Goal: Book appointment/travel/reservation

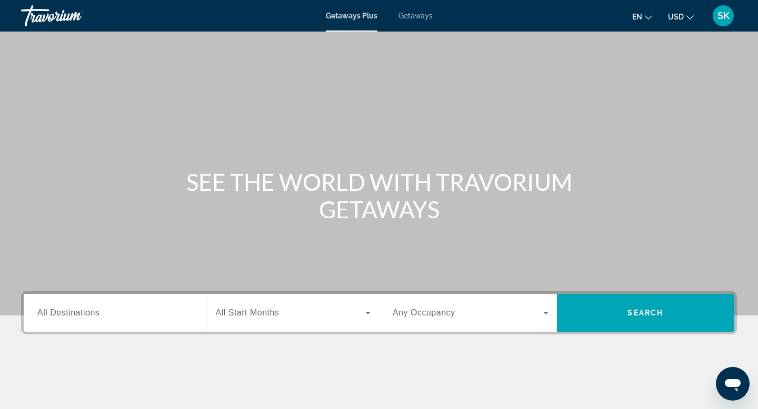
click at [102, 317] on input "Destination All Destinations" at bounding box center [115, 313] width 156 height 13
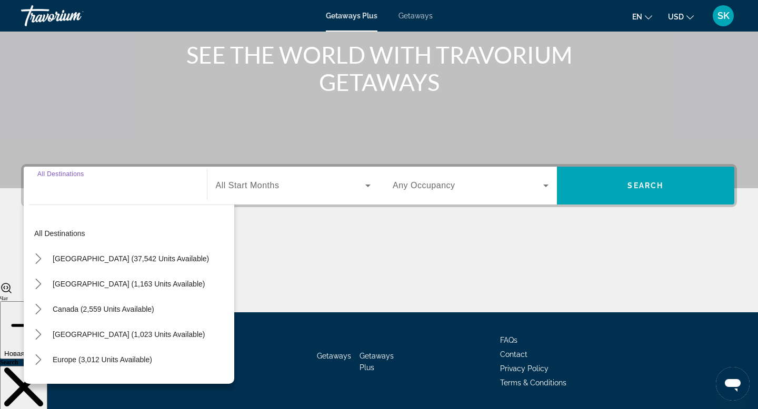
scroll to position [159, 0]
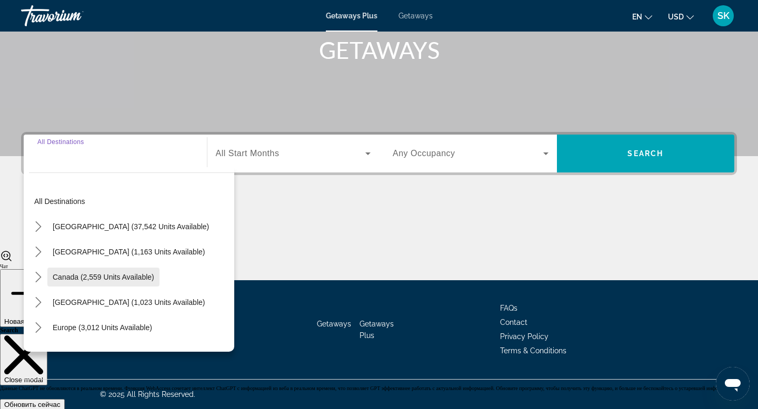
click at [96, 278] on span "Canada (2,559 units available)" at bounding box center [104, 277] width 102 height 8
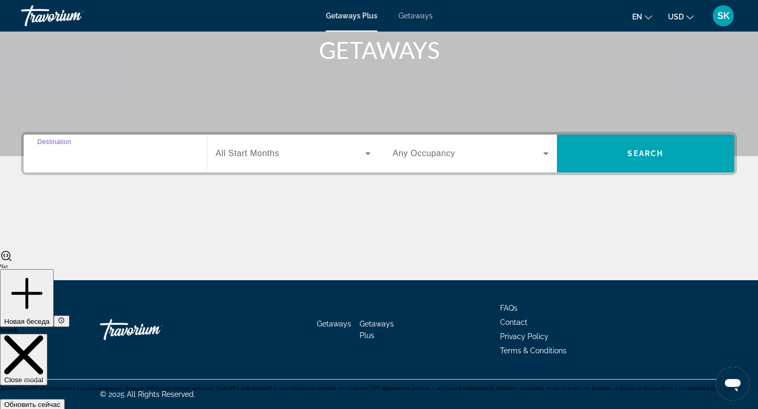
type input "**********"
click at [269, 157] on span "All Start Months" at bounding box center [248, 153] width 64 height 9
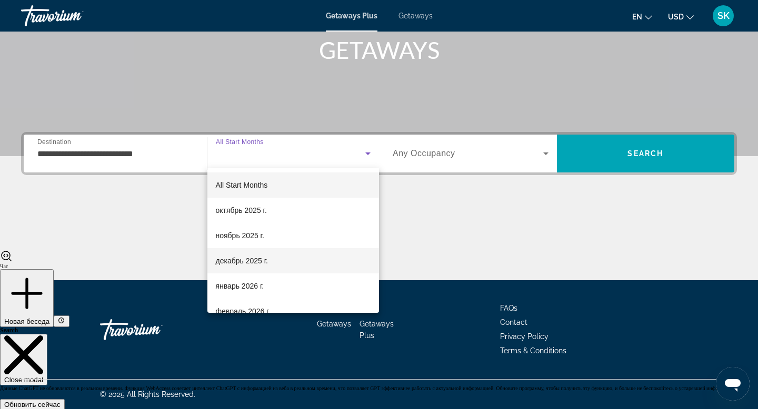
click at [250, 267] on mat-option "декабрь 2025 г." at bounding box center [293, 260] width 172 height 25
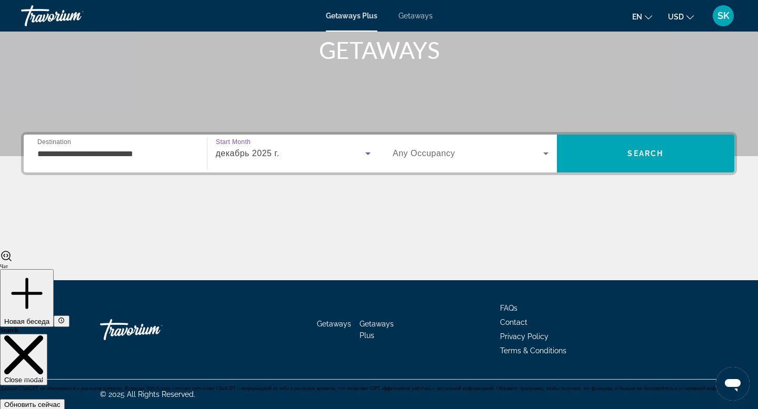
click at [426, 162] on div "Search widget" at bounding box center [471, 153] width 156 height 29
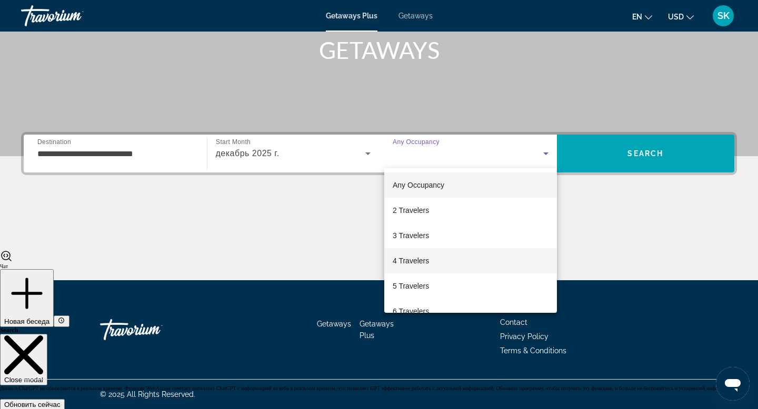
click at [415, 261] on span "4 Travelers" at bounding box center [411, 261] width 36 height 13
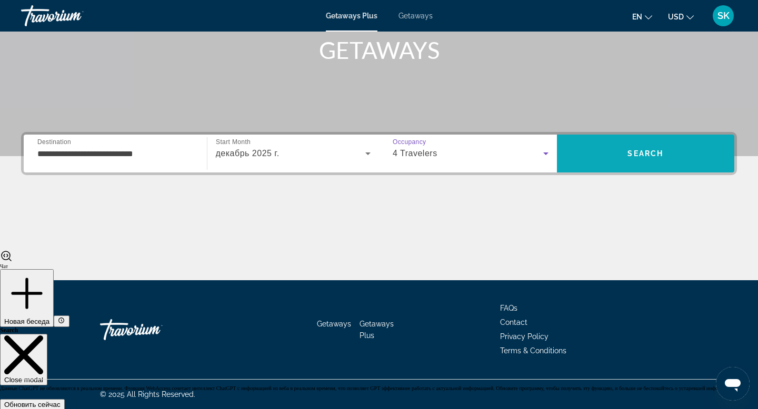
click at [655, 167] on span "Search" at bounding box center [646, 154] width 178 height 38
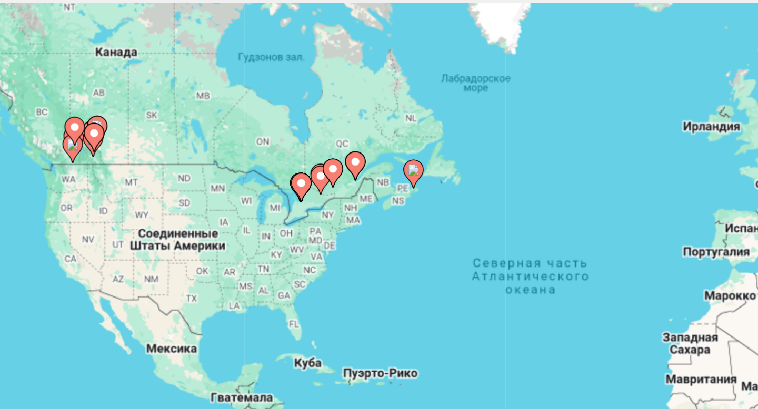
click at [120, 142] on image "Main content" at bounding box center [122, 141] width 6 height 6
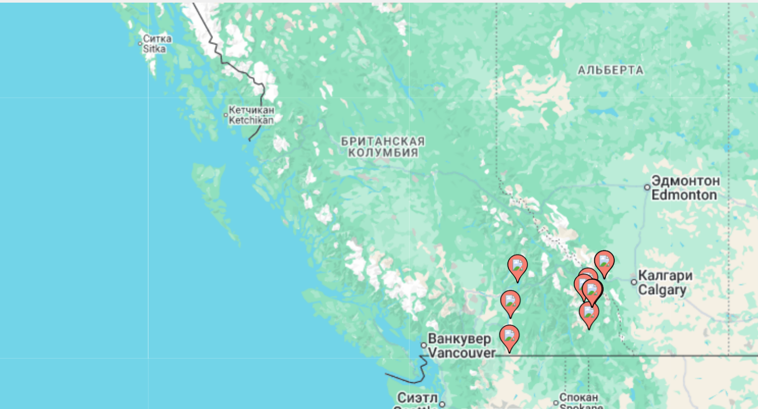
click at [379, 236] on image "Main content" at bounding box center [377, 233] width 6 height 6
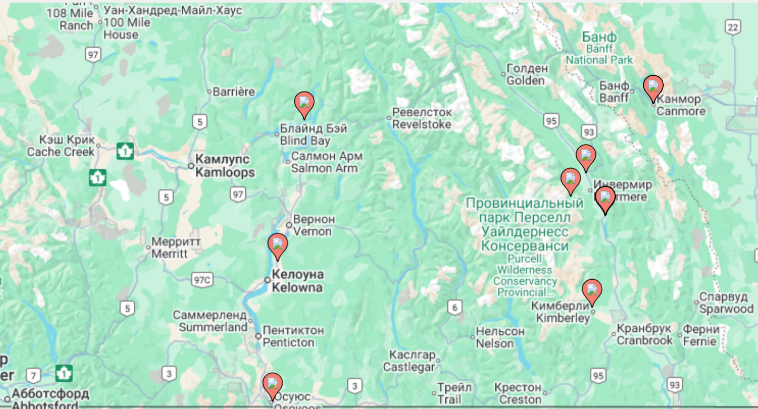
click at [234, 127] on icon "Main content" at bounding box center [230, 127] width 9 height 14
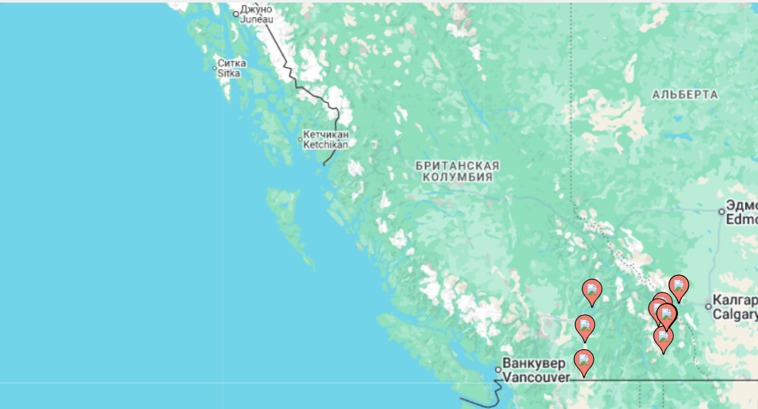
click at [381, 222] on image "Main content" at bounding box center [379, 221] width 6 height 6
type input "**********"
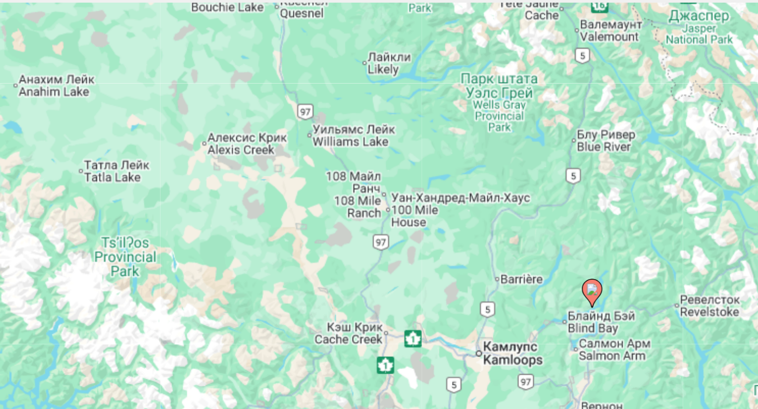
click at [381, 222] on image "Main content" at bounding box center [379, 221] width 6 height 6
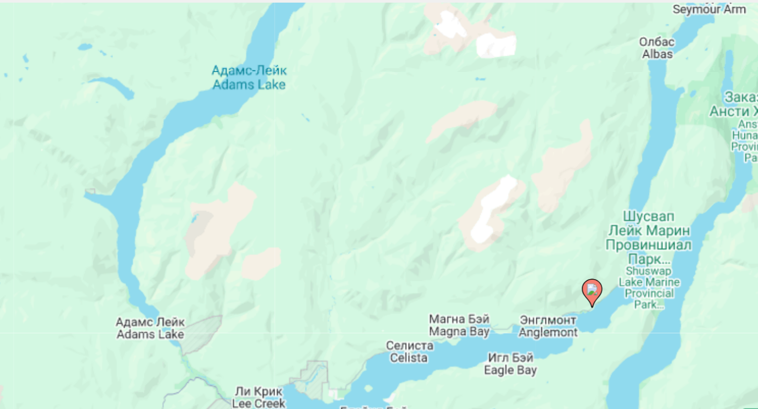
click at [380, 223] on image "Main content" at bounding box center [379, 221] width 6 height 6
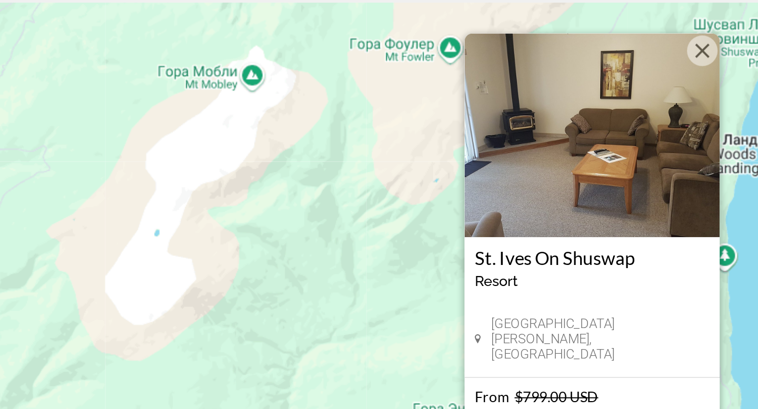
click at [433, 98] on button "Закрыть" at bounding box center [436, 98] width 16 height 16
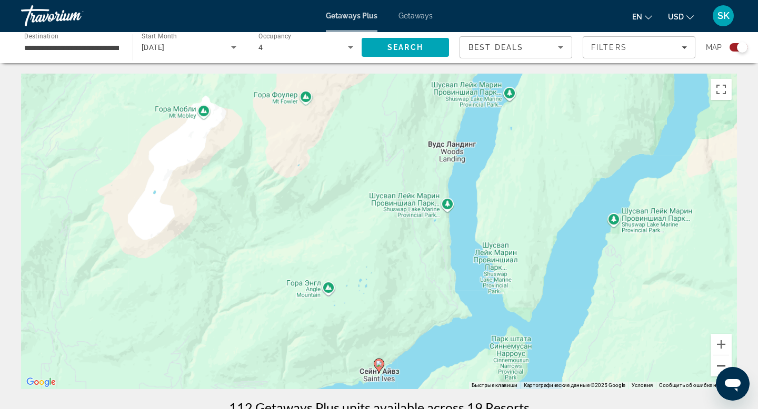
click at [721, 365] on button "Уменьшить" at bounding box center [720, 366] width 21 height 21
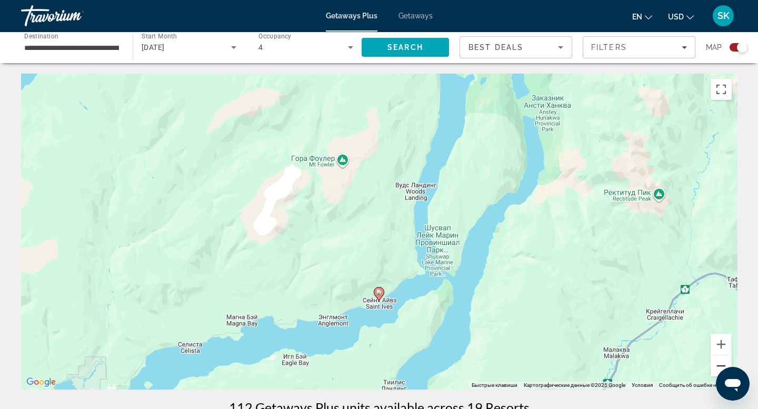
click at [721, 364] on button "Уменьшить" at bounding box center [720, 366] width 21 height 21
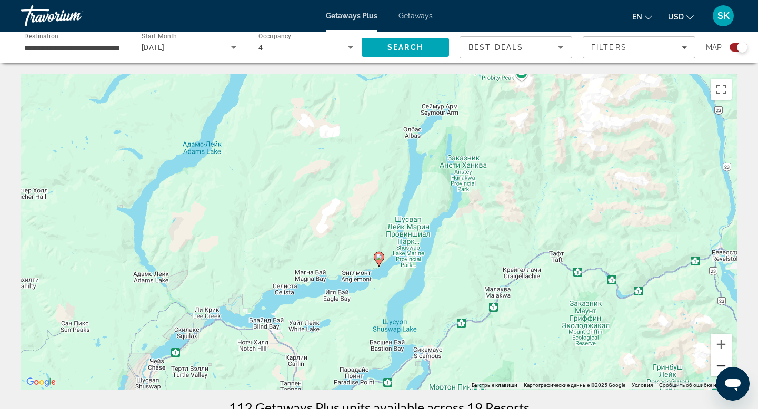
click at [721, 364] on button "Уменьшить" at bounding box center [720, 366] width 21 height 21
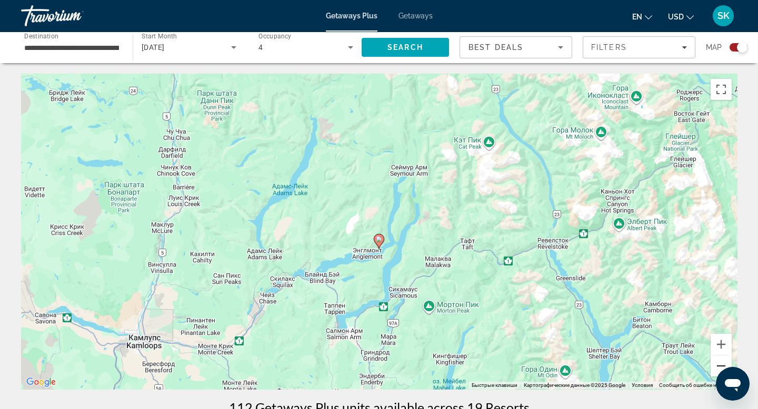
click at [721, 364] on button "Уменьшить" at bounding box center [720, 366] width 21 height 21
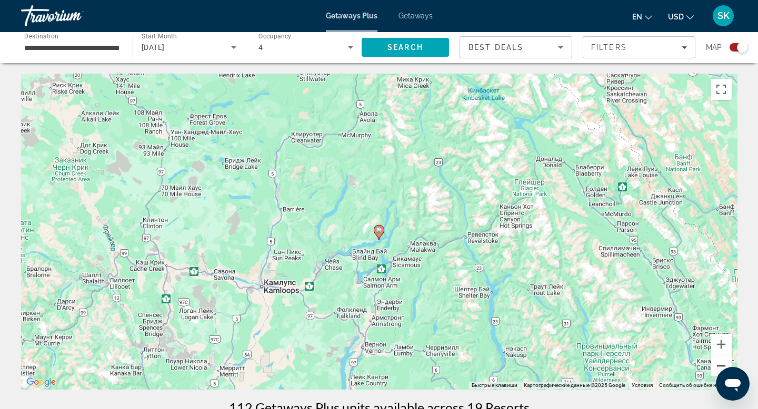
click at [721, 365] on button "Уменьшить" at bounding box center [720, 366] width 21 height 21
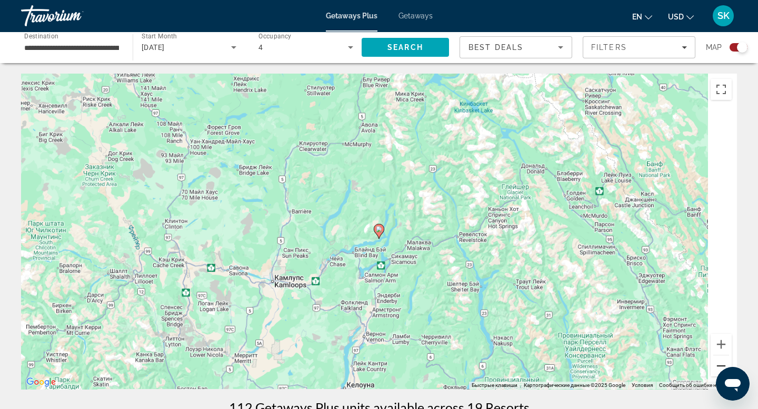
click at [721, 365] on button "Уменьшить" at bounding box center [720, 366] width 21 height 21
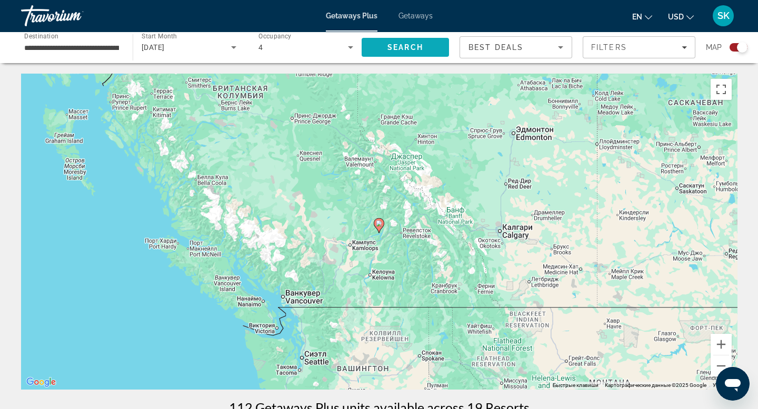
click at [404, 47] on span "Search" at bounding box center [405, 47] width 36 height 8
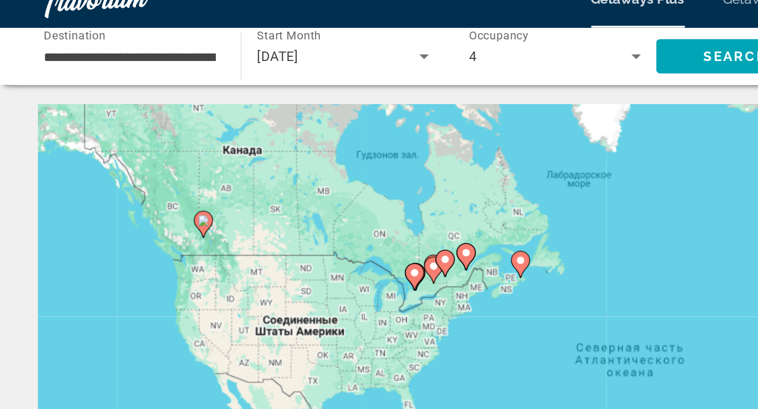
click at [113, 140] on image "Main content" at bounding box center [112, 138] width 6 height 6
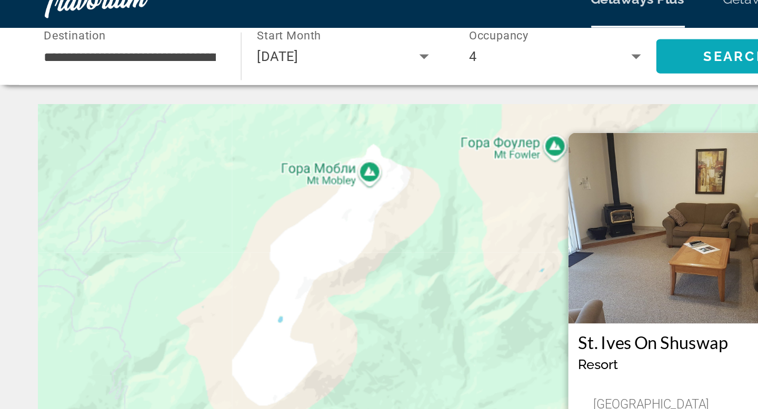
click at [395, 55] on span "Search" at bounding box center [404, 47] width 87 height 25
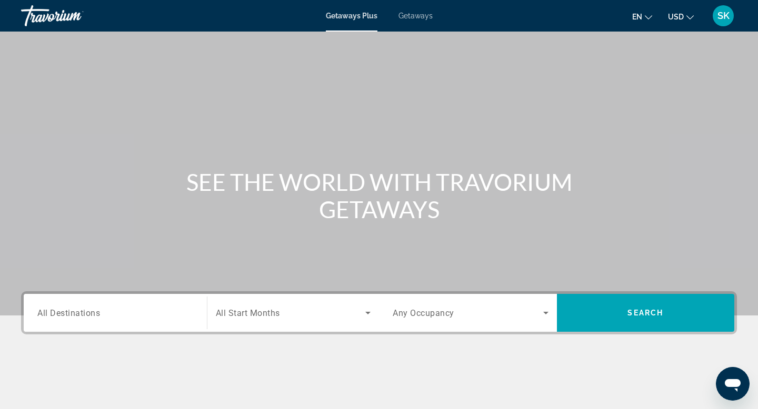
click at [122, 313] on input "Destination All Destinations" at bounding box center [115, 313] width 156 height 13
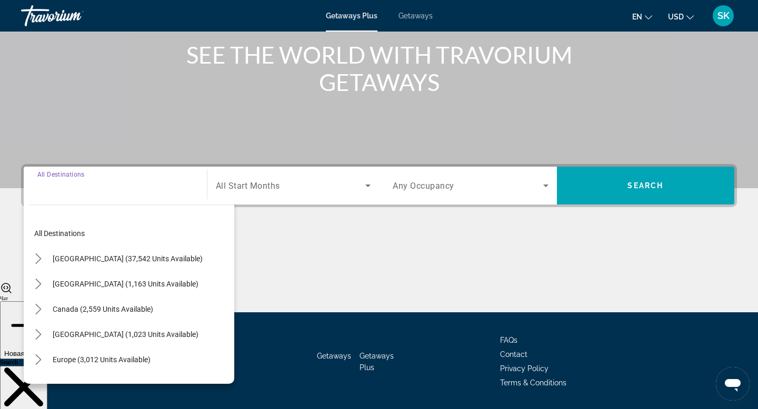
scroll to position [159, 0]
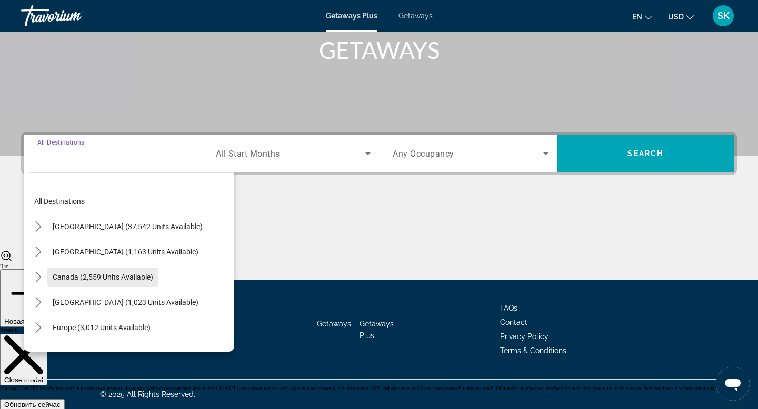
click at [114, 279] on span "Canada (2,559 units available)" at bounding box center [103, 277] width 100 height 8
type input "**********"
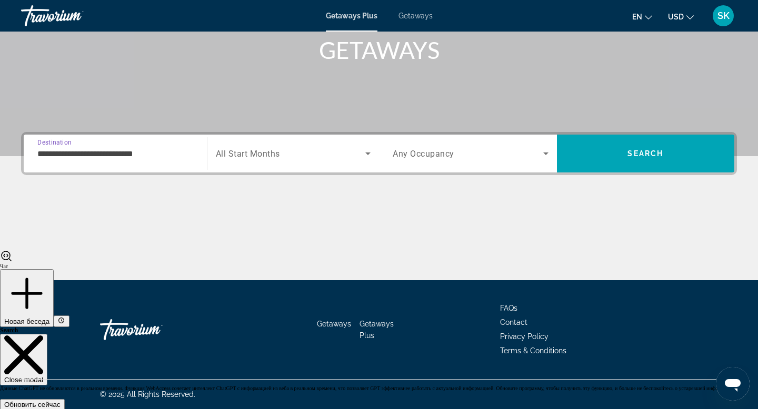
click at [281, 156] on span "Search widget" at bounding box center [291, 153] width 150 height 13
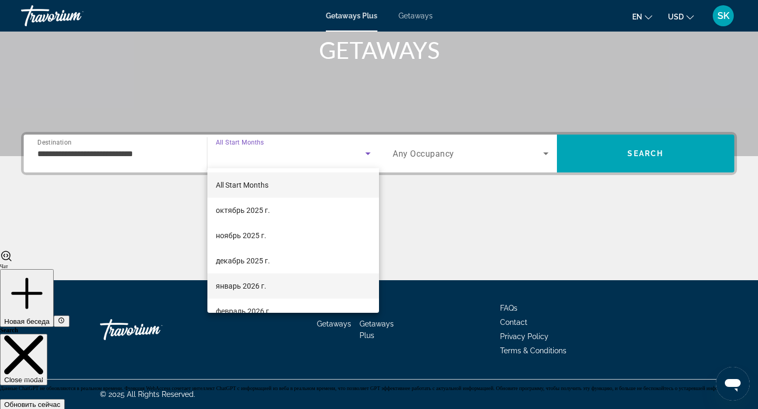
click at [246, 280] on span "январь 2026 г." at bounding box center [241, 286] width 51 height 13
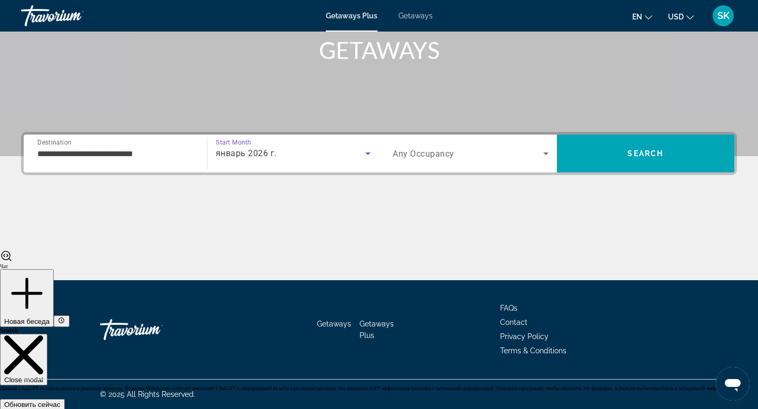
click at [475, 162] on div "Search widget" at bounding box center [471, 153] width 156 height 29
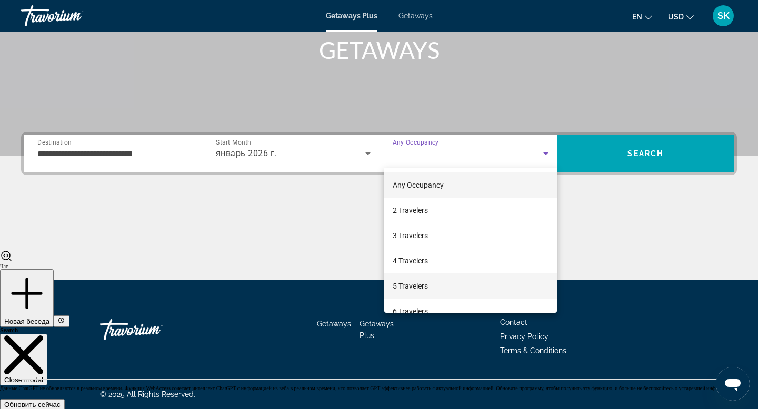
click at [437, 285] on mat-option "5 Travelers" at bounding box center [470, 286] width 173 height 25
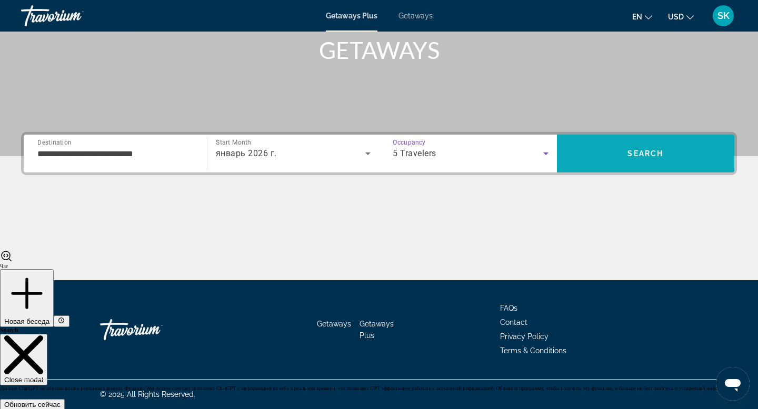
click at [644, 165] on span "Search" at bounding box center [646, 153] width 178 height 25
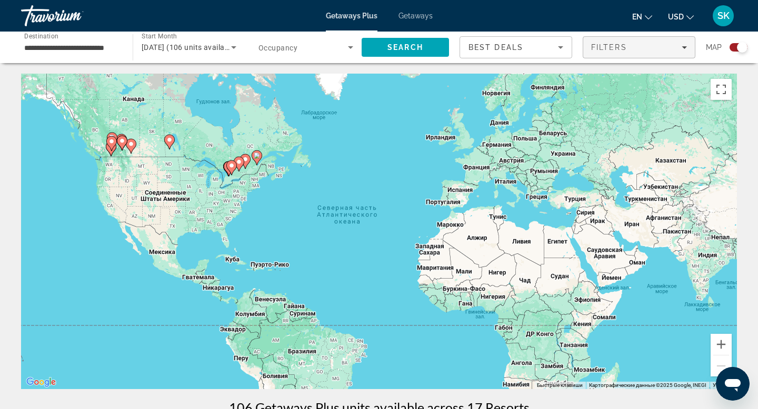
click at [664, 47] on div "Filters" at bounding box center [639, 47] width 96 height 8
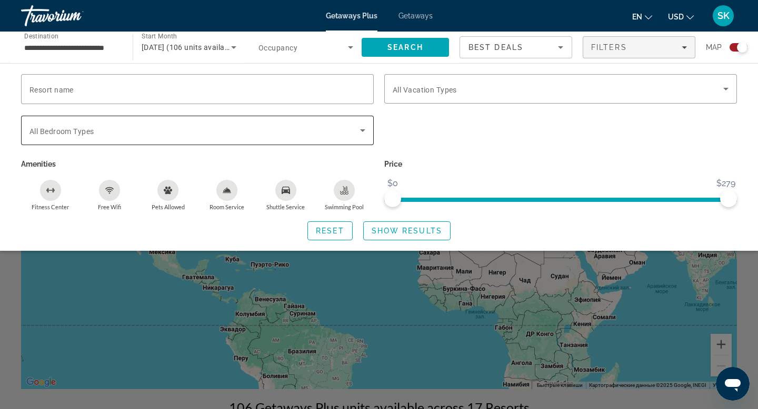
click at [223, 137] on div "Search widget" at bounding box center [197, 130] width 336 height 29
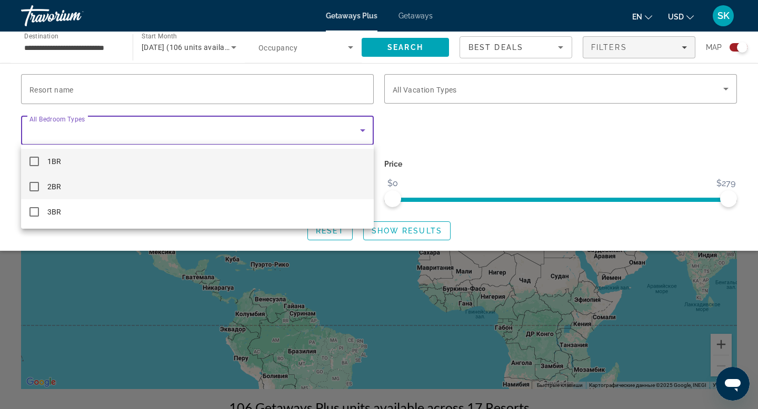
click at [35, 184] on mat-pseudo-checkbox at bounding box center [33, 186] width 9 height 9
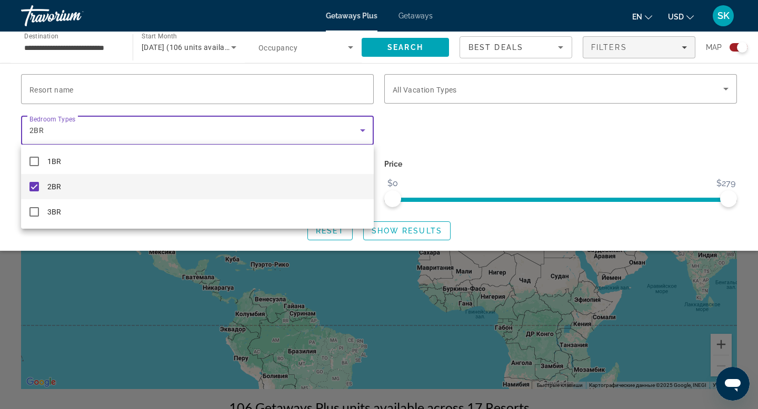
click at [406, 231] on div at bounding box center [379, 204] width 758 height 409
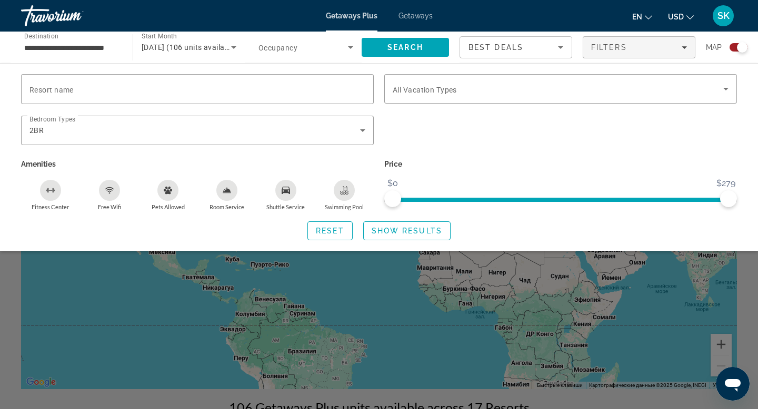
click at [406, 231] on span "Show Results" at bounding box center [406, 231] width 71 height 8
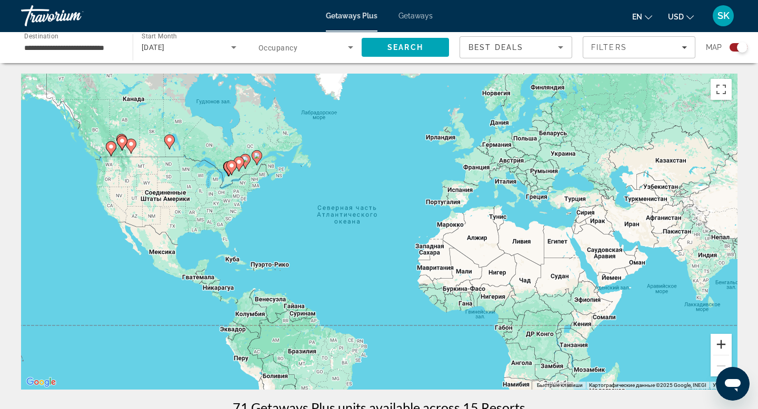
click at [721, 340] on button "Увеличить" at bounding box center [720, 344] width 21 height 21
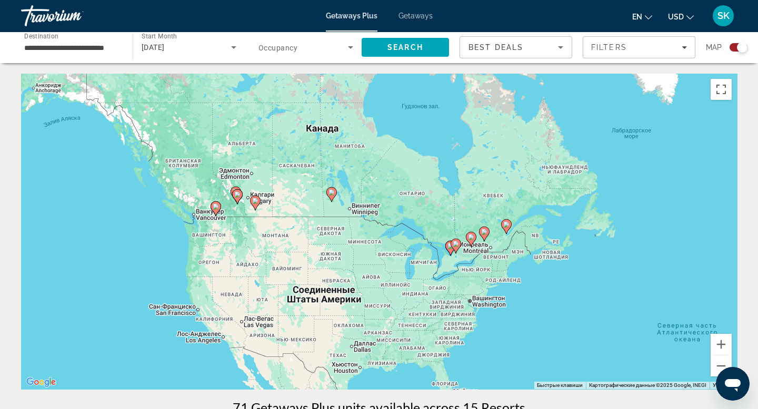
drag, startPoint x: 87, startPoint y: 112, endPoint x: 461, endPoint y: 246, distance: 397.1
click at [461, 246] on div "Для навигации используйте клавиши со стрелками. Чтобы активировать перетаскиван…" at bounding box center [379, 232] width 716 height 316
click at [725, 340] on button "Увеличить" at bounding box center [720, 344] width 21 height 21
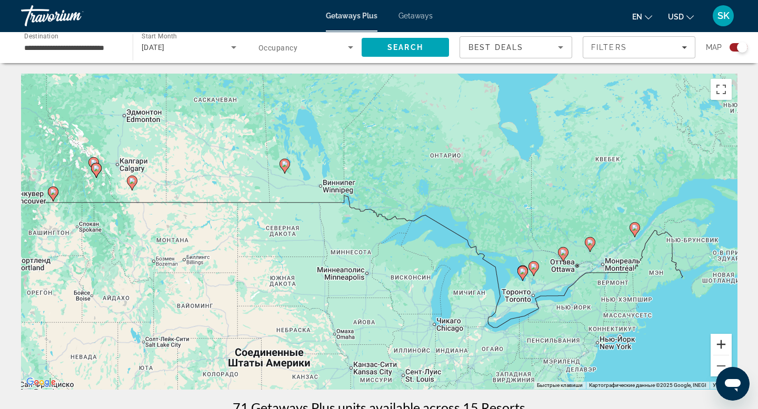
click at [725, 340] on button "Увеличить" at bounding box center [720, 344] width 21 height 21
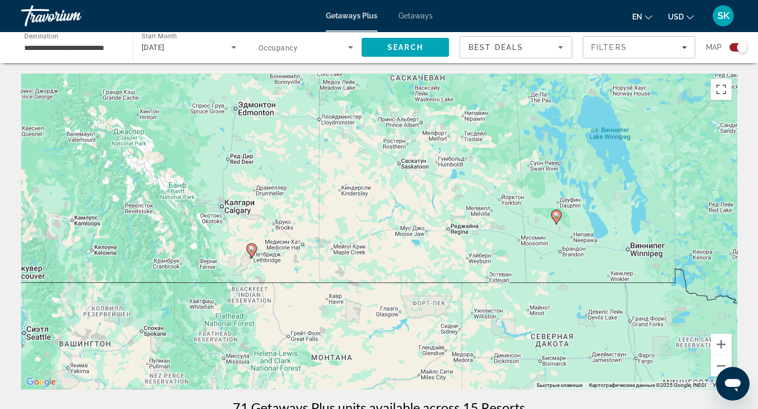
drag, startPoint x: 56, startPoint y: 146, endPoint x: 424, endPoint y: 255, distance: 383.1
click at [424, 255] on div "Чтобы активировать перетаскивание с помощью клавиатуры, нажмите Alt + Ввод. Пос…" at bounding box center [379, 232] width 716 height 316
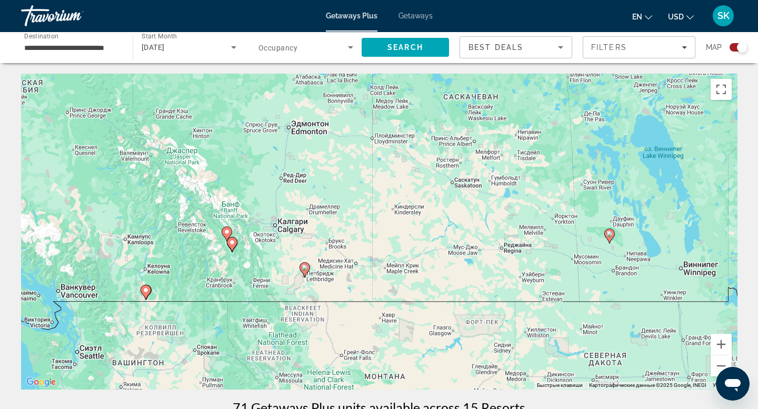
drag, startPoint x: 178, startPoint y: 249, endPoint x: 227, endPoint y: 268, distance: 52.5
click at [226, 269] on div "Чтобы активировать перетаскивание с помощью клавиатуры, нажмите Alt + Ввод. Пос…" at bounding box center [379, 232] width 716 height 316
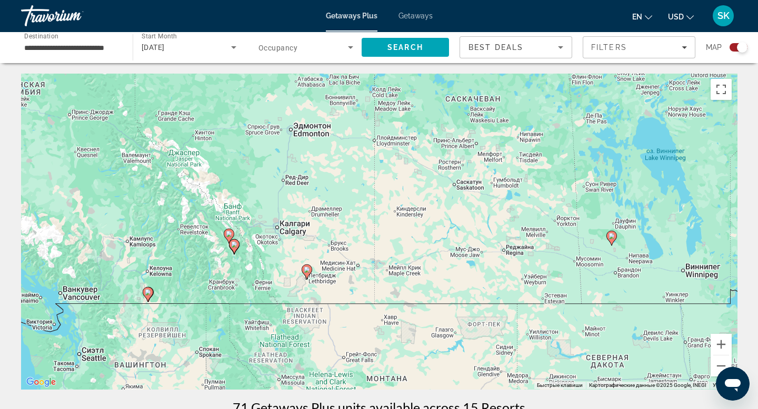
click at [235, 250] on icon "Main content" at bounding box center [233, 247] width 9 height 14
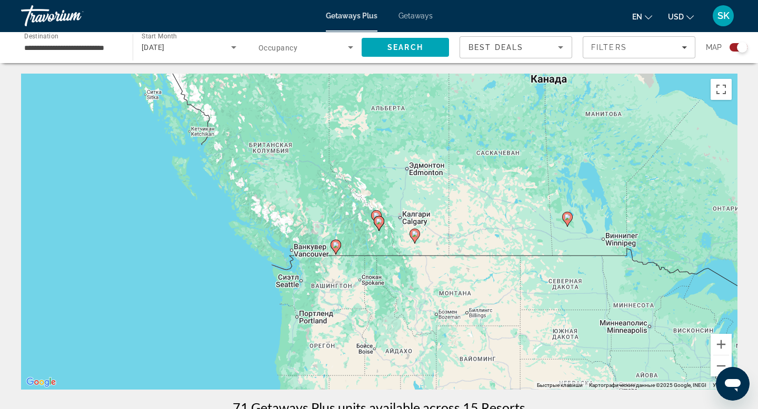
click at [378, 223] on image "Main content" at bounding box center [379, 221] width 6 height 6
type input "**********"
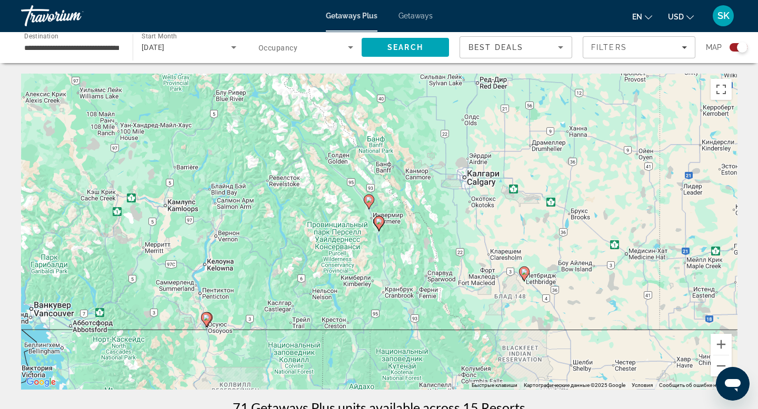
click at [378, 223] on image "Main content" at bounding box center [379, 221] width 6 height 6
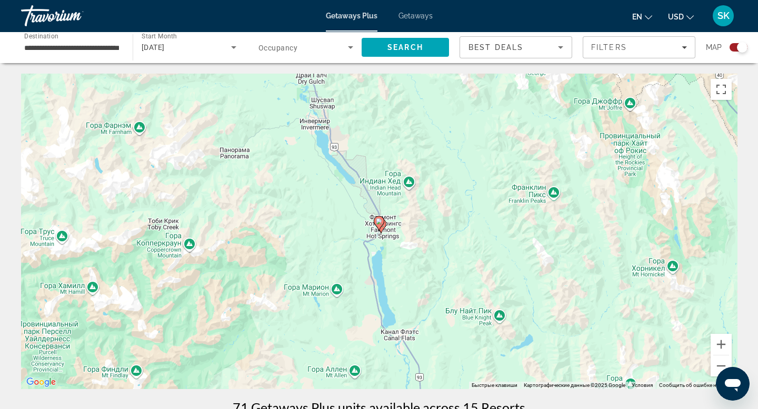
click at [378, 223] on image "Main content" at bounding box center [379, 221] width 6 height 6
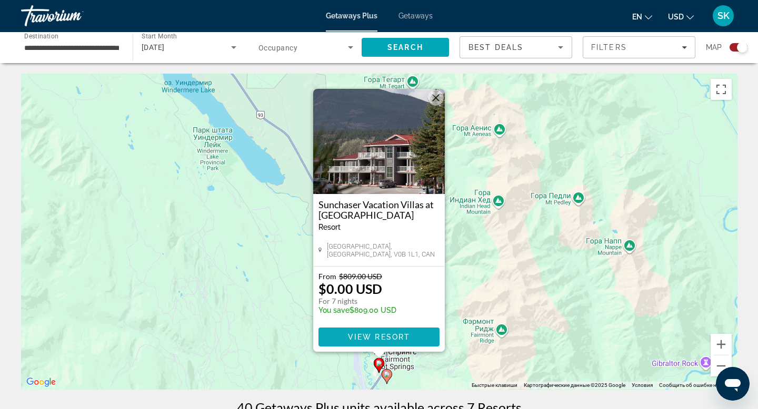
click at [371, 338] on span "View Resort" at bounding box center [379, 337] width 62 height 8
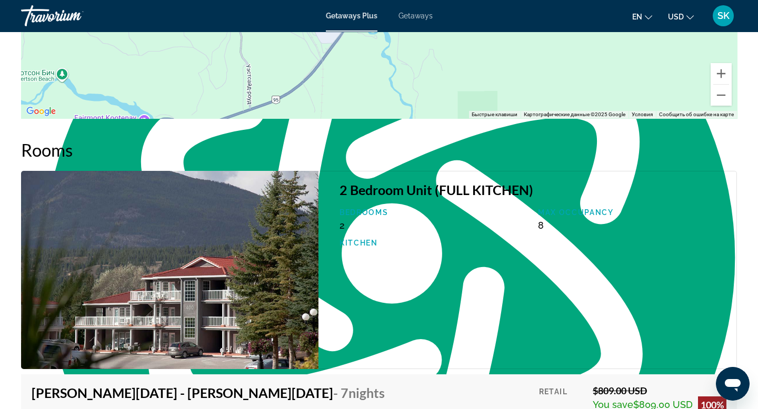
scroll to position [1590, 0]
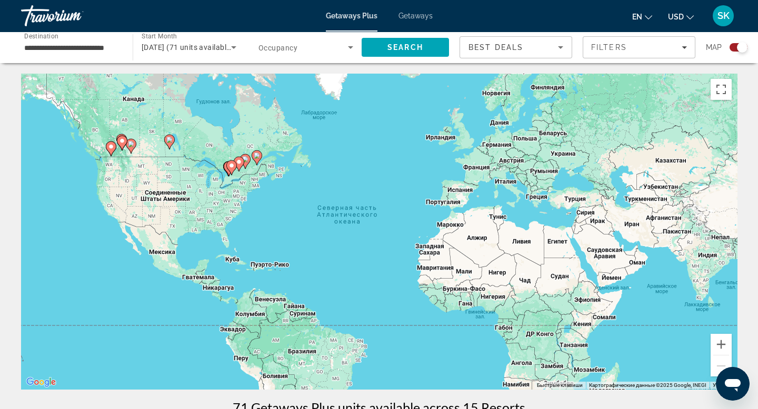
click at [177, 48] on span "January 2026 (71 units available)" at bounding box center [188, 47] width 92 height 8
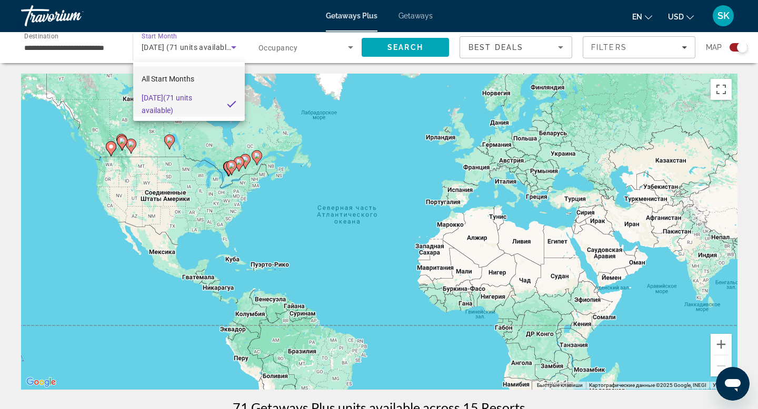
click at [174, 75] on span "All Start Months" at bounding box center [168, 79] width 53 height 8
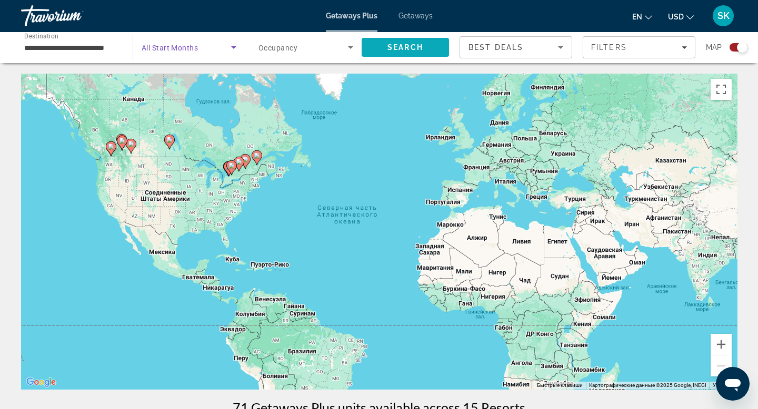
click at [395, 44] on span "Search" at bounding box center [405, 47] width 36 height 8
click at [162, 50] on span "All Start Months" at bounding box center [170, 48] width 56 height 8
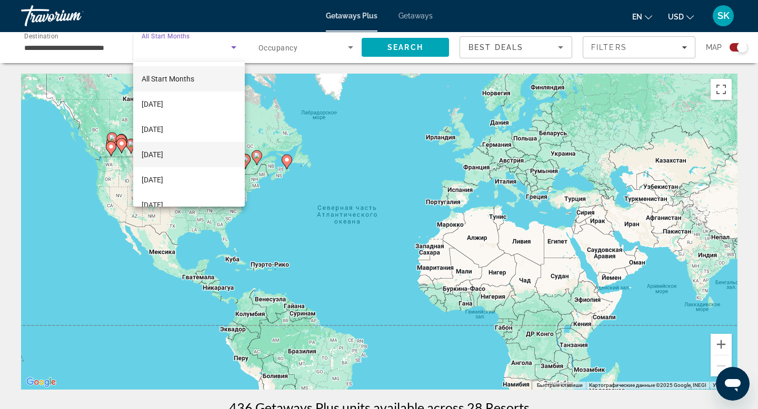
click at [163, 155] on span "December 2025" at bounding box center [153, 154] width 22 height 13
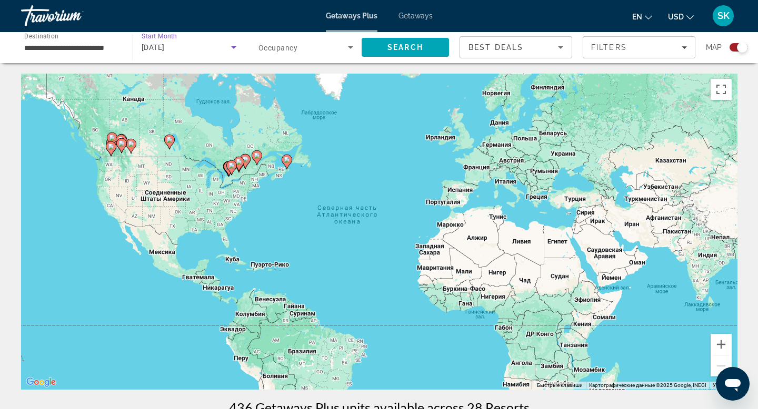
click at [314, 53] on span "Search widget" at bounding box center [302, 47] width 89 height 13
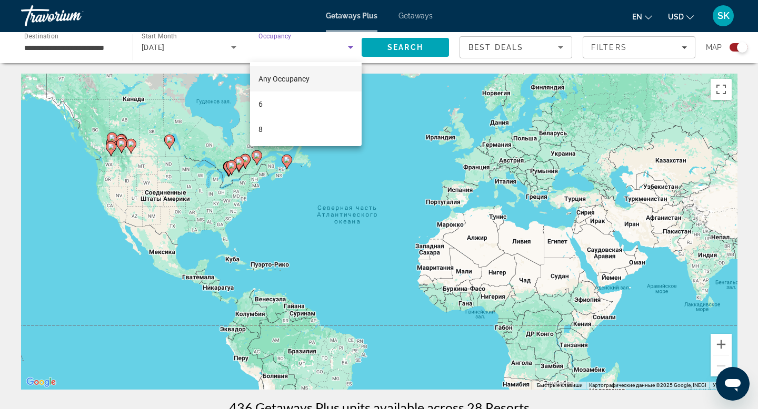
click at [392, 58] on div at bounding box center [379, 204] width 758 height 409
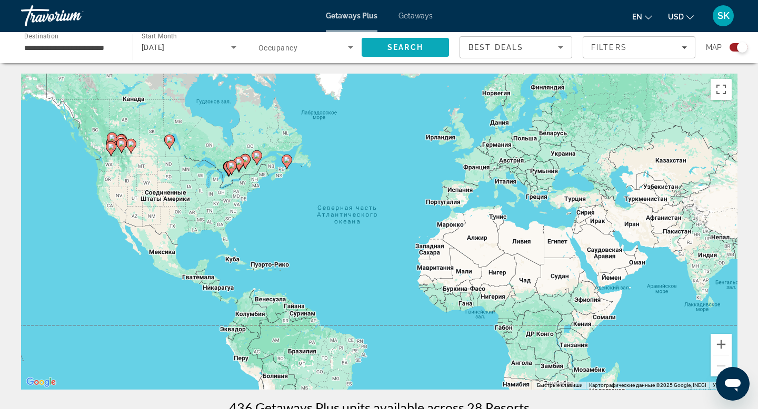
click at [394, 52] on span "Search" at bounding box center [404, 47] width 87 height 25
click at [723, 341] on button "Увеличить" at bounding box center [720, 344] width 21 height 21
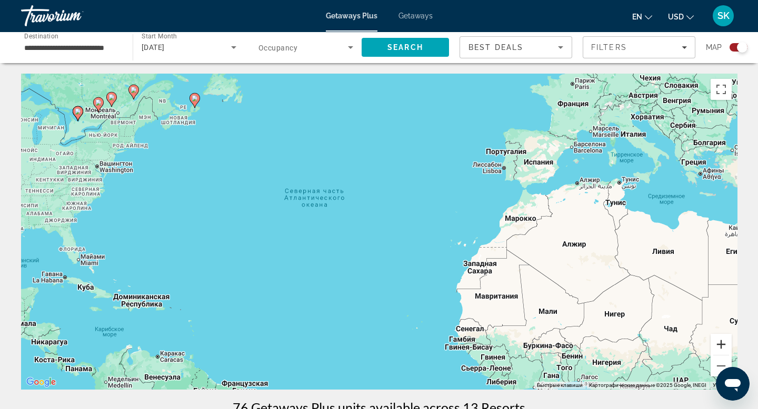
click at [723, 341] on button "Увеличить" at bounding box center [720, 344] width 21 height 21
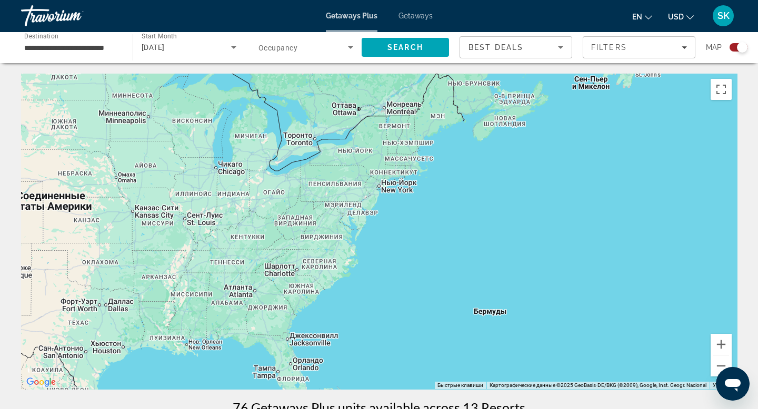
drag, startPoint x: 41, startPoint y: 142, endPoint x: 568, endPoint y: 264, distance: 541.5
click at [568, 263] on div "Main content" at bounding box center [379, 232] width 716 height 316
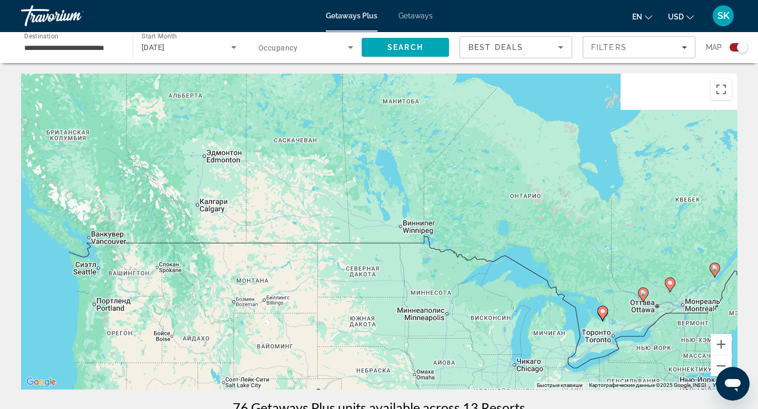
drag, startPoint x: 157, startPoint y: 153, endPoint x: 458, endPoint y: 336, distance: 352.3
click at [458, 336] on div "Чтобы активировать перетаскивание с помощью клавиатуры, нажмите Alt + Ввод. Пос…" at bounding box center [379, 232] width 716 height 316
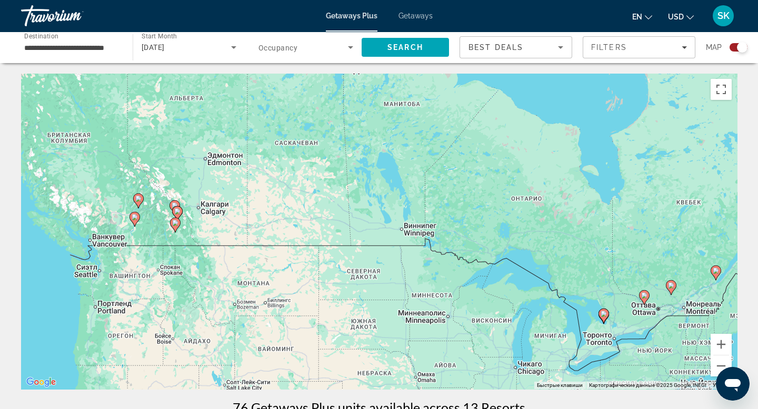
click at [177, 224] on image "Main content" at bounding box center [175, 223] width 6 height 6
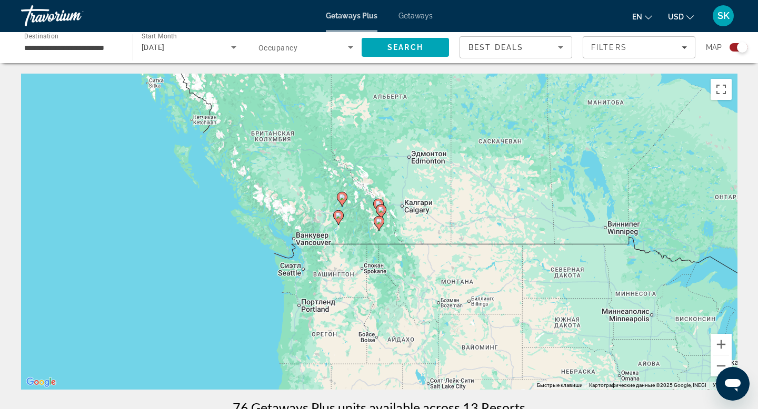
click at [378, 226] on icon "Main content" at bounding box center [378, 224] width 9 height 14
type input "**********"
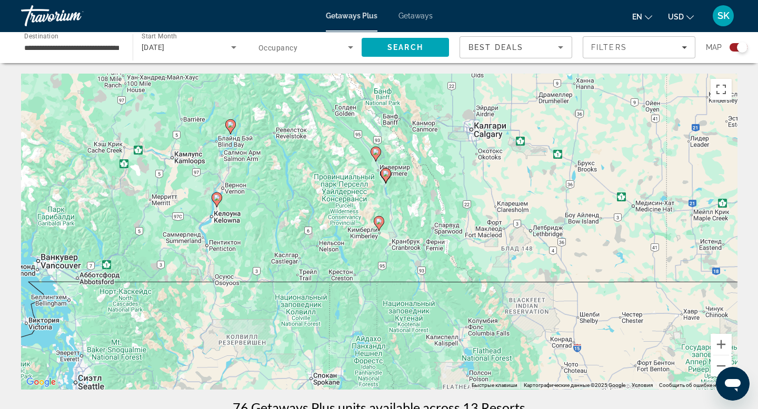
click at [376, 151] on image "Main content" at bounding box center [376, 152] width 6 height 6
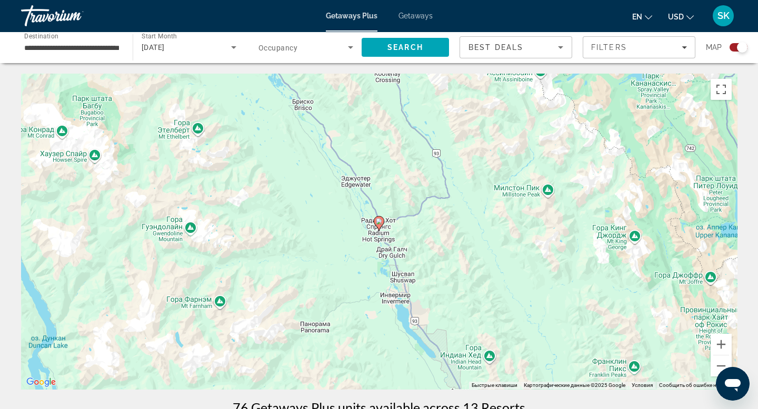
click at [381, 224] on image "Main content" at bounding box center [379, 221] width 6 height 6
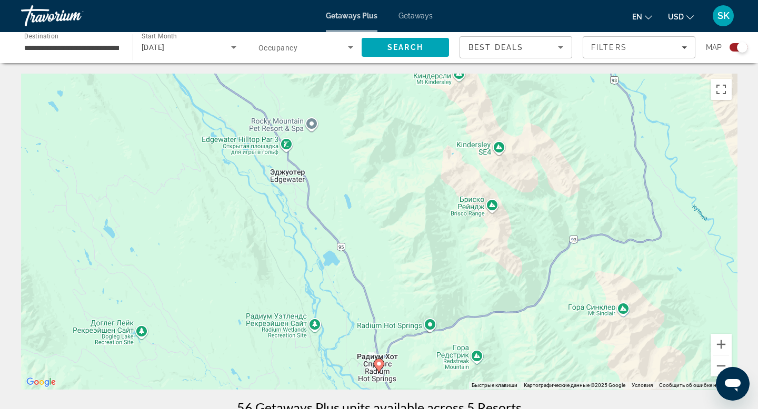
click at [383, 371] on gmp-advanced-marker "Main content" at bounding box center [379, 366] width 11 height 16
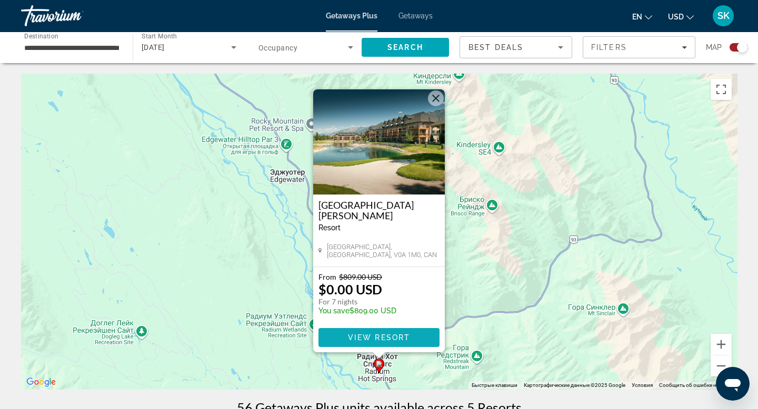
click at [380, 332] on span "Main content" at bounding box center [378, 337] width 121 height 25
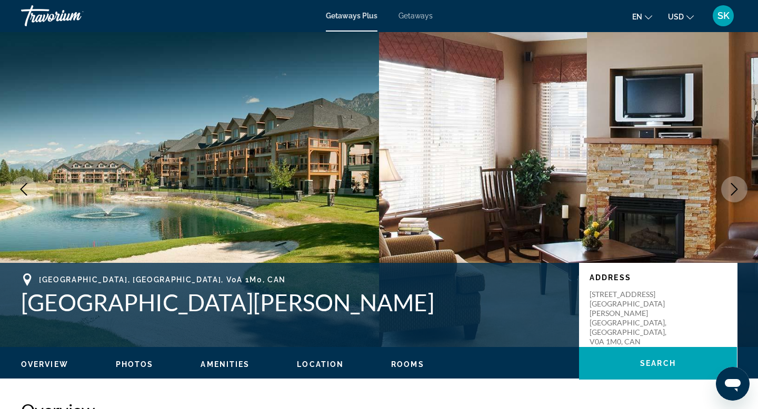
click at [737, 192] on icon "Next image" at bounding box center [734, 189] width 13 height 13
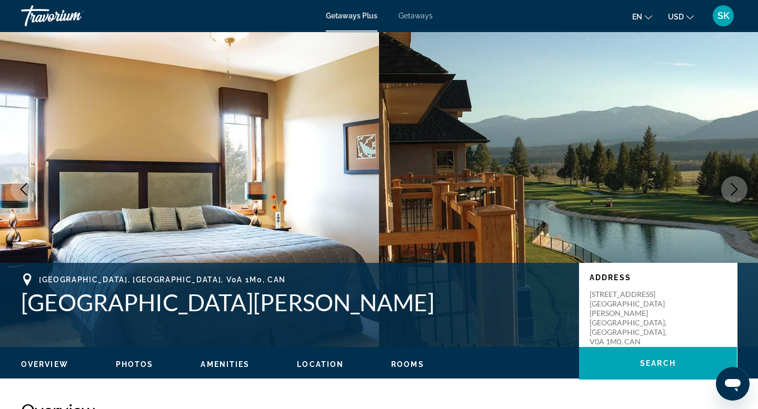
click at [737, 192] on icon "Next image" at bounding box center [734, 189] width 13 height 13
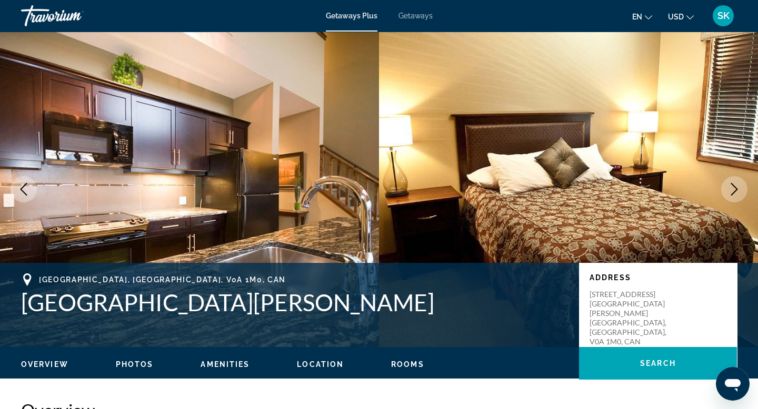
click at [695, 226] on img "Main content" at bounding box center [568, 190] width 379 height 316
click at [736, 185] on icon "Next image" at bounding box center [734, 189] width 13 height 13
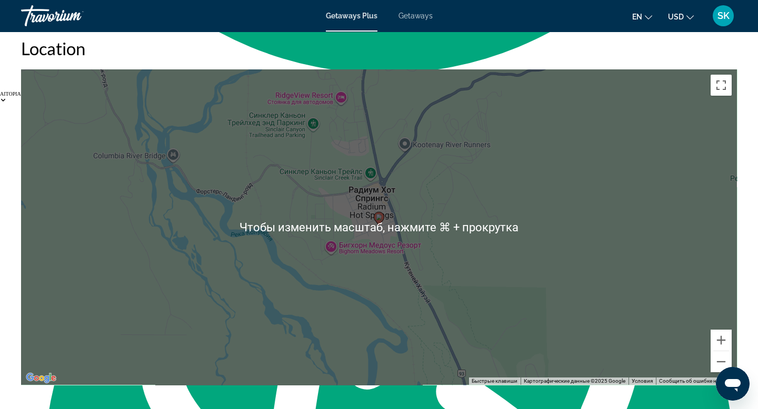
scroll to position [1403, 0]
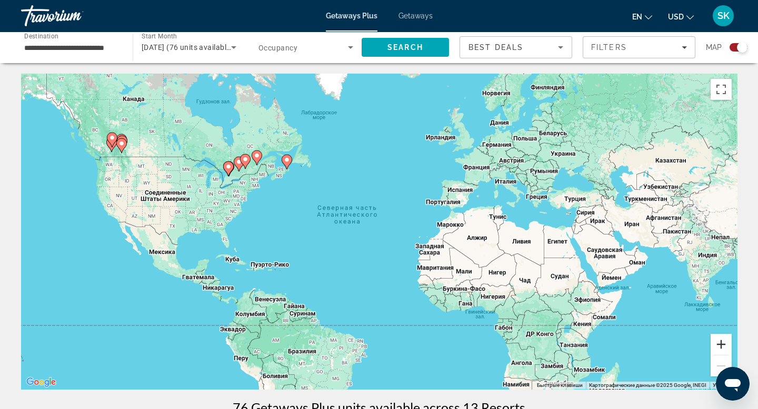
click at [718, 340] on button "Увеличить" at bounding box center [720, 344] width 21 height 21
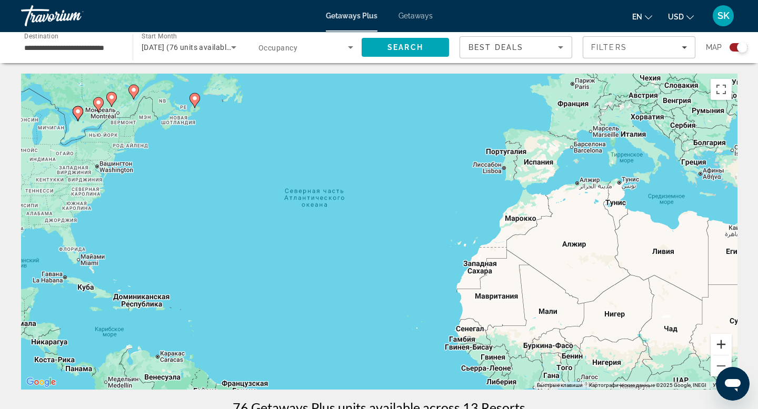
click at [719, 343] on button "Увеличить" at bounding box center [720, 344] width 21 height 21
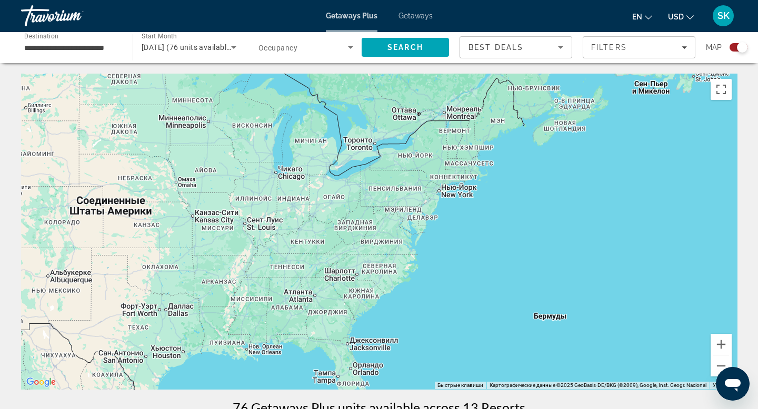
drag, startPoint x: 65, startPoint y: 154, endPoint x: 699, endPoint y: 302, distance: 651.0
click at [699, 302] on div "Main content" at bounding box center [379, 232] width 716 height 316
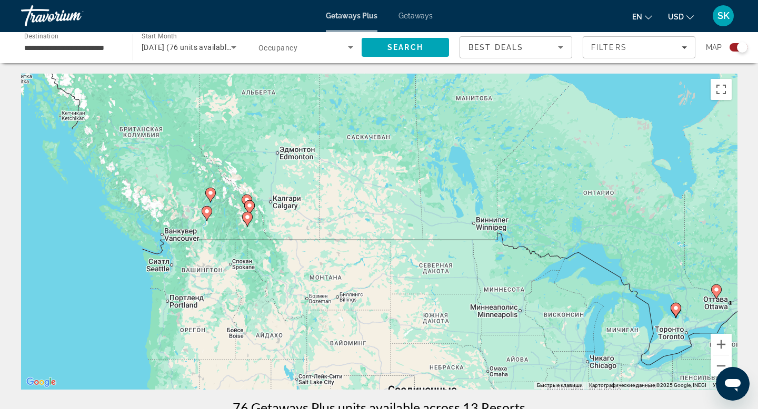
drag, startPoint x: 117, startPoint y: 229, endPoint x: 372, endPoint y: 381, distance: 296.6
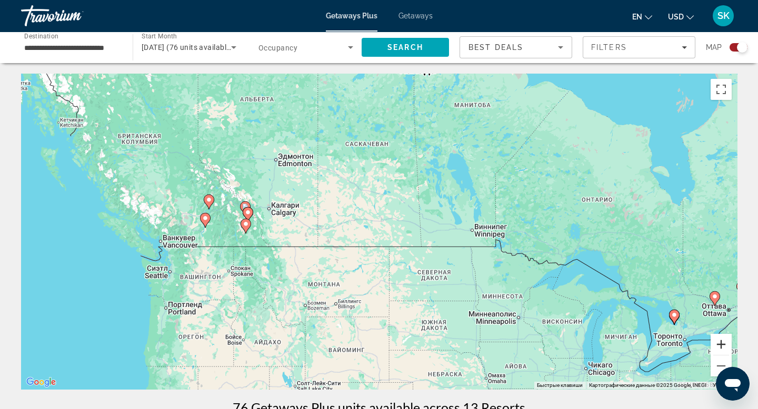
click at [718, 344] on button "Увеличить" at bounding box center [720, 344] width 21 height 21
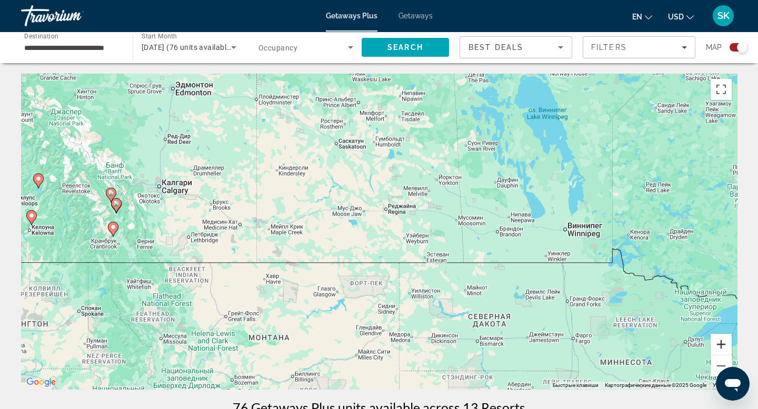
click at [718, 344] on button "Увеличить" at bounding box center [720, 344] width 21 height 21
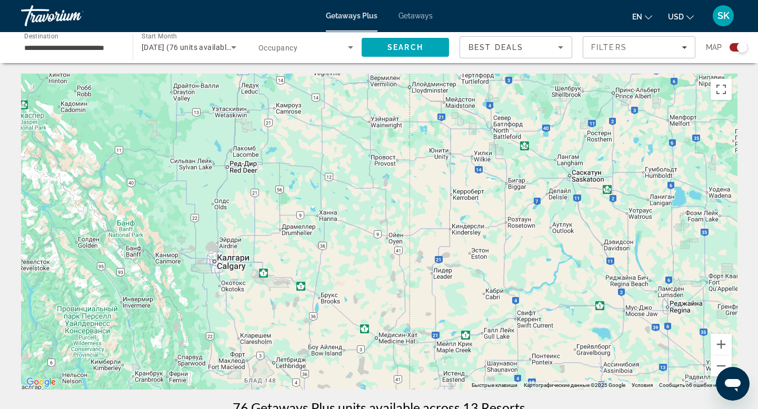
drag, startPoint x: 99, startPoint y: 183, endPoint x: 376, endPoint y: 303, distance: 301.2
click at [376, 303] on div "Main content" at bounding box center [379, 232] width 716 height 316
click at [129, 309] on icon "Main content" at bounding box center [128, 308] width 9 height 14
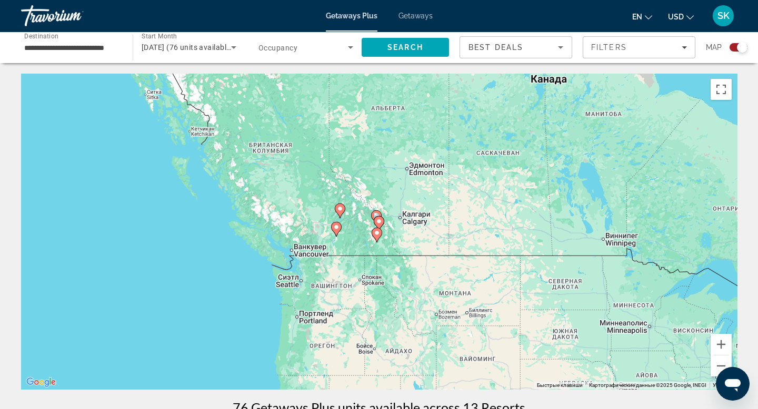
click at [384, 224] on gmp-advanced-marker "Main content" at bounding box center [379, 224] width 11 height 16
type input "**********"
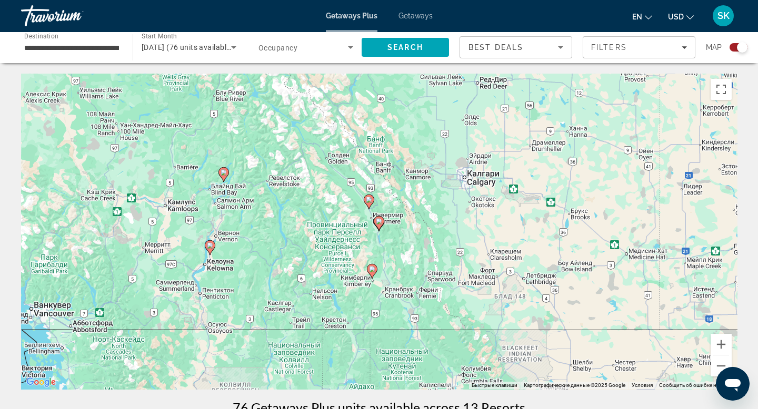
click at [380, 224] on image "Main content" at bounding box center [379, 221] width 6 height 6
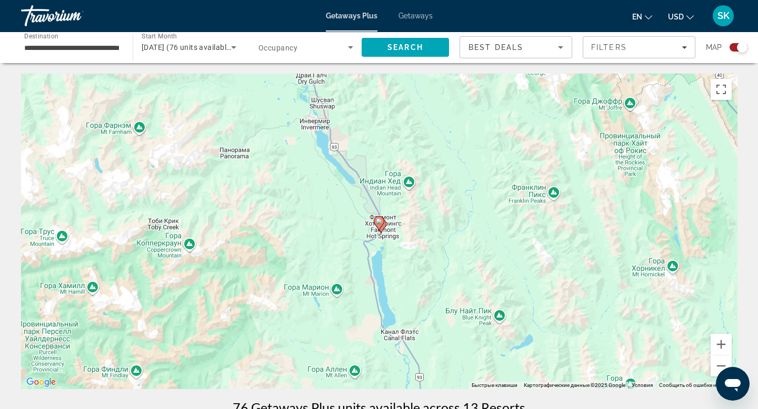
click at [380, 224] on image "Main content" at bounding box center [379, 221] width 6 height 6
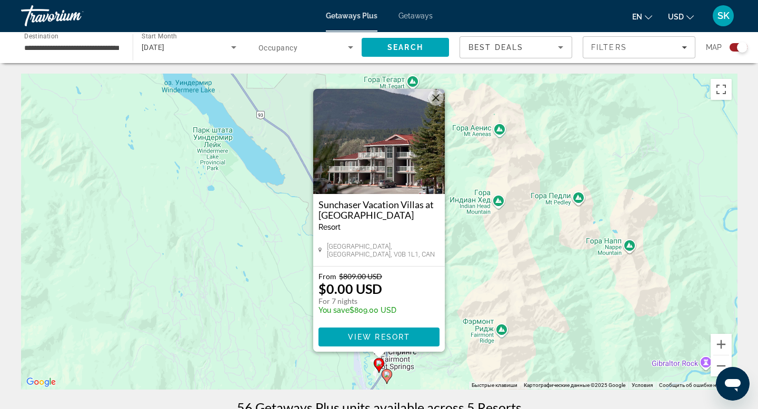
click at [389, 376] on image "Main content" at bounding box center [387, 374] width 6 height 6
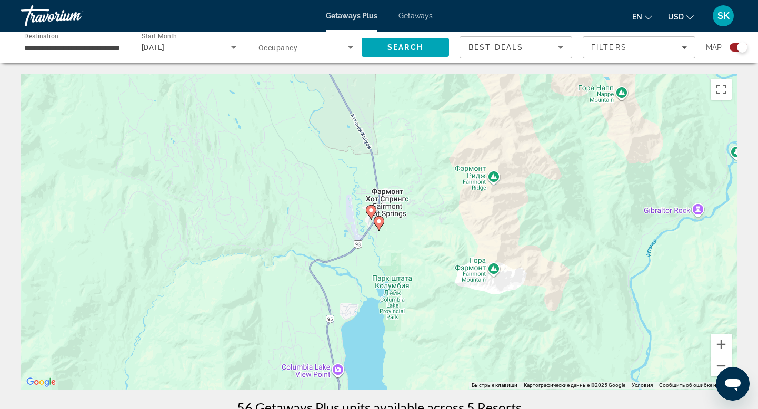
click at [379, 218] on image "Main content" at bounding box center [379, 221] width 6 height 6
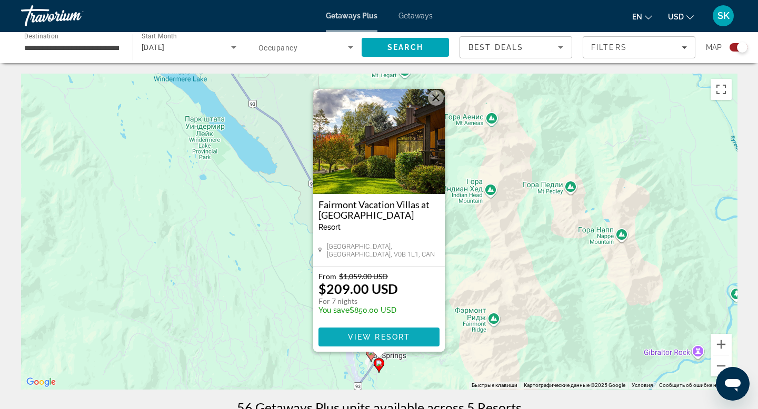
click at [364, 336] on span "View Resort" at bounding box center [379, 337] width 62 height 8
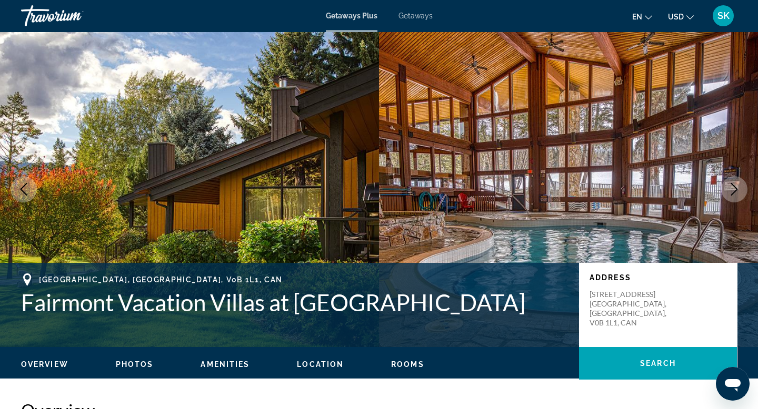
click at [733, 193] on icon "Next image" at bounding box center [734, 189] width 7 height 13
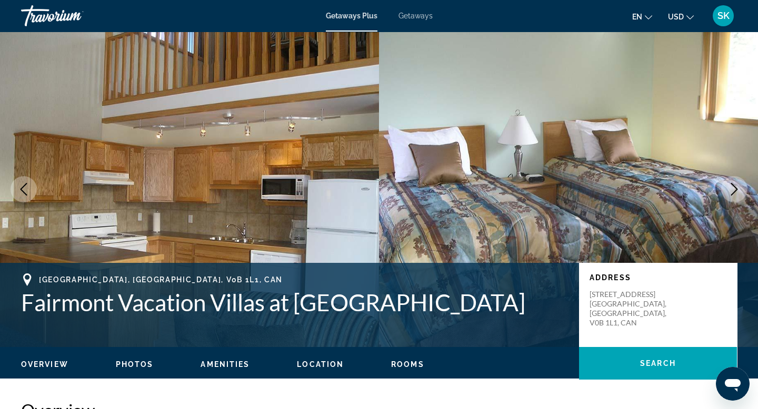
click at [733, 193] on icon "Next image" at bounding box center [734, 189] width 7 height 13
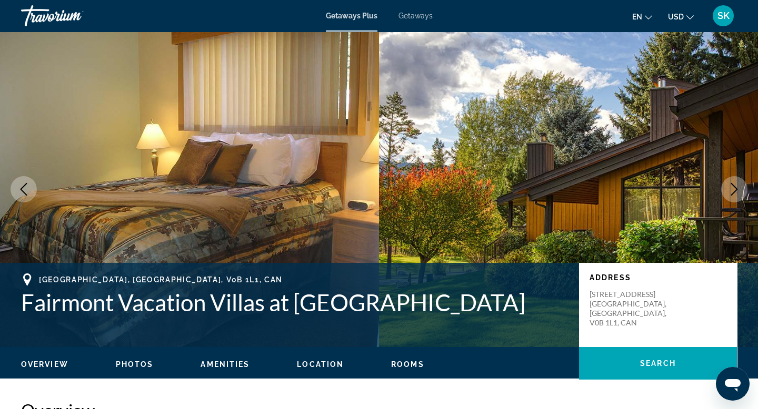
click at [733, 193] on icon "Next image" at bounding box center [734, 189] width 7 height 13
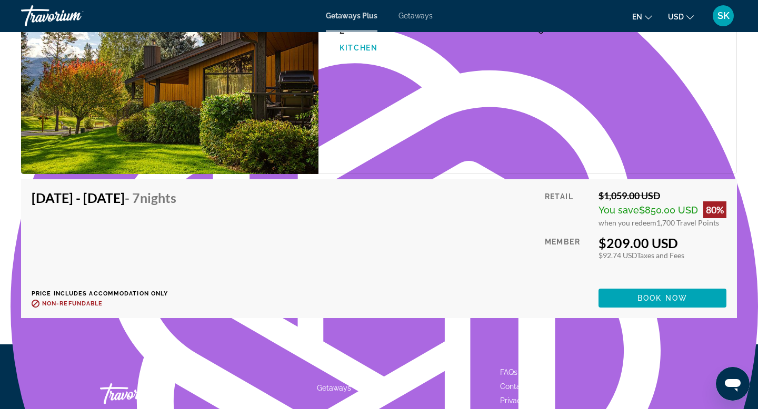
scroll to position [3057, 0]
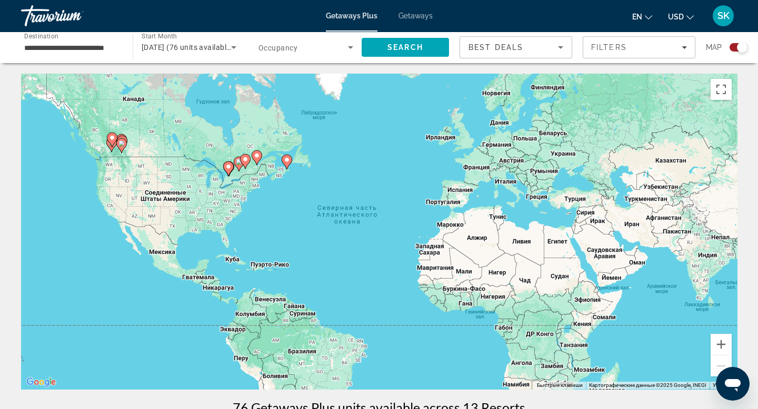
click at [115, 142] on icon "Main content" at bounding box center [112, 140] width 11 height 15
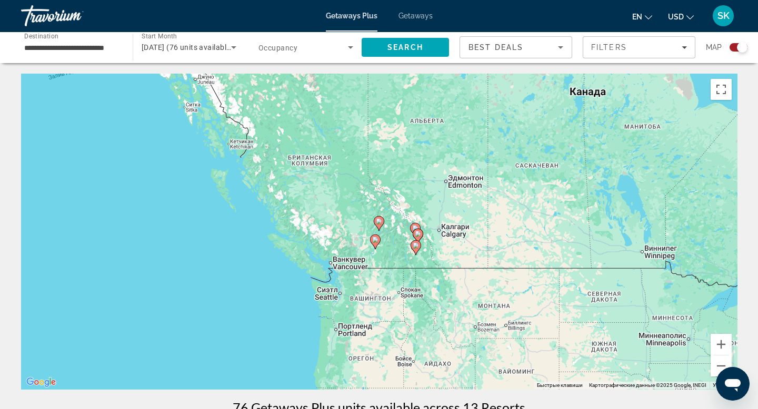
click at [420, 238] on icon "Main content" at bounding box center [417, 236] width 9 height 14
type input "**********"
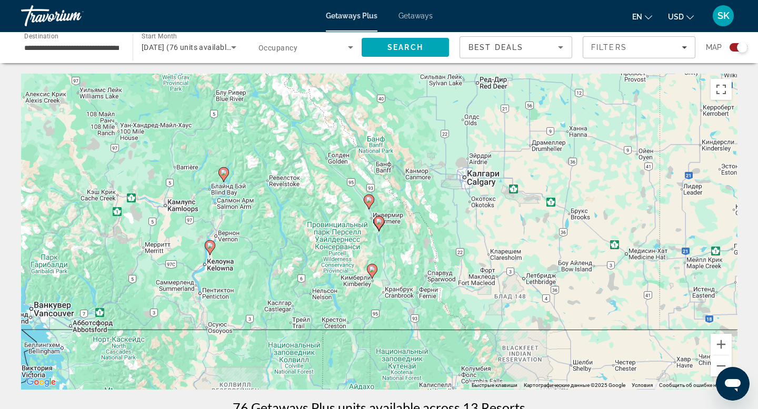
click at [378, 224] on image "Main content" at bounding box center [379, 221] width 6 height 6
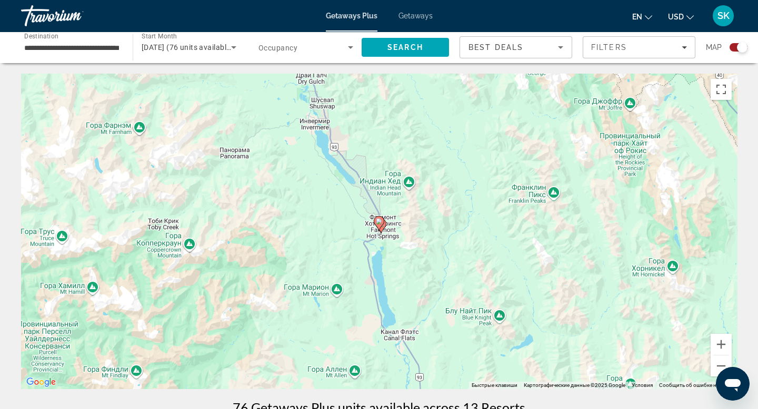
click at [378, 224] on image "Main content" at bounding box center [379, 221] width 6 height 6
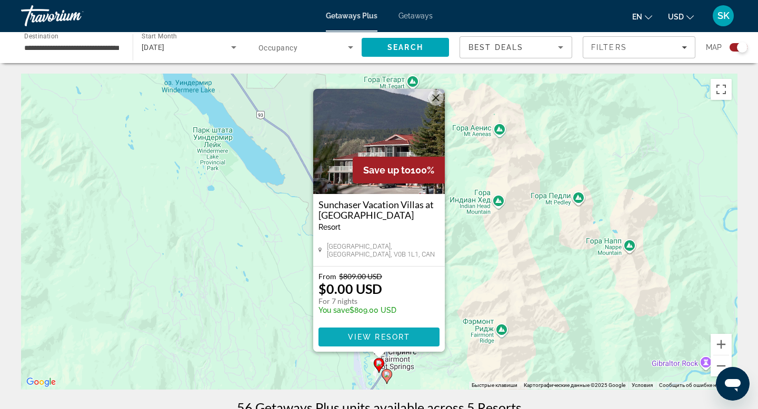
click at [374, 336] on span "View Resort" at bounding box center [379, 337] width 62 height 8
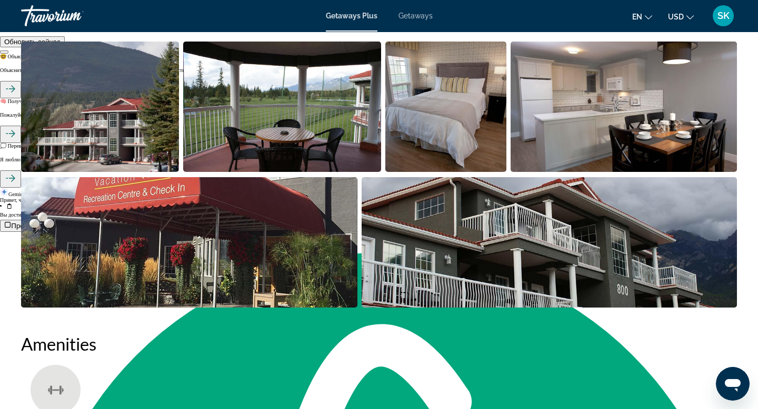
scroll to position [506, 0]
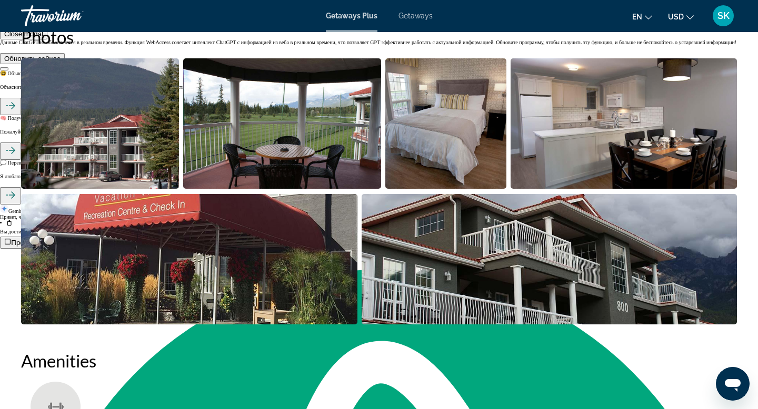
click at [103, 152] on img "Open full-screen image slider" at bounding box center [100, 123] width 158 height 130
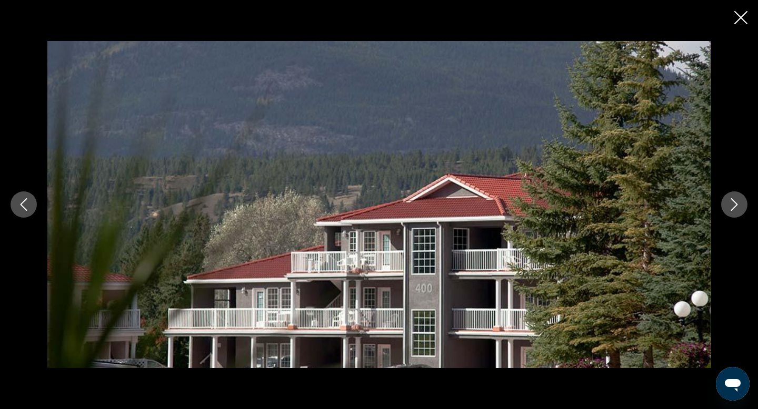
click at [739, 204] on icon "Next image" at bounding box center [734, 204] width 13 height 13
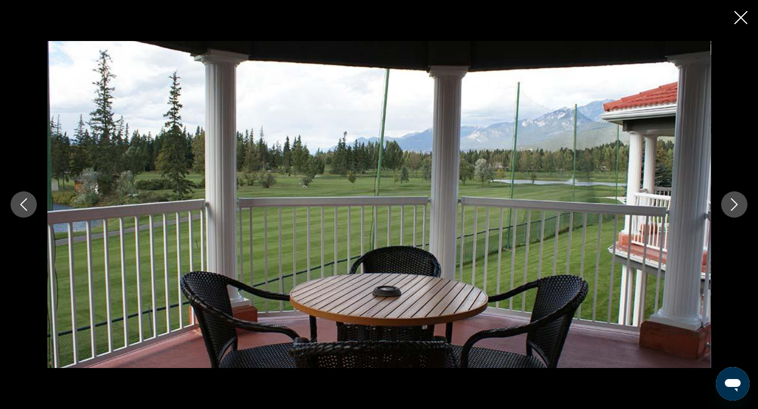
click at [739, 204] on icon "Next image" at bounding box center [734, 204] width 13 height 13
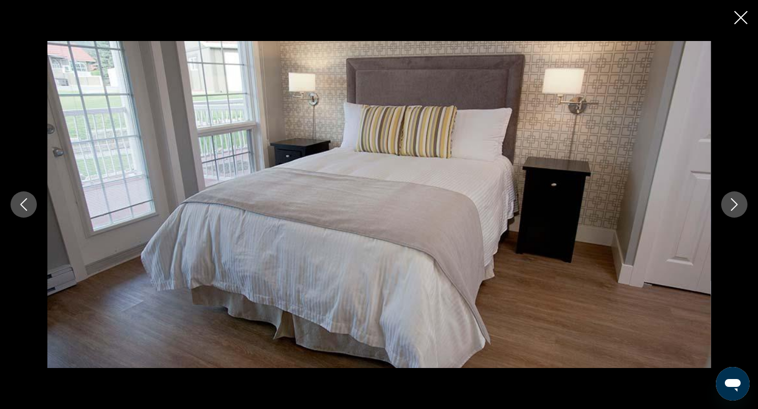
click at [739, 204] on icon "Next image" at bounding box center [734, 204] width 13 height 13
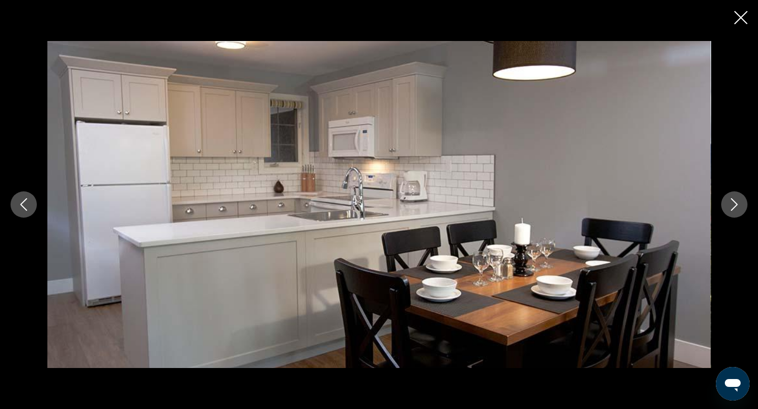
click at [739, 204] on icon "Next image" at bounding box center [734, 204] width 13 height 13
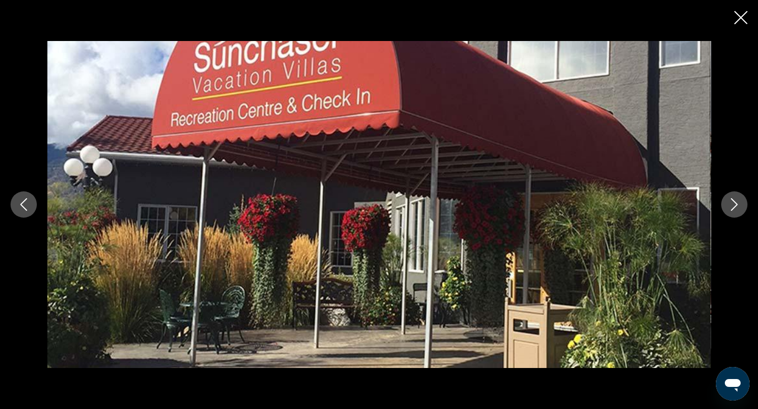
click at [739, 204] on icon "Next image" at bounding box center [734, 204] width 13 height 13
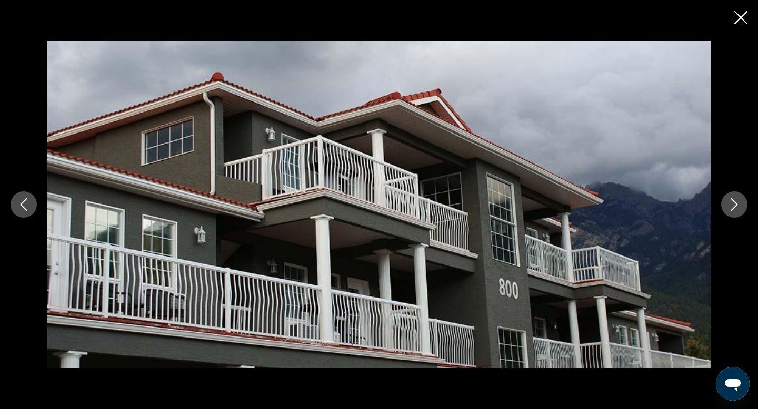
click at [739, 204] on icon "Next image" at bounding box center [734, 204] width 13 height 13
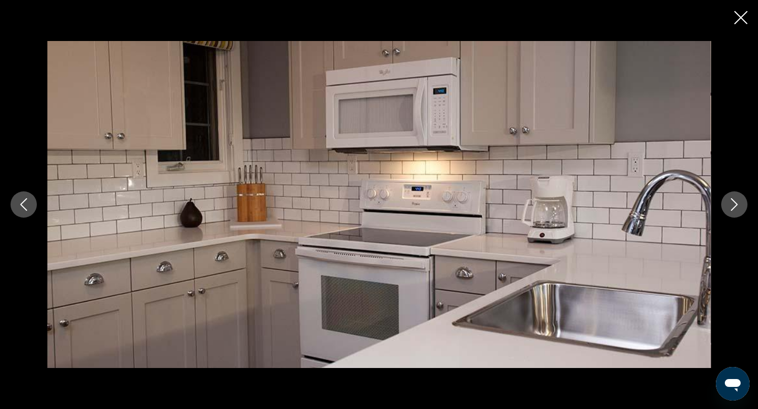
click at [739, 204] on icon "Next image" at bounding box center [734, 204] width 13 height 13
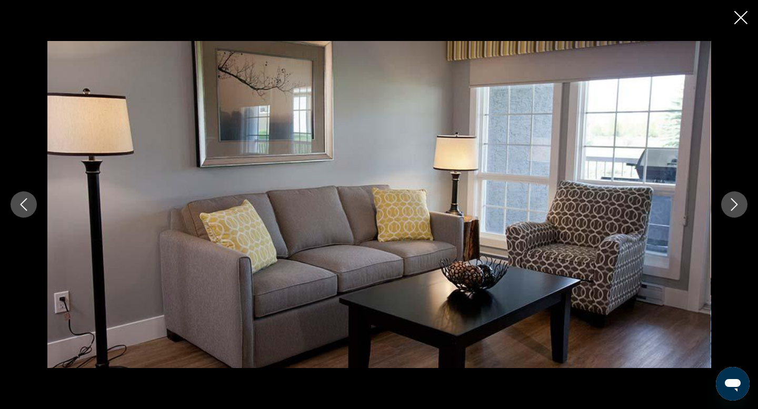
click at [739, 204] on icon "Next image" at bounding box center [734, 204] width 13 height 13
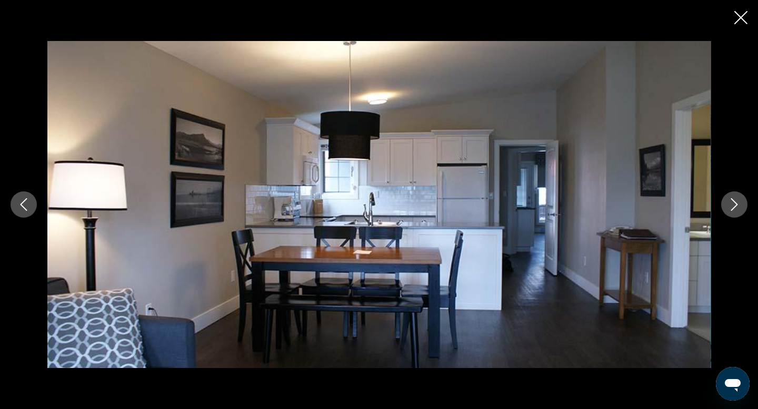
click at [739, 204] on icon "Next image" at bounding box center [734, 204] width 13 height 13
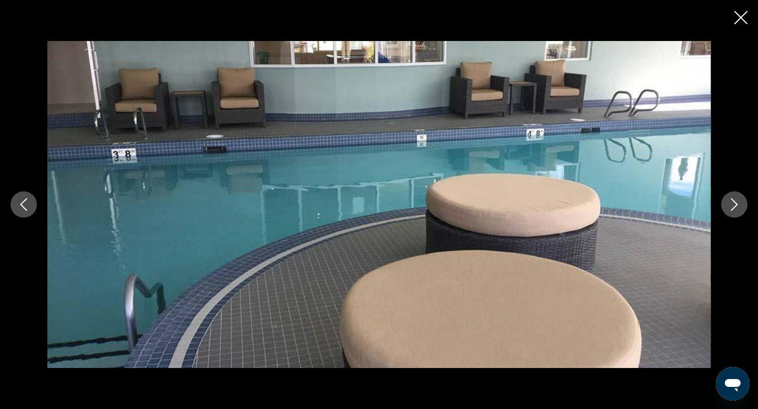
scroll to position [432, 0]
click at [739, 204] on icon "Next image" at bounding box center [734, 204] width 13 height 13
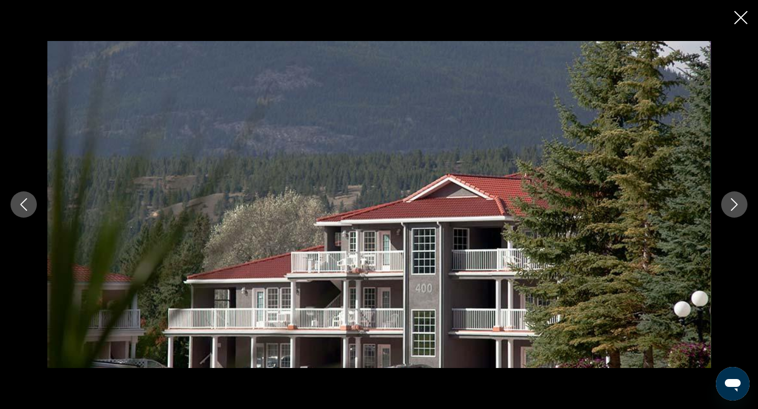
click at [739, 204] on icon "Next image" at bounding box center [734, 204] width 13 height 13
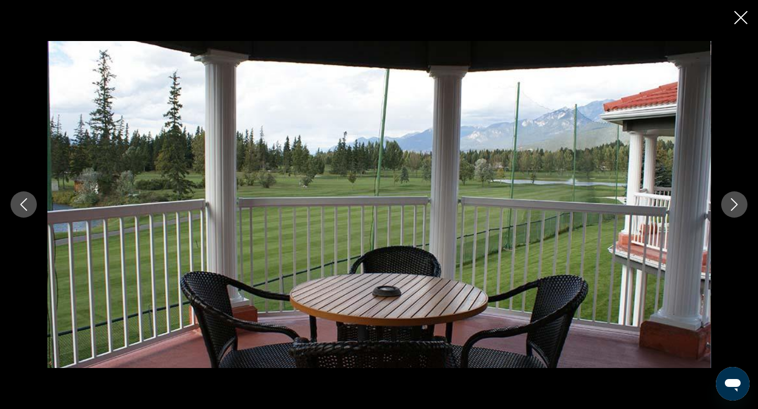
click at [739, 204] on icon "Next image" at bounding box center [734, 204] width 13 height 13
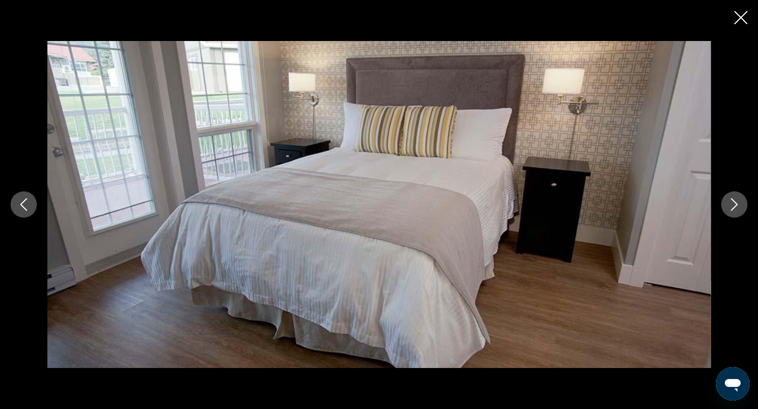
click at [743, 13] on icon "Close slideshow" at bounding box center [740, 17] width 13 height 13
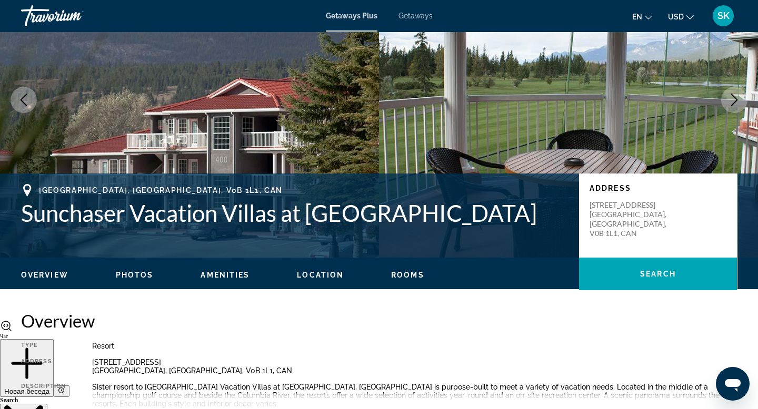
scroll to position [85, 0]
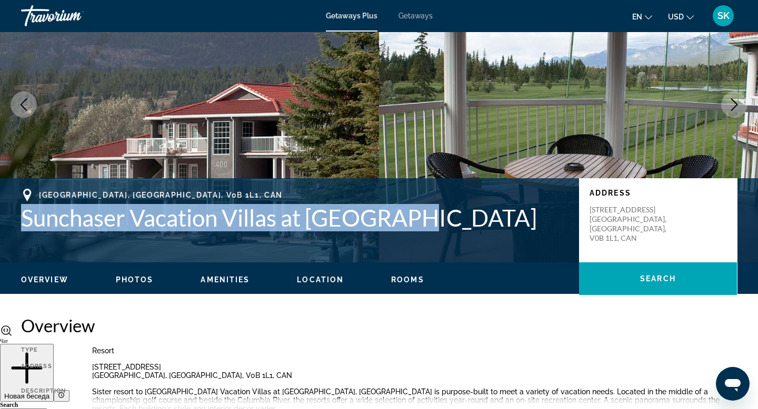
drag, startPoint x: 404, startPoint y: 226, endPoint x: 22, endPoint y: 216, distance: 382.1
type textarea "**********"
click at [22, 216] on h1 "Sunchaser Vacation Villas at Riverside" at bounding box center [294, 217] width 547 height 27
copy h1 "Sunchaser Vacation Villas at Riverside"
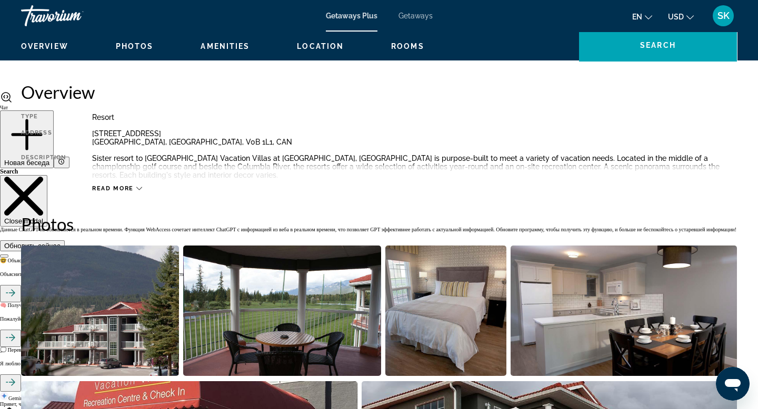
scroll to position [319, 0]
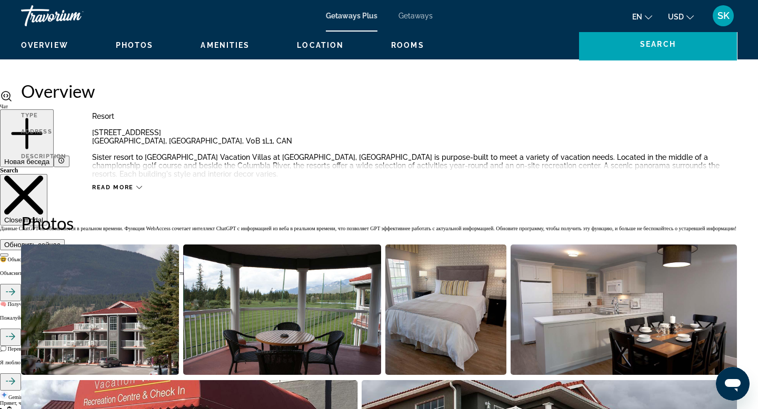
click at [128, 185] on span "Read more" at bounding box center [113, 187] width 42 height 7
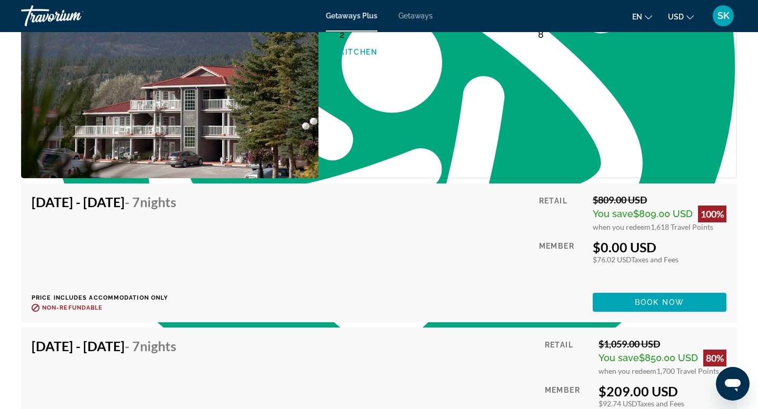
scroll to position [1818, 0]
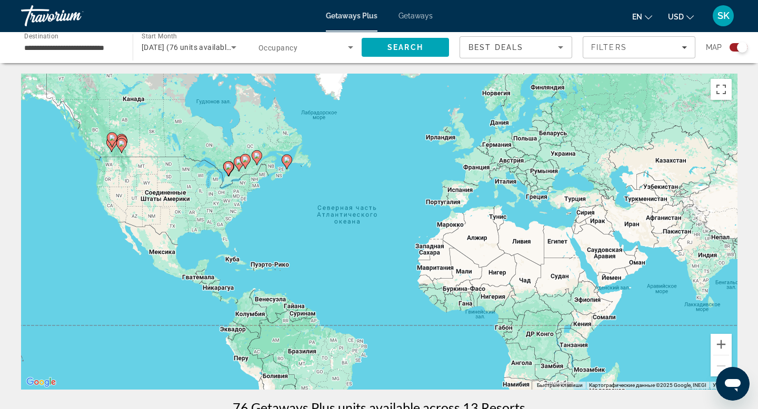
click at [120, 146] on image "Main content" at bounding box center [121, 143] width 6 height 6
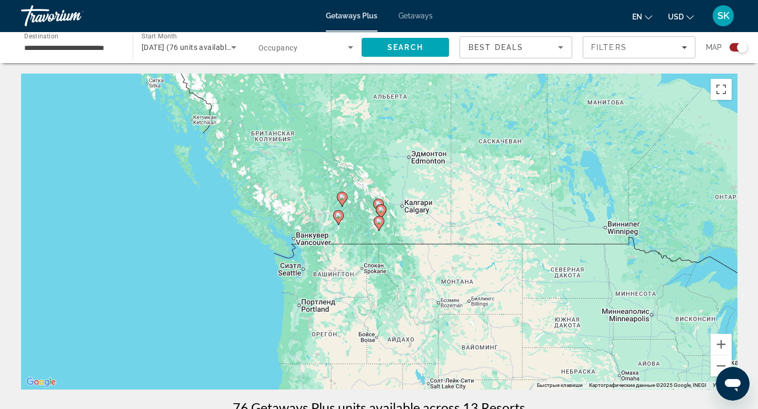
click at [339, 217] on image "Main content" at bounding box center [338, 216] width 6 height 6
type input "**********"
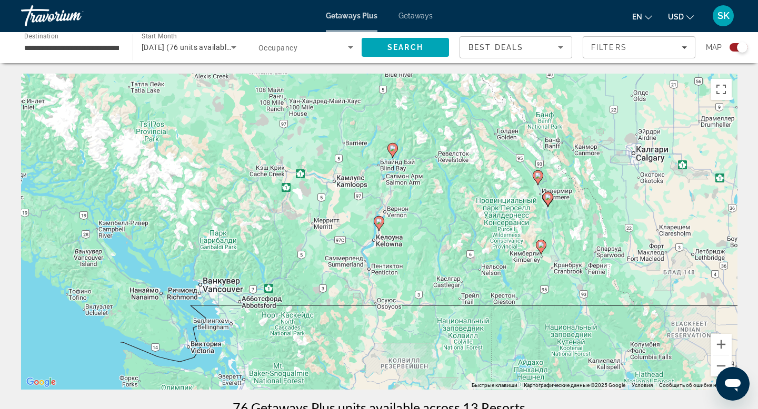
click at [382, 226] on gmp-advanced-marker "Main content" at bounding box center [379, 224] width 11 height 16
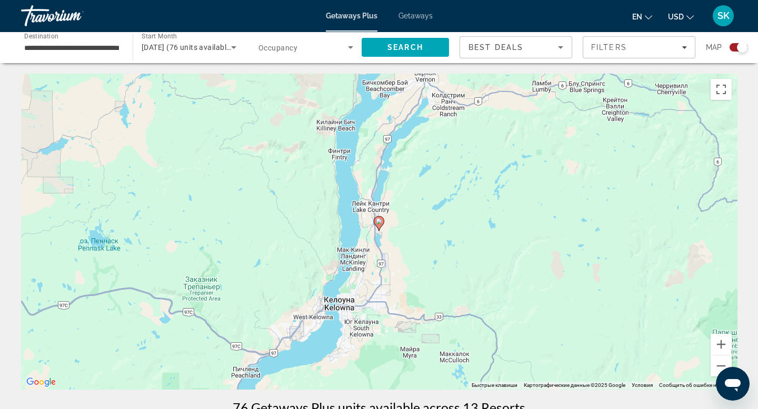
click at [382, 226] on gmp-advanced-marker "Main content" at bounding box center [379, 224] width 11 height 16
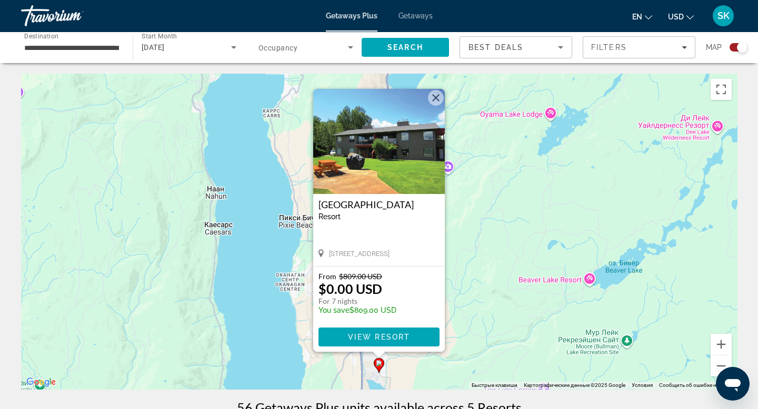
click at [436, 96] on button "Закрыть" at bounding box center [436, 98] width 16 height 16
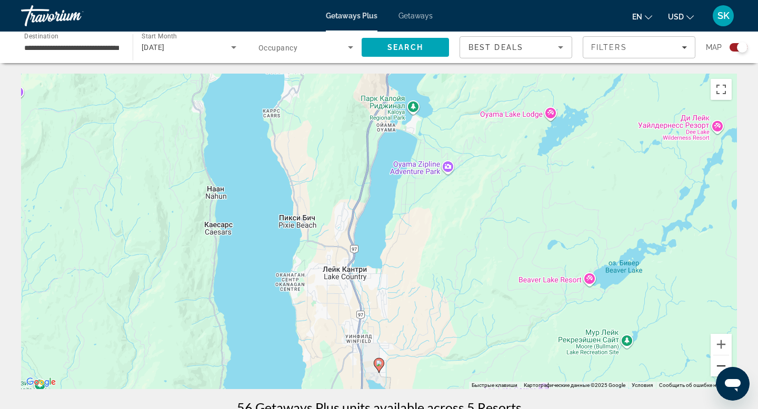
click at [720, 363] on button "Уменьшить" at bounding box center [720, 366] width 21 height 21
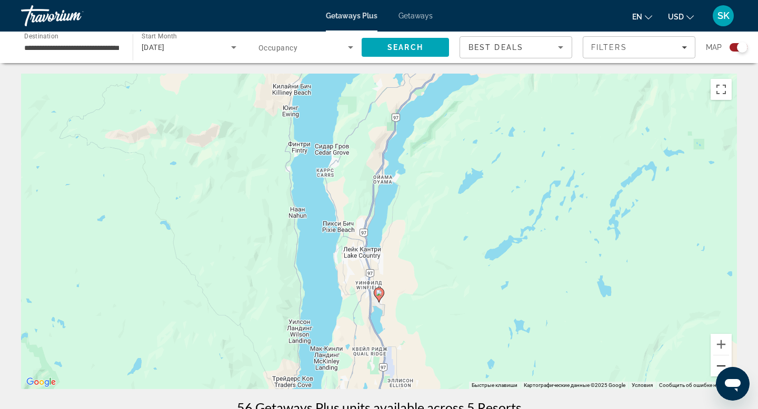
click at [720, 363] on button "Уменьшить" at bounding box center [720, 366] width 21 height 21
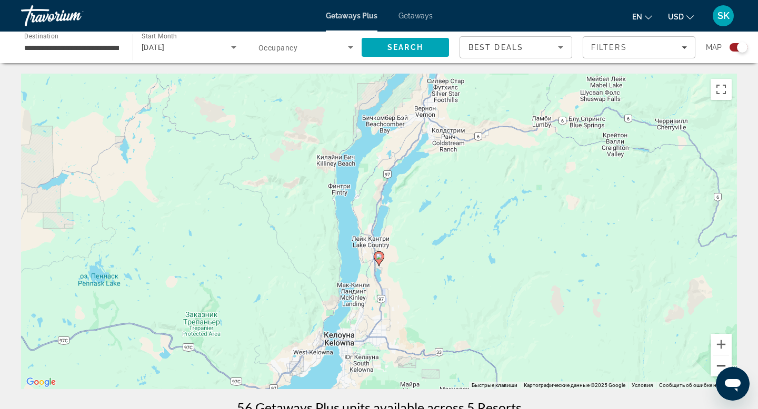
click at [720, 363] on button "Уменьшить" at bounding box center [720, 366] width 21 height 21
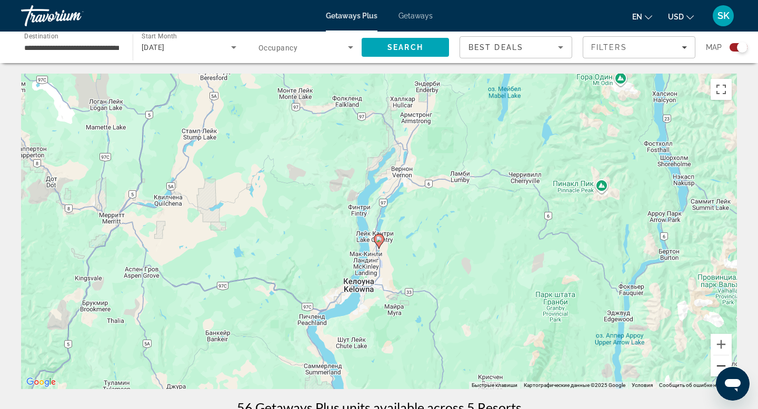
click at [720, 363] on button "Уменьшить" at bounding box center [720, 366] width 21 height 21
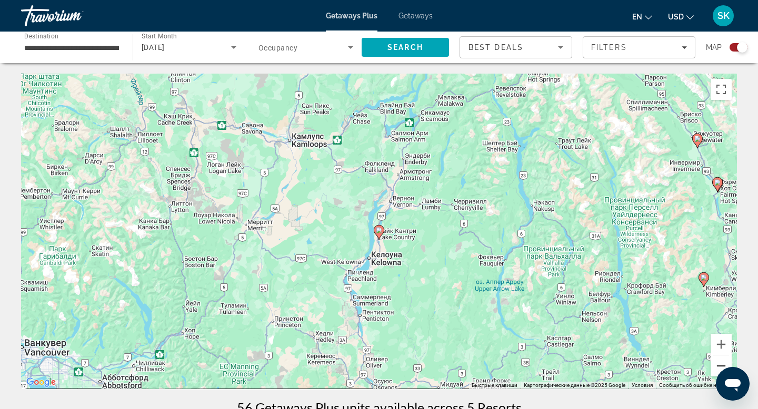
click at [720, 363] on button "Уменьшить" at bounding box center [720, 366] width 21 height 21
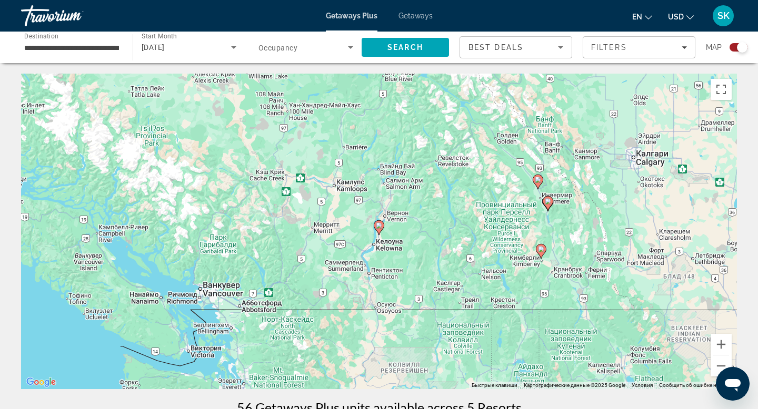
click at [408, 172] on div "Чтобы активировать перетаскивание с помощью клавиатуры, нажмите Alt + Ввод. Пос…" at bounding box center [379, 232] width 716 height 316
click at [186, 52] on div "December 2025" at bounding box center [186, 47] width 89 height 13
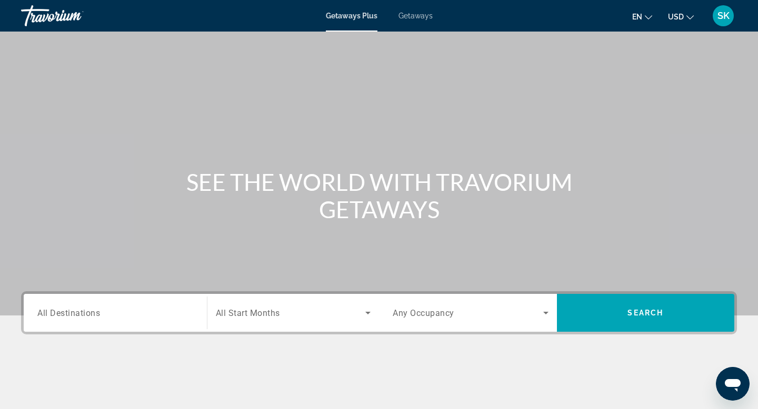
click at [104, 321] on div "Search widget" at bounding box center [115, 313] width 156 height 30
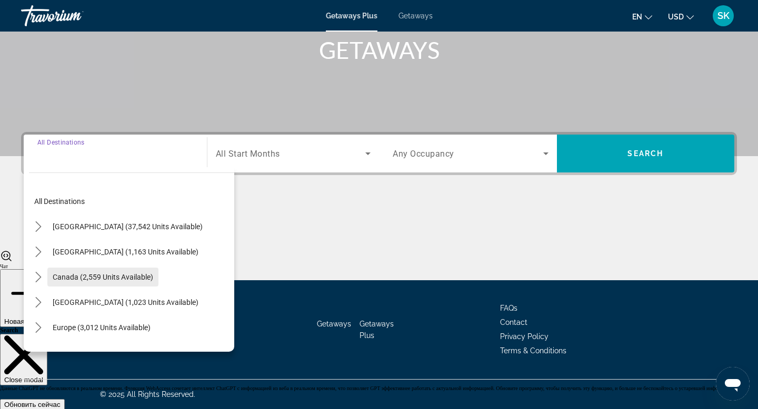
click at [102, 283] on span "Select destination: Canada (2,559 units available)" at bounding box center [102, 277] width 111 height 25
type input "**********"
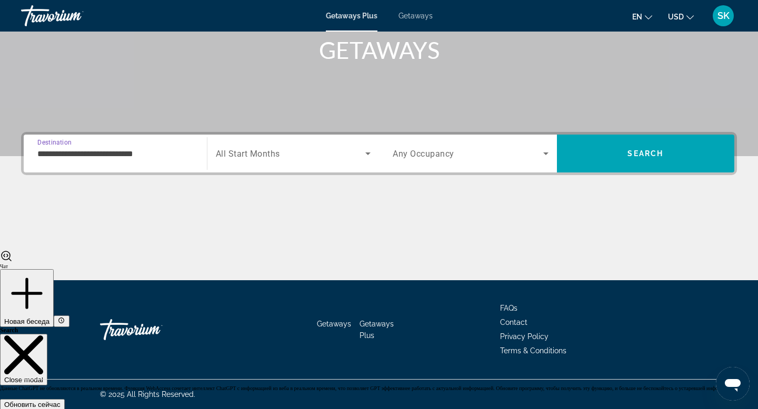
click at [266, 164] on div "Search widget" at bounding box center [293, 153] width 155 height 29
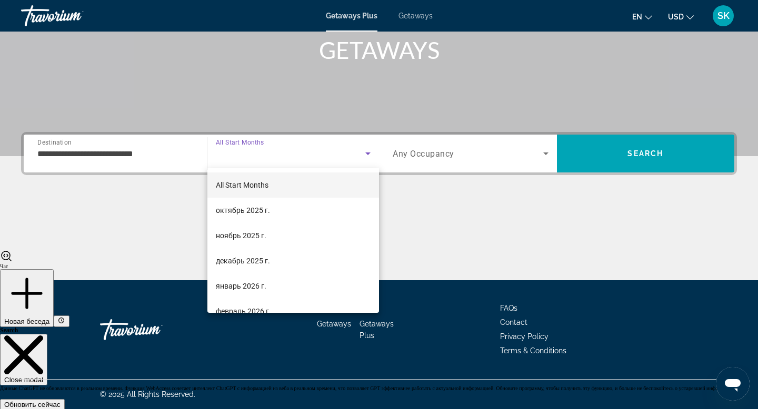
click at [471, 157] on div at bounding box center [379, 204] width 758 height 409
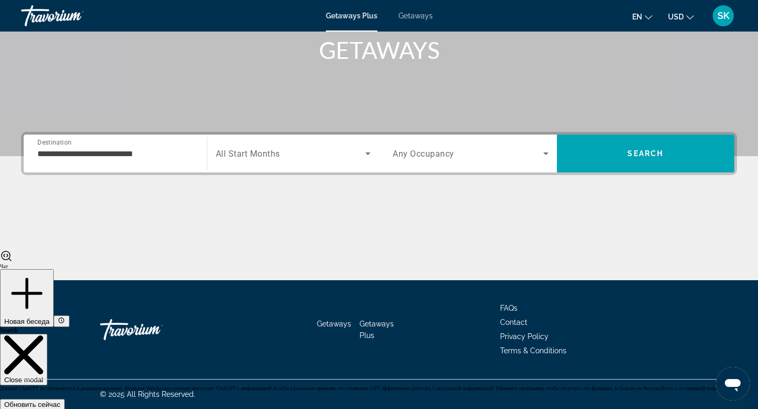
click at [471, 157] on span "Search widget" at bounding box center [468, 153] width 150 height 13
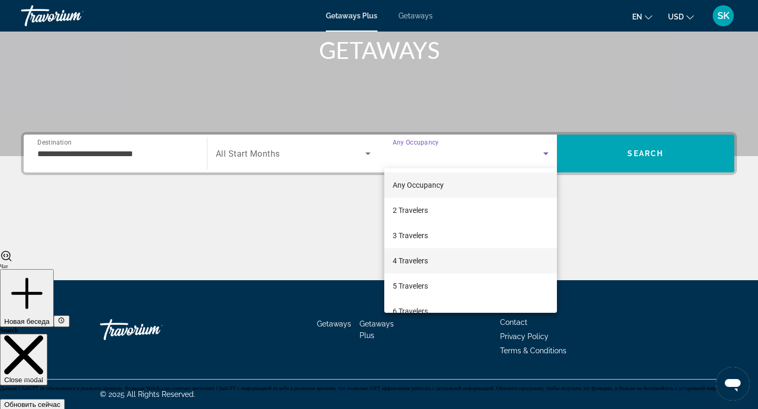
click at [420, 273] on mat-option "4 Travelers" at bounding box center [470, 260] width 173 height 25
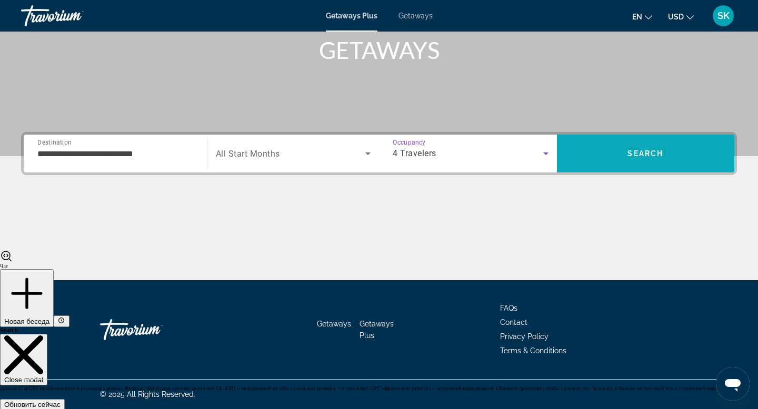
click at [632, 166] on span "Search" at bounding box center [646, 153] width 178 height 25
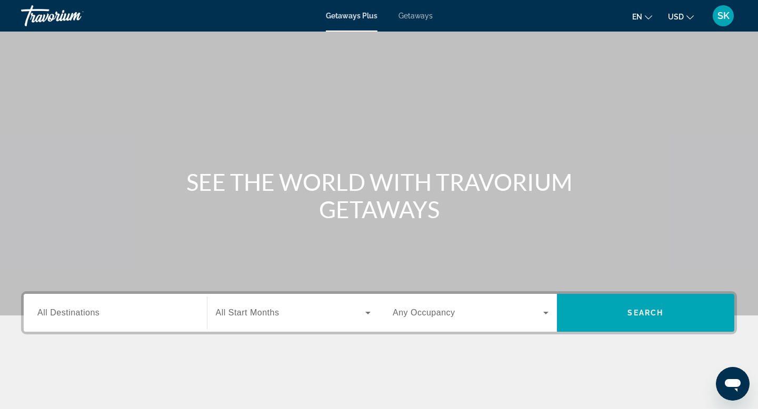
click at [108, 318] on input "Destination All Destinations" at bounding box center [115, 313] width 156 height 13
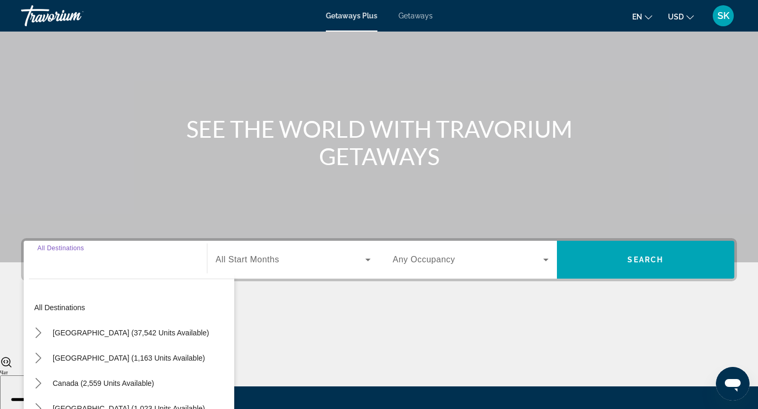
scroll to position [159, 0]
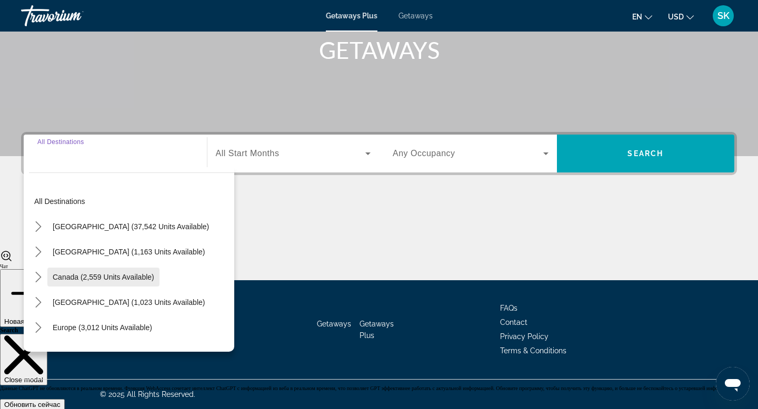
click at [103, 271] on span "Select destination: Canada (2,559 units available)" at bounding box center [103, 277] width 112 height 25
type input "**********"
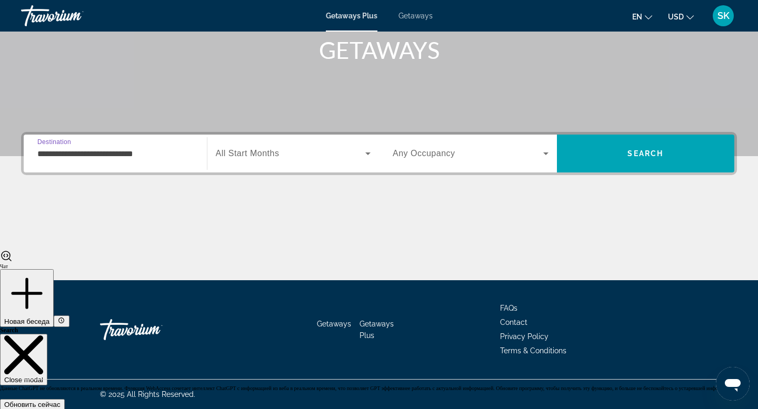
click at [475, 165] on div "Search widget" at bounding box center [471, 153] width 156 height 29
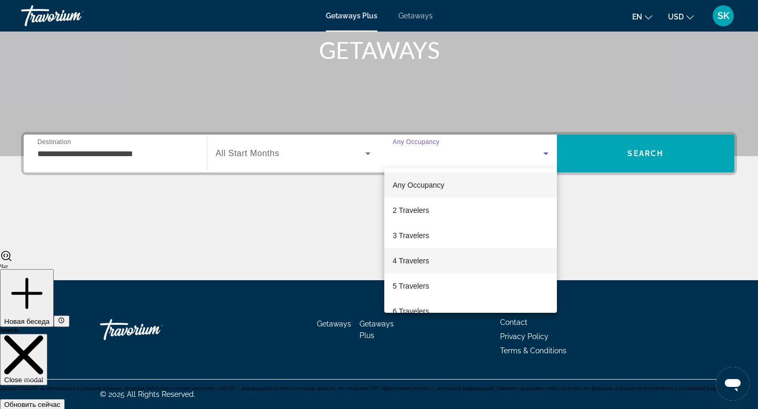
click at [418, 258] on span "4 Travelers" at bounding box center [411, 261] width 36 height 13
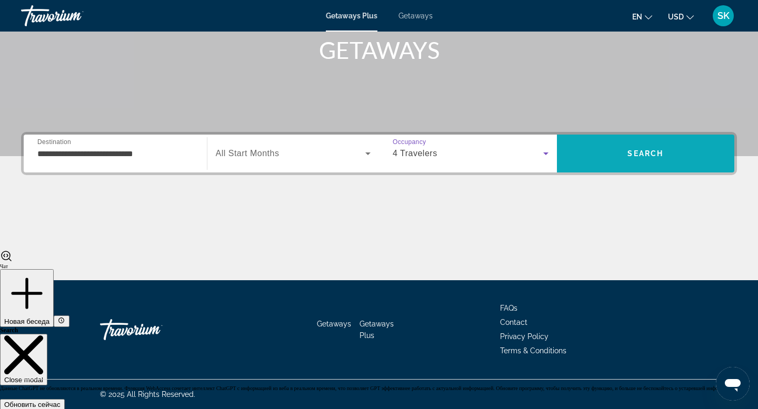
click at [626, 157] on span "Search" at bounding box center [646, 153] width 178 height 25
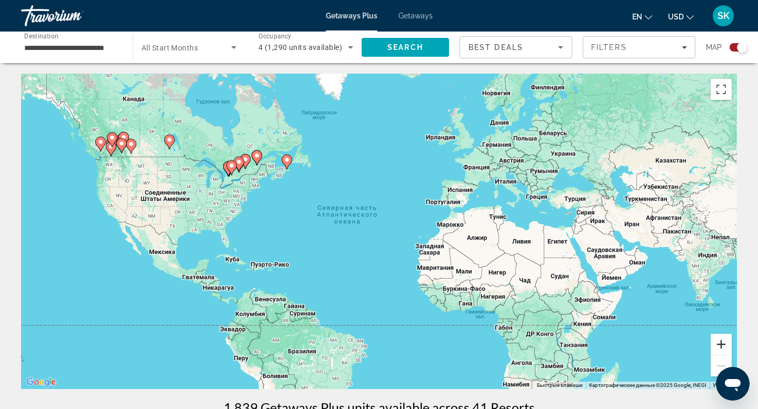
click at [723, 344] on button "Увеличить" at bounding box center [720, 344] width 21 height 21
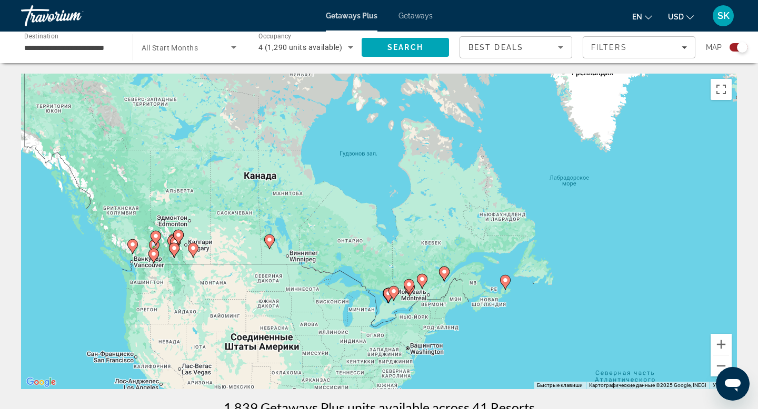
drag, startPoint x: 106, startPoint y: 157, endPoint x: 418, endPoint y: 339, distance: 361.7
click at [418, 339] on div "Чтобы активировать перетаскивание с помощью клавиатуры, нажмите Alt + Ввод. Пос…" at bounding box center [379, 232] width 716 height 316
click at [723, 343] on button "Увеличить" at bounding box center [720, 344] width 21 height 21
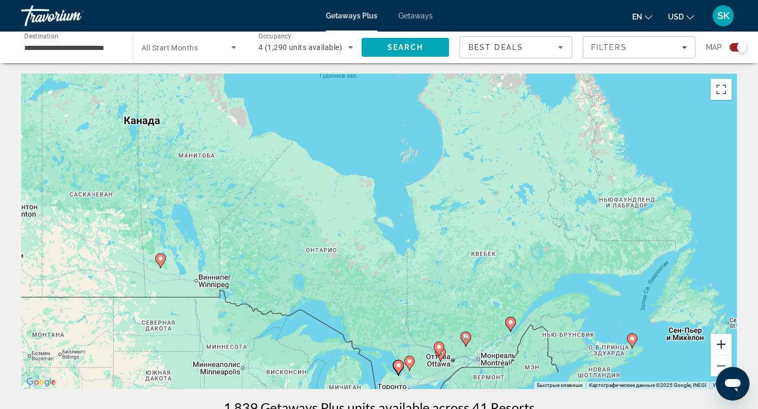
click at [723, 343] on button "Увеличить" at bounding box center [720, 344] width 21 height 21
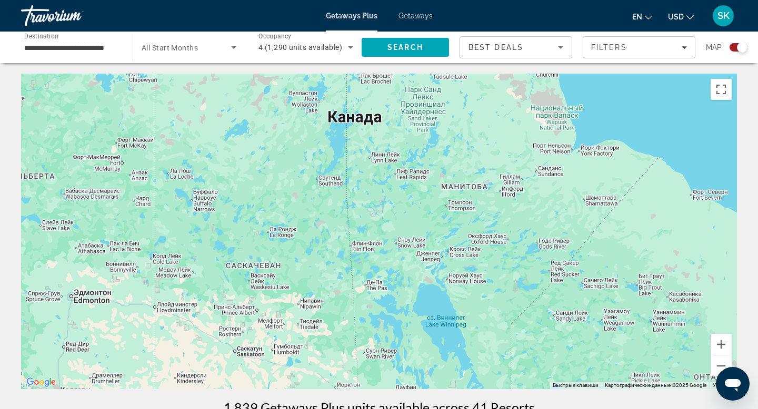
drag, startPoint x: 75, startPoint y: 270, endPoint x: 529, endPoint y: 378, distance: 467.2
click at [529, 378] on div "Чтобы активировать перетаскивание с помощью клавиатуры, нажмите Alt + Ввод. Пос…" at bounding box center [379, 232] width 716 height 316
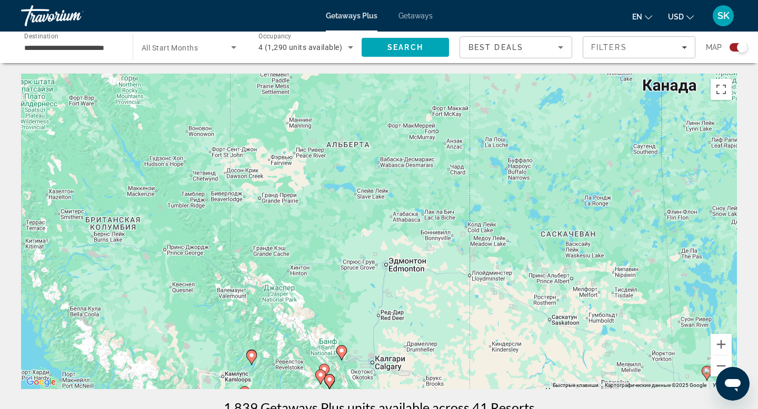
drag, startPoint x: 159, startPoint y: 290, endPoint x: 475, endPoint y: 259, distance: 317.3
click at [475, 259] on div "Чтобы активировать перетаскивание с помощью клавиатуры, нажмите Alt + Ввод. Пос…" at bounding box center [379, 232] width 716 height 316
click at [728, 347] on button "Увеличить" at bounding box center [720, 344] width 21 height 21
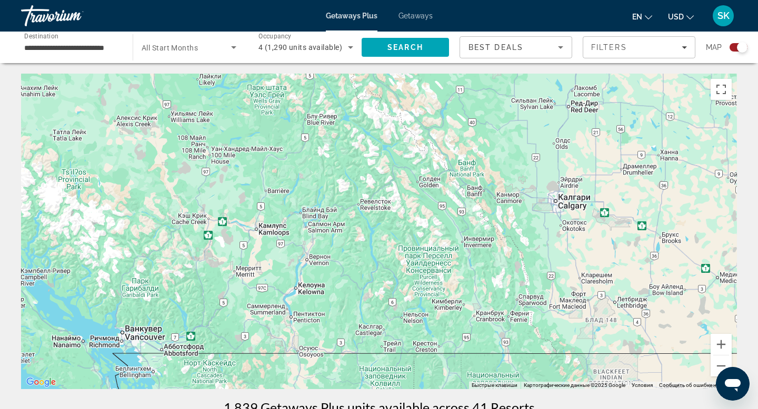
drag, startPoint x: 234, startPoint y: 370, endPoint x: 423, endPoint y: 73, distance: 352.5
click at [423, 74] on div "Main content" at bounding box center [379, 232] width 716 height 316
click at [495, 189] on image "Main content" at bounding box center [494, 188] width 6 height 6
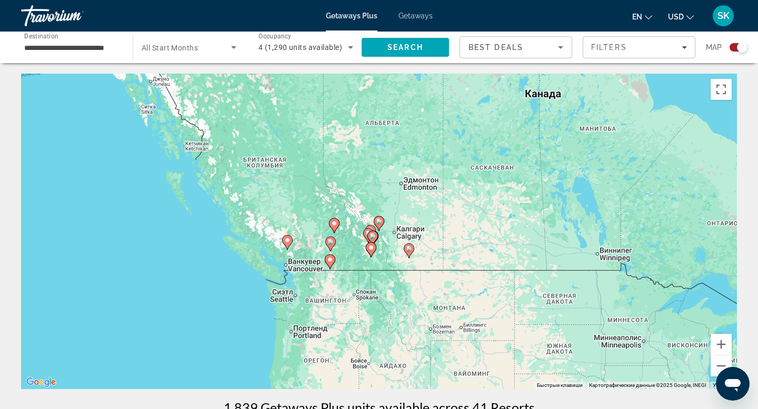
click at [380, 223] on image "Main content" at bounding box center [379, 221] width 6 height 6
type input "**********"
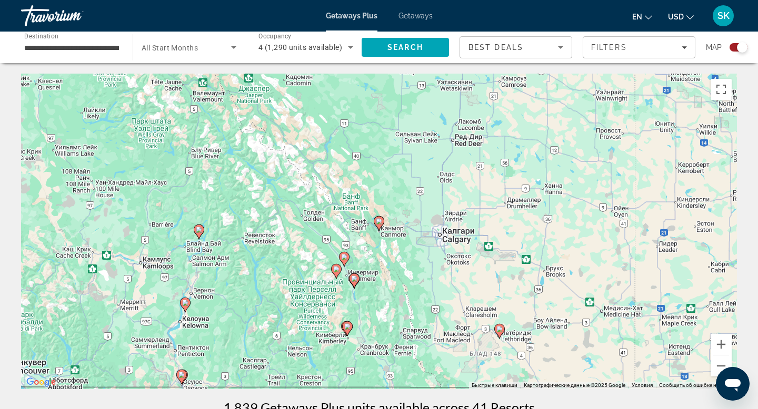
click at [380, 223] on image "Main content" at bounding box center [379, 221] width 6 height 6
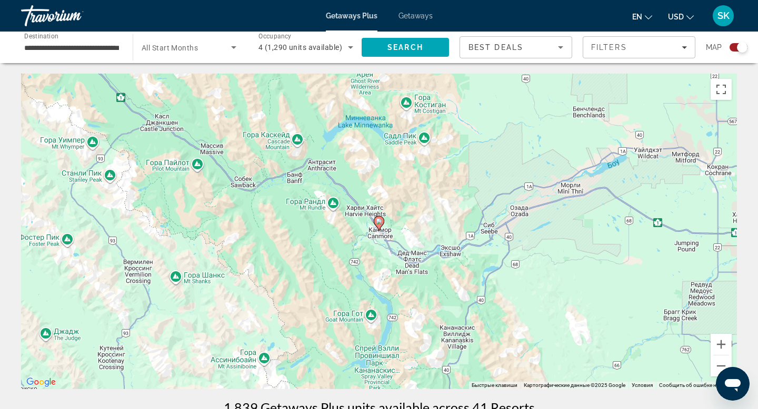
click at [380, 223] on image "Main content" at bounding box center [379, 221] width 6 height 6
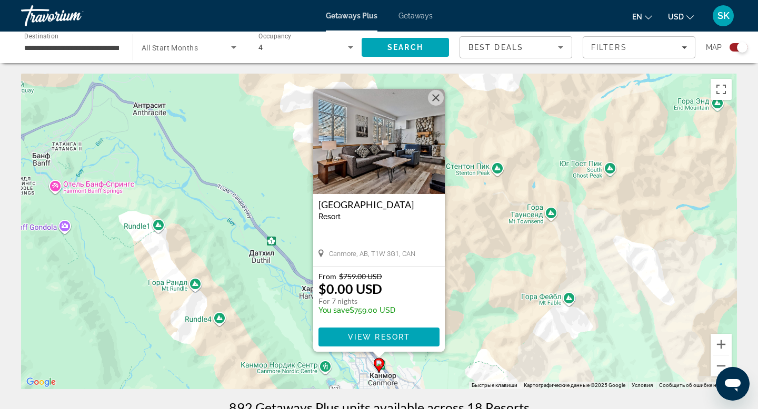
click at [425, 137] on img "Main content" at bounding box center [379, 141] width 132 height 105
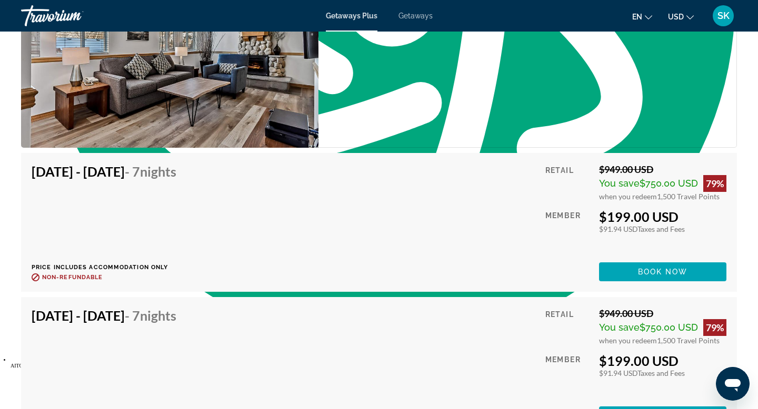
click at [518, 180] on div "Nov 30, 2025 - Dec 7, 2025 - 7 Nights Price includes accommodation only Refunda…" at bounding box center [379, 223] width 695 height 118
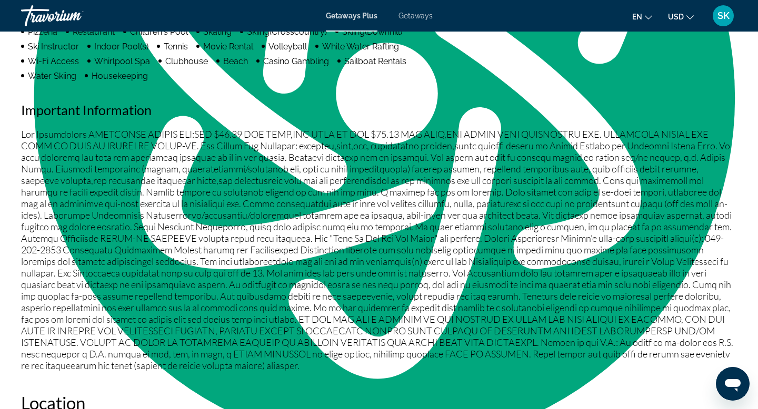
scroll to position [1010, 0]
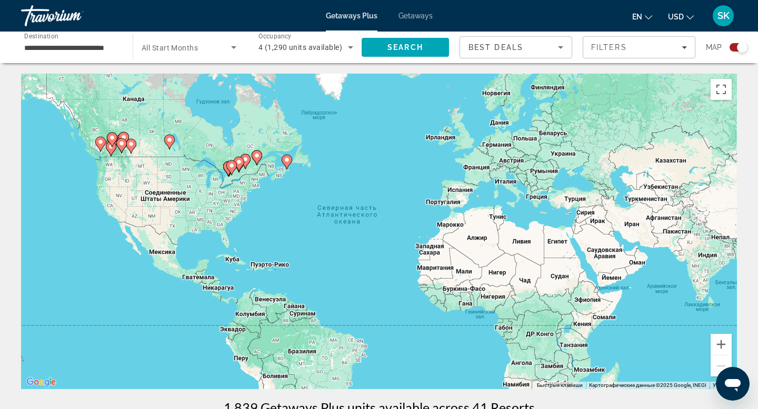
click at [121, 146] on image "Main content" at bounding box center [121, 143] width 6 height 6
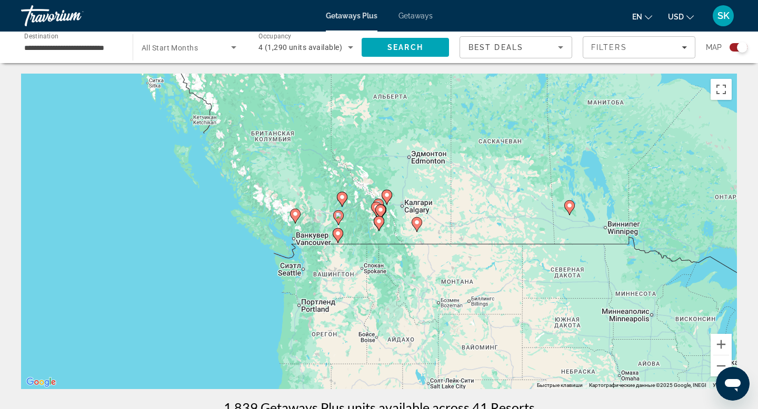
click at [387, 223] on div "Чтобы активировать перетаскивание с помощью клавиатуры, нажмите Alt + Ввод. Пос…" at bounding box center [379, 232] width 716 height 316
click at [382, 214] on icon "Main content" at bounding box center [380, 212] width 9 height 14
type input "**********"
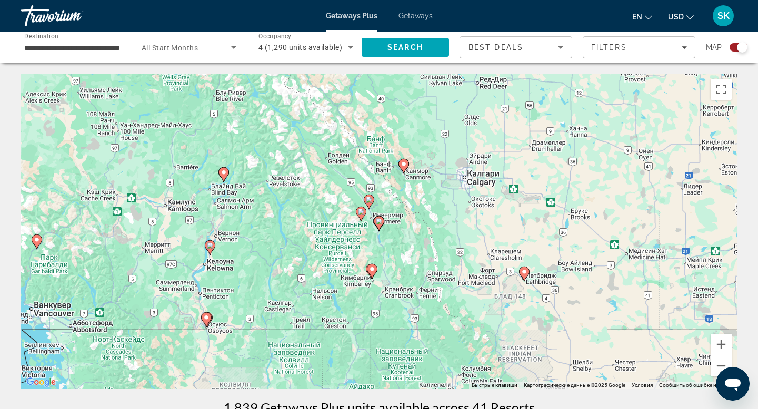
click at [382, 214] on div "Для навигации используйте клавиши со стрелками. Чтобы активировать перетаскиван…" at bounding box center [379, 232] width 716 height 316
click at [380, 230] on gmp-advanced-marker "Main content" at bounding box center [379, 224] width 11 height 16
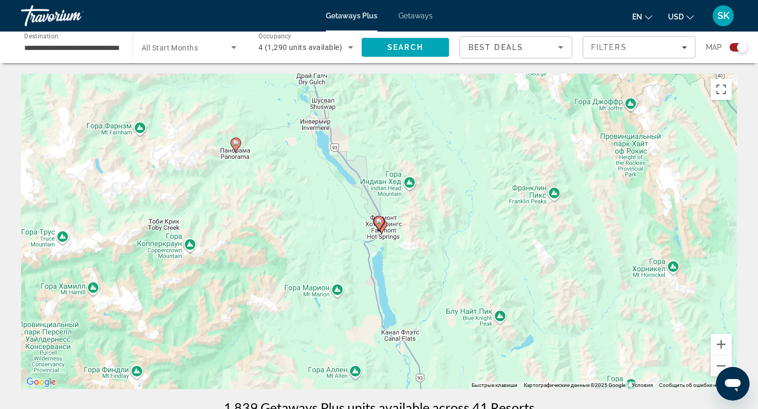
click at [236, 145] on image "Main content" at bounding box center [236, 143] width 6 height 6
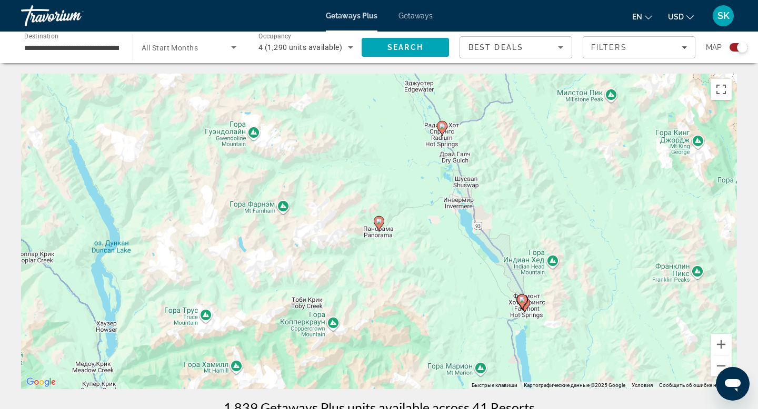
click at [382, 220] on icon "Main content" at bounding box center [378, 224] width 9 height 14
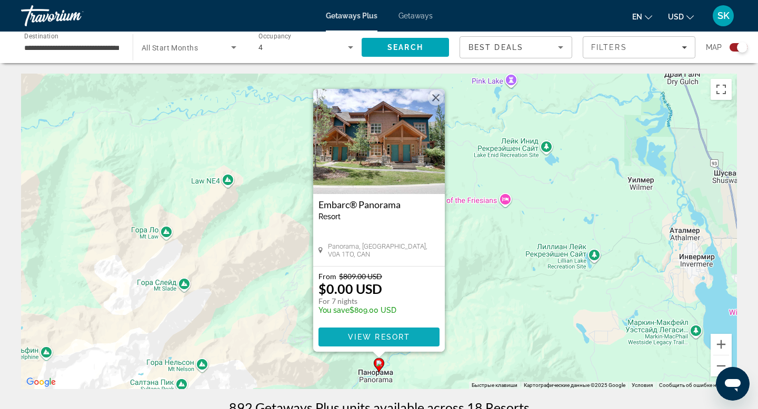
click at [385, 337] on span "View Resort" at bounding box center [379, 337] width 62 height 8
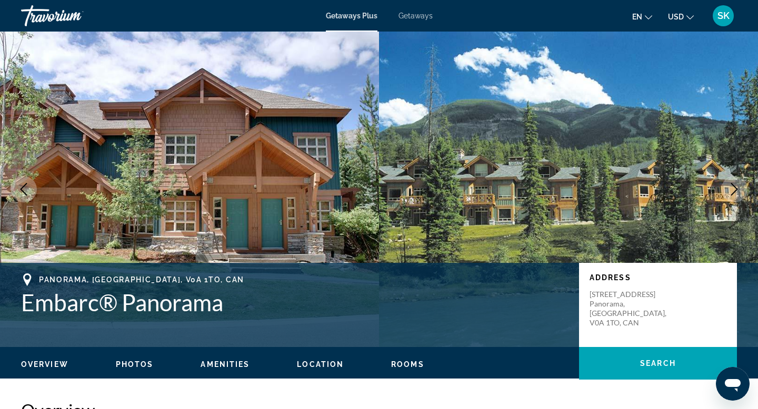
click at [735, 191] on icon "Next image" at bounding box center [734, 189] width 7 height 13
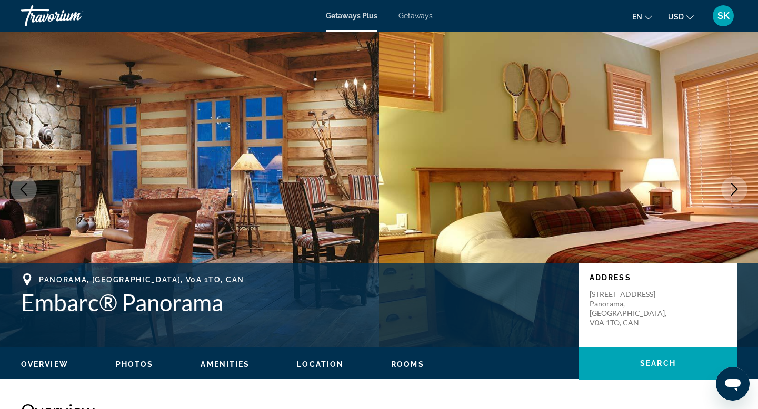
click at [735, 191] on icon "Next image" at bounding box center [734, 189] width 7 height 13
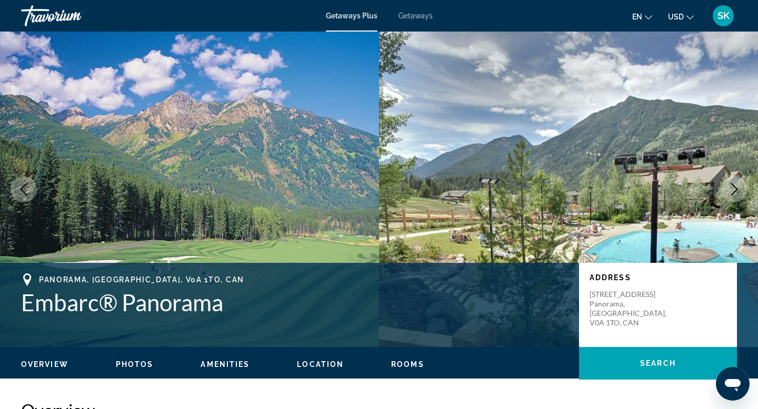
click at [735, 191] on icon "Next image" at bounding box center [734, 189] width 7 height 13
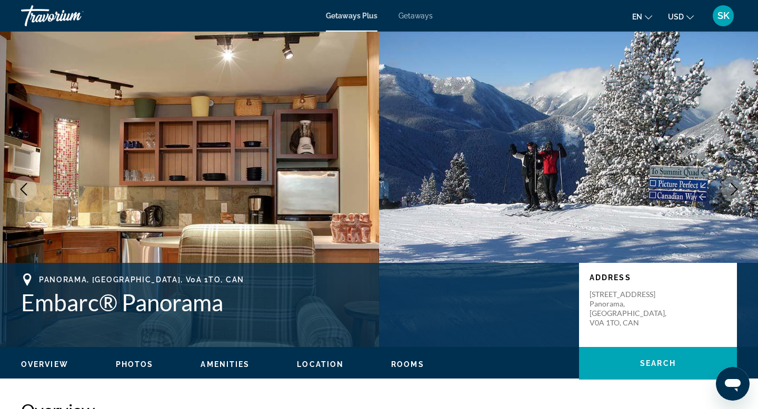
click at [735, 191] on icon "Next image" at bounding box center [734, 189] width 7 height 13
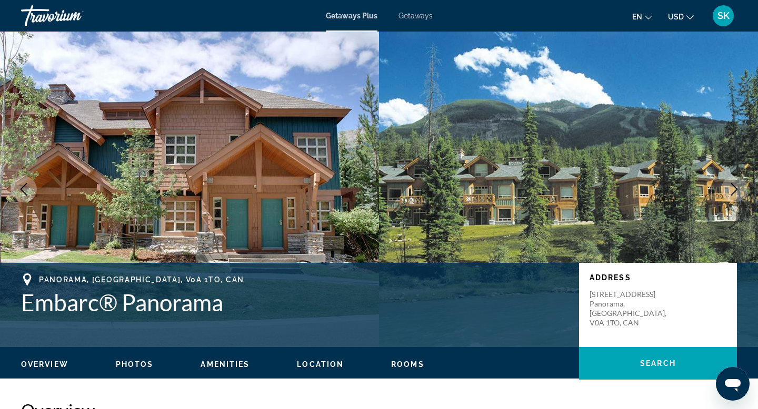
click at [735, 191] on icon "Next image" at bounding box center [734, 189] width 7 height 13
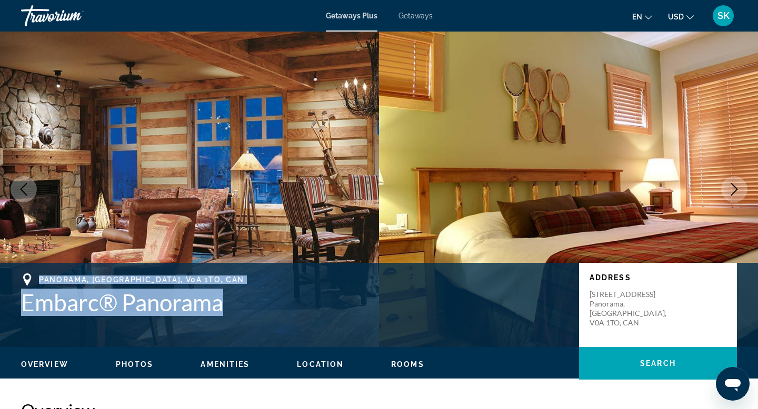
drag, startPoint x: 240, startPoint y: 305, endPoint x: 37, endPoint y: 270, distance: 206.1
type textarea "**********"
click at [37, 270] on div "Panorama, BC, V0A 1TO, CAN Embarc® Panorama Address 2000 Panorama Drive Panoram…" at bounding box center [379, 305] width 758 height 84
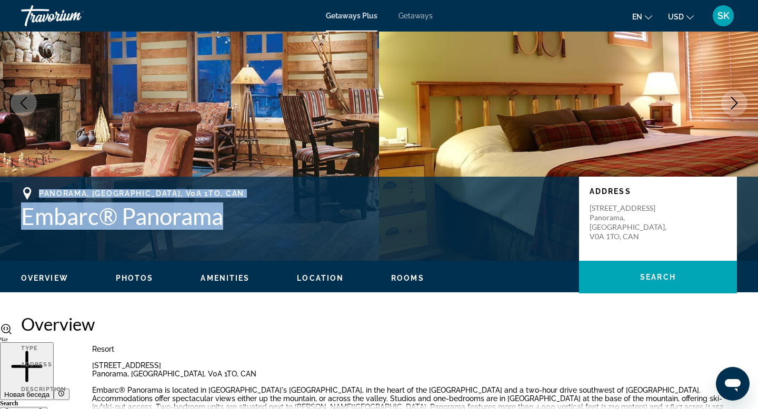
scroll to position [88, 0]
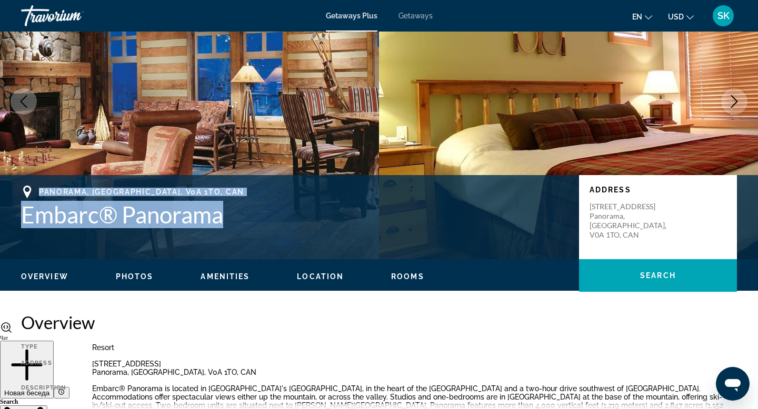
copy div "Panorama, BC, V0A 1TO, CAN Embarc® Panorama"
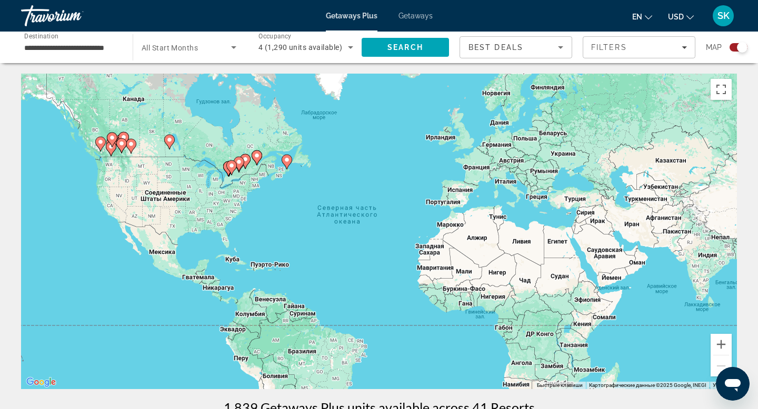
click at [135, 144] on icon "Main content" at bounding box center [130, 146] width 9 height 14
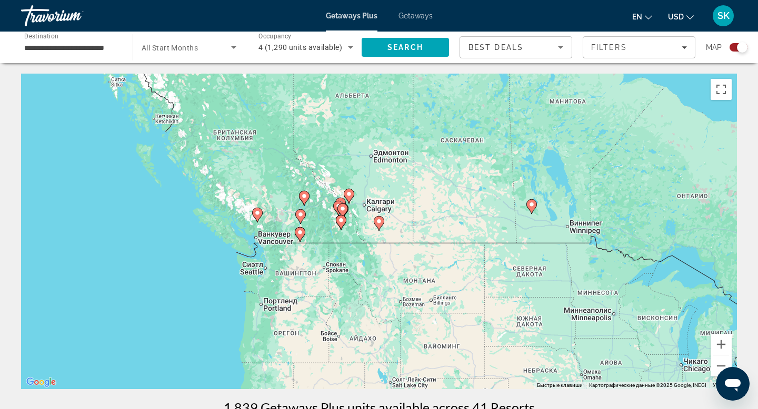
click at [384, 218] on div "Чтобы активировать перетаскивание с помощью клавиатуры, нажмите Alt + Ввод. Пос…" at bounding box center [379, 232] width 716 height 316
click at [383, 227] on gmp-advanced-marker "Main content" at bounding box center [379, 224] width 11 height 16
type input "**********"
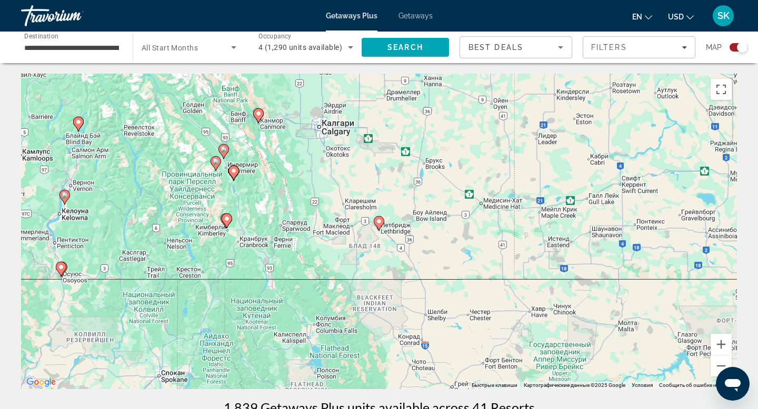
click at [382, 218] on icon "Main content" at bounding box center [378, 224] width 9 height 14
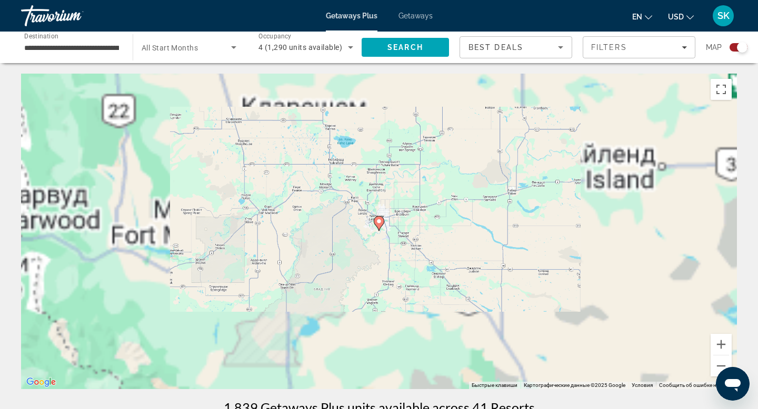
click at [382, 218] on icon "Main content" at bounding box center [378, 224] width 9 height 14
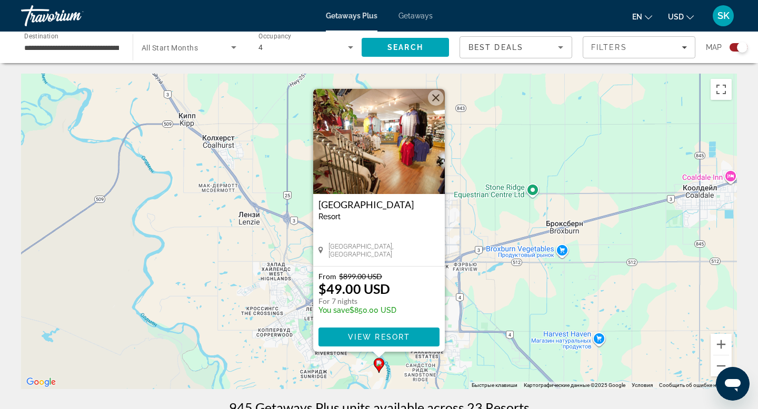
click at [404, 144] on img "Main content" at bounding box center [379, 141] width 132 height 105
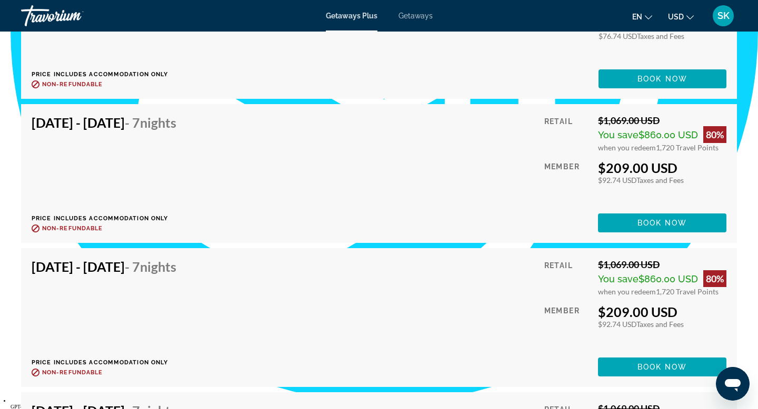
scroll to position [2581, 0]
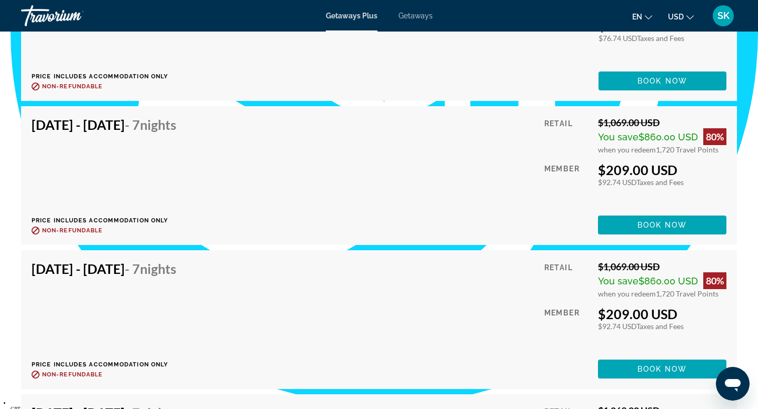
click at [488, 287] on div "Jan 16, 2026 - Jan 23, 2026 - 7 Nights Price includes accommodation only Refund…" at bounding box center [379, 320] width 695 height 118
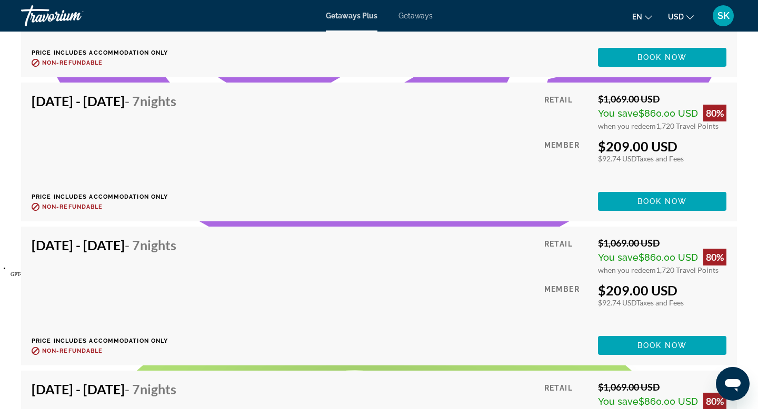
scroll to position [3479, 0]
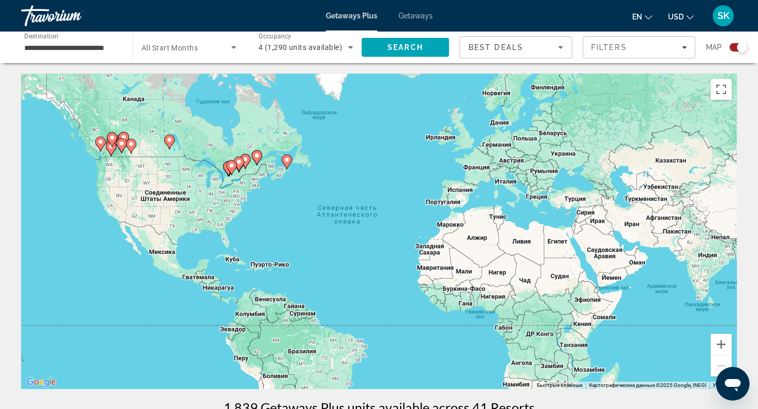
click at [117, 147] on gmp-advanced-marker "Main content" at bounding box center [121, 146] width 11 height 16
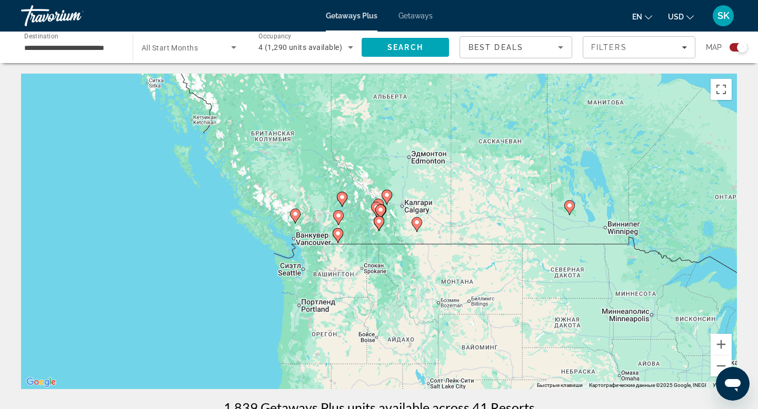
click at [341, 240] on gmp-advanced-marker "Main content" at bounding box center [338, 236] width 11 height 16
type input "**********"
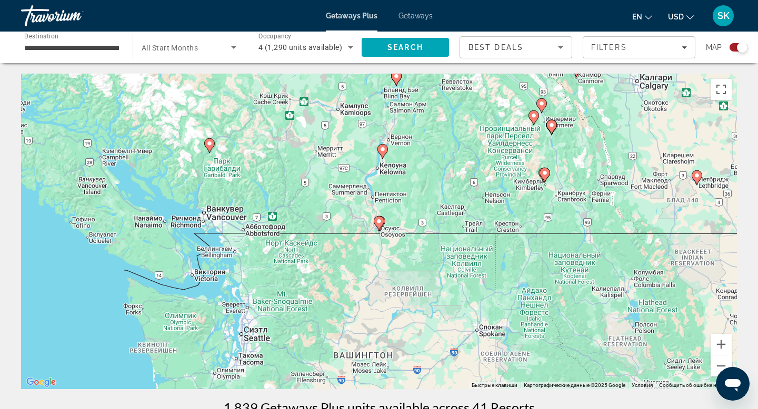
click at [211, 144] on image "Main content" at bounding box center [209, 143] width 6 height 6
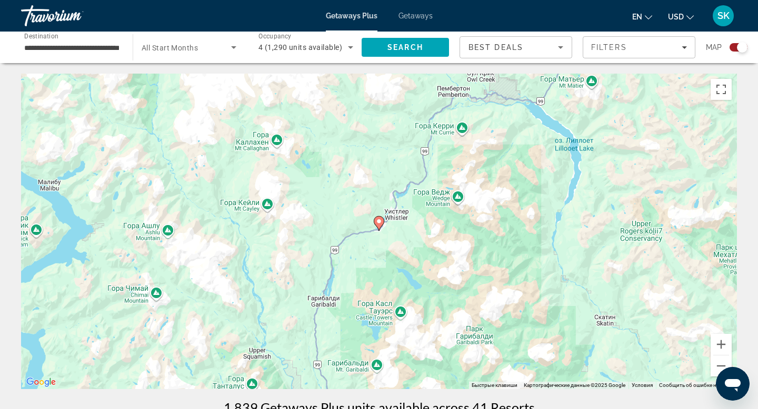
click at [379, 222] on image "Main content" at bounding box center [379, 221] width 6 height 6
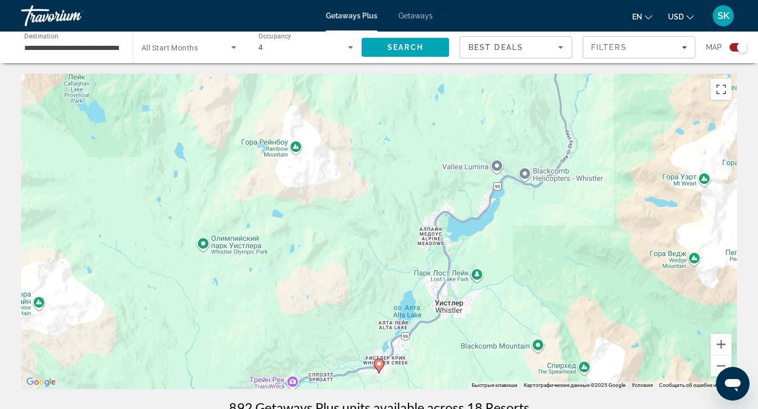
click at [378, 364] on image "Main content" at bounding box center [379, 364] width 6 height 6
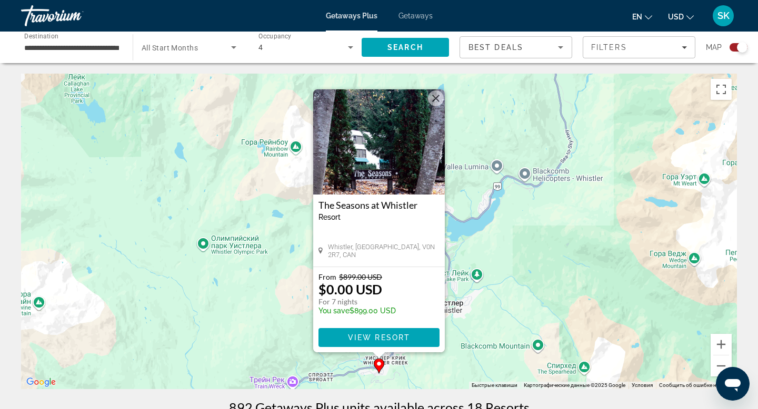
click at [393, 150] on img "Main content" at bounding box center [379, 141] width 132 height 105
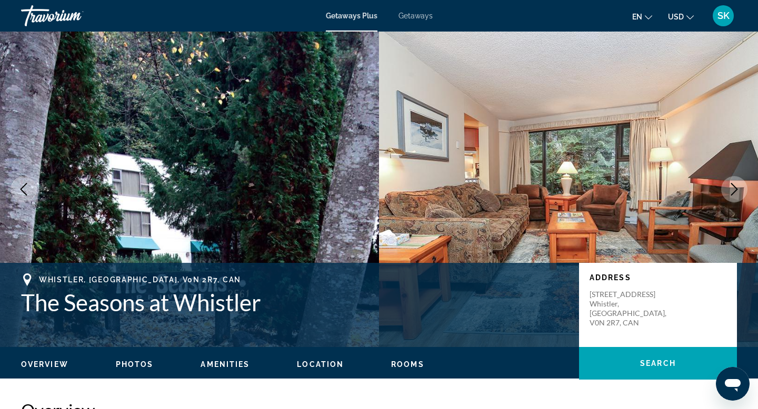
click at [738, 193] on icon "Next image" at bounding box center [734, 189] width 13 height 13
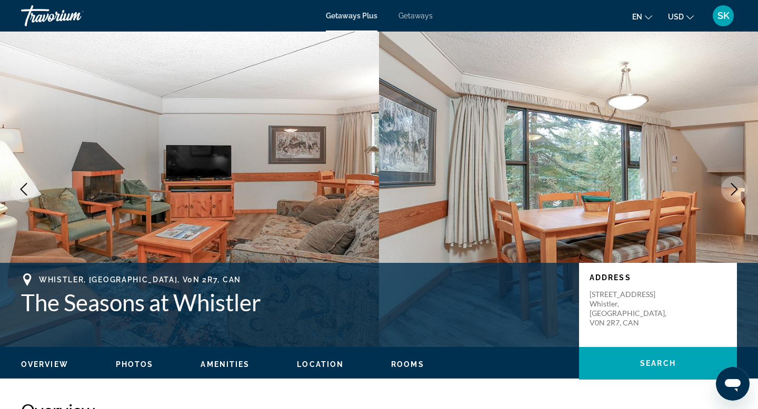
click at [738, 193] on icon "Next image" at bounding box center [734, 189] width 13 height 13
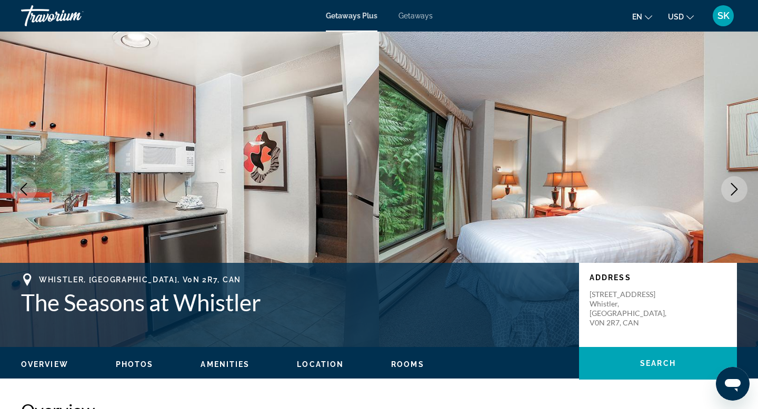
click at [738, 193] on icon "Next image" at bounding box center [734, 189] width 13 height 13
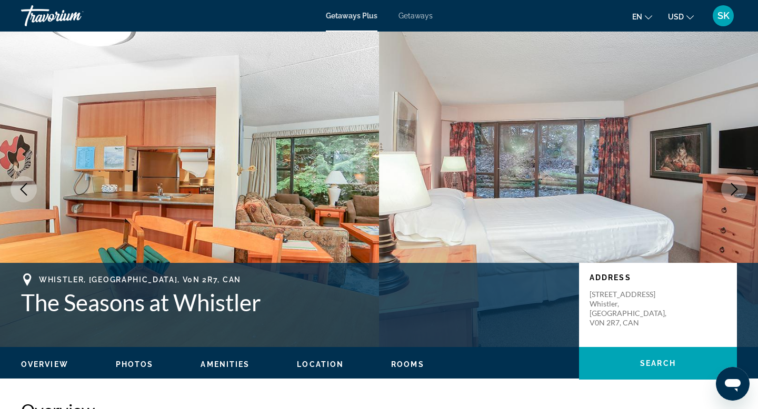
click at [738, 193] on icon "Next image" at bounding box center [734, 189] width 13 height 13
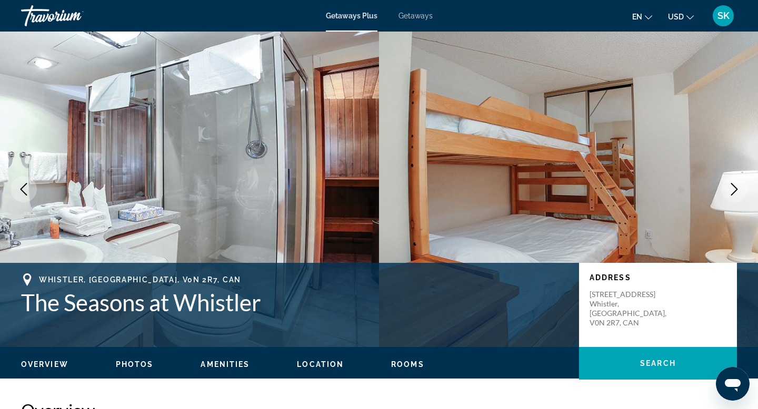
click at [738, 193] on icon "Next image" at bounding box center [734, 189] width 13 height 13
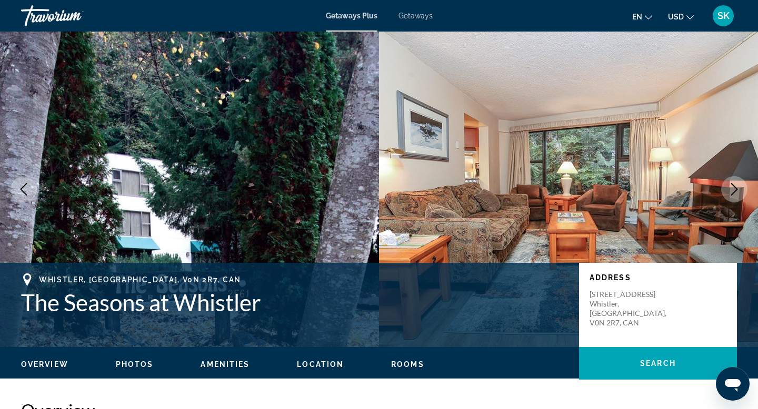
click at [738, 193] on icon "Next image" at bounding box center [734, 189] width 13 height 13
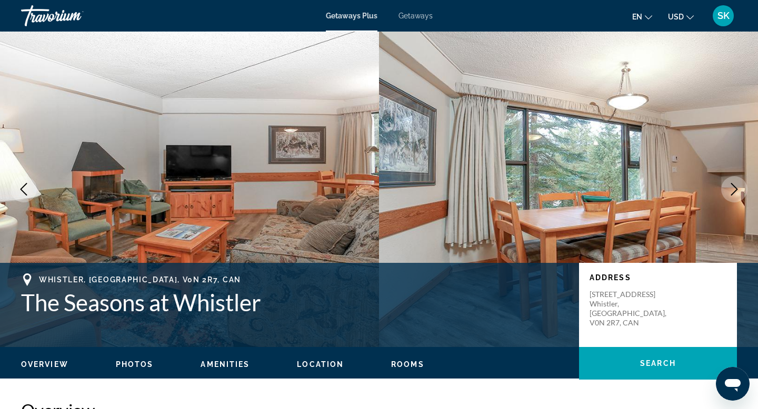
click at [738, 193] on icon "Next image" at bounding box center [734, 189] width 13 height 13
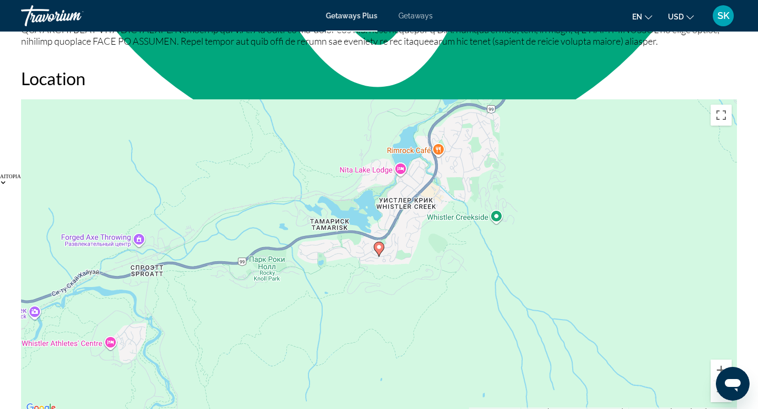
scroll to position [1284, 0]
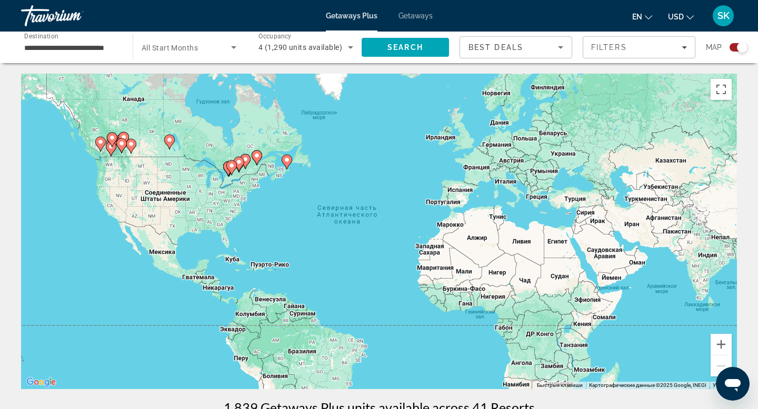
click at [114, 144] on gmp-advanced-marker "Main content" at bounding box center [112, 140] width 11 height 16
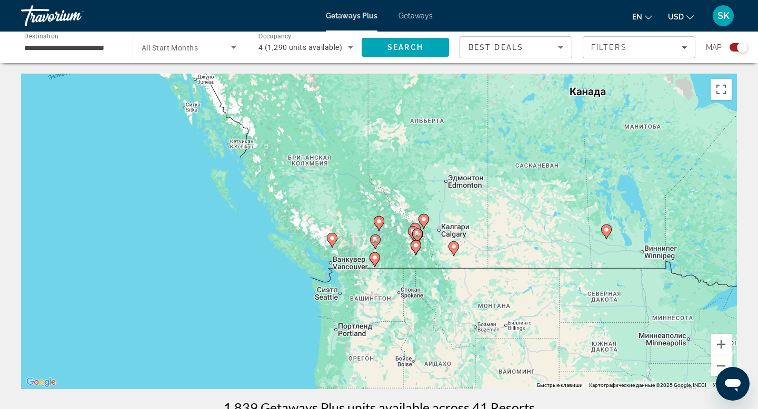
click at [373, 256] on image "Main content" at bounding box center [374, 258] width 6 height 6
type input "**********"
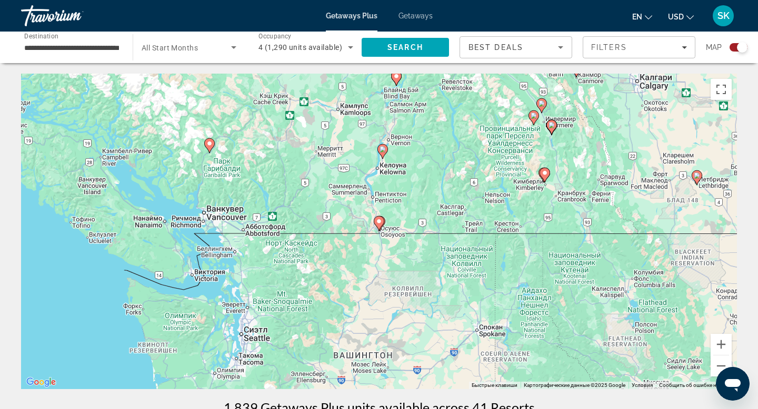
click at [378, 224] on image "Main content" at bounding box center [379, 221] width 6 height 6
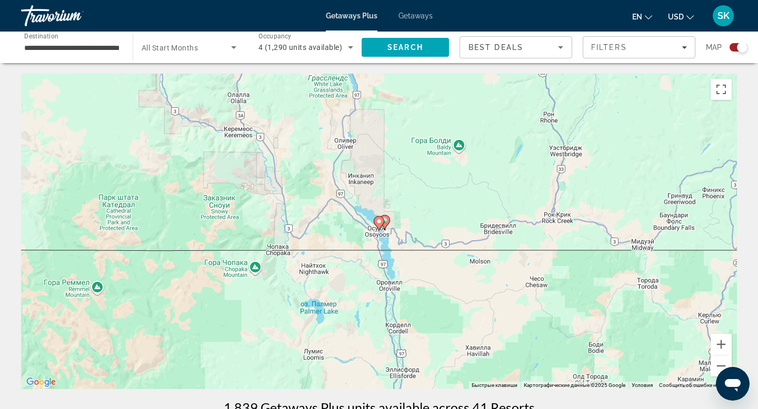
click at [378, 224] on image "Main content" at bounding box center [379, 221] width 6 height 6
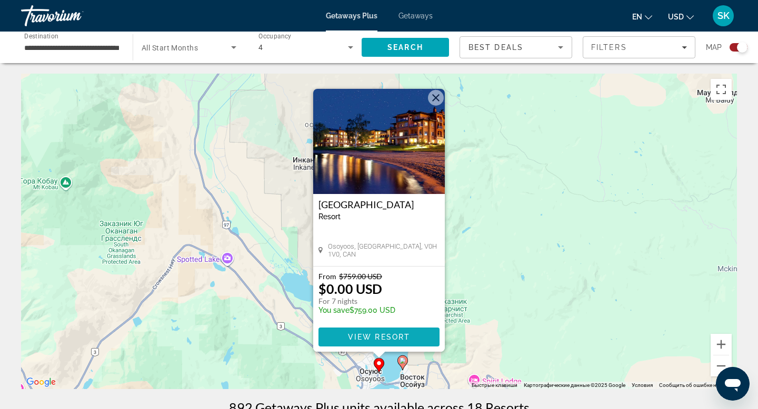
click at [371, 344] on span "Main content" at bounding box center [378, 337] width 121 height 25
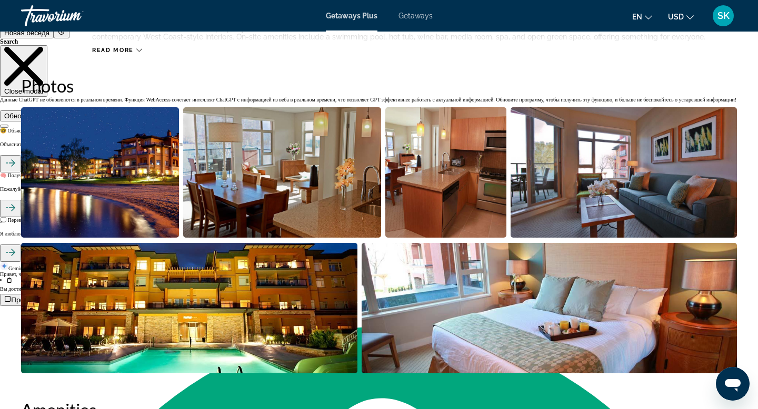
scroll to position [438, 0]
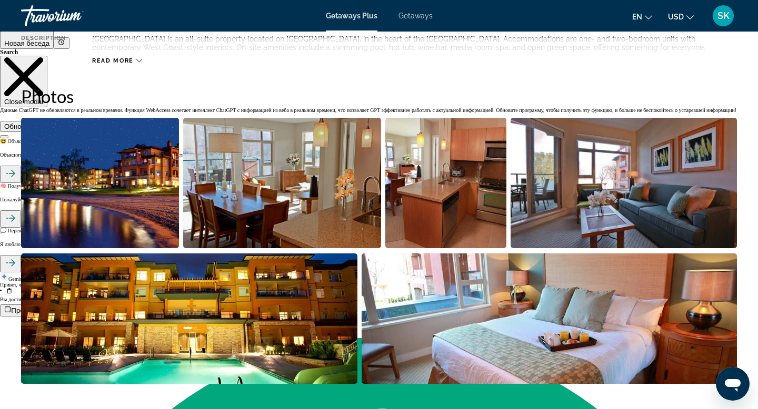
click at [104, 176] on img "Open full-screen image slider" at bounding box center [100, 183] width 158 height 130
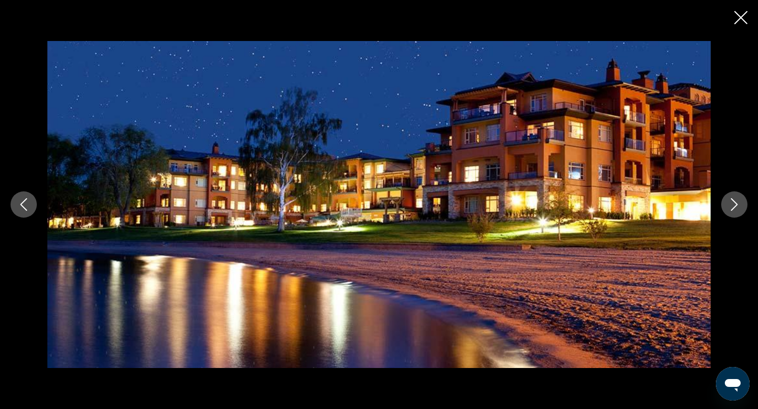
click at [738, 204] on icon "Next image" at bounding box center [734, 204] width 13 height 13
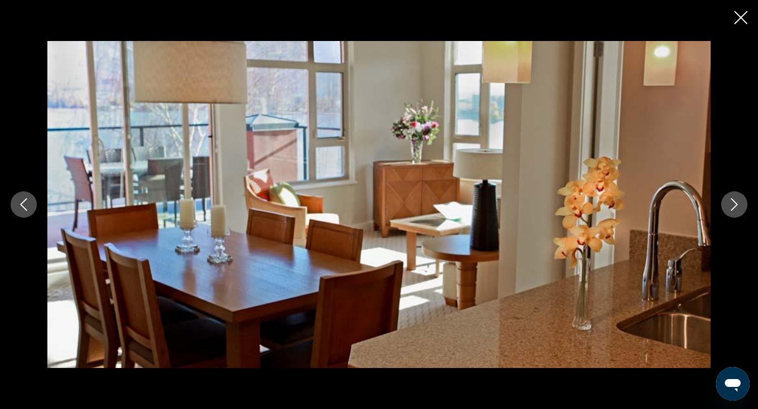
click at [738, 204] on icon "Next image" at bounding box center [734, 204] width 13 height 13
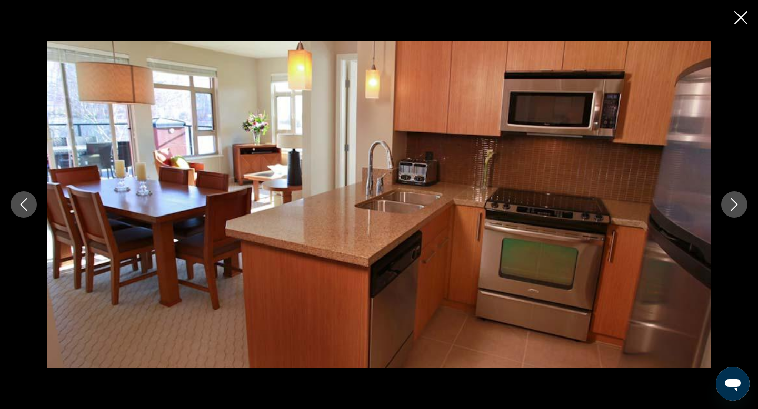
click at [738, 204] on icon "Next image" at bounding box center [734, 204] width 13 height 13
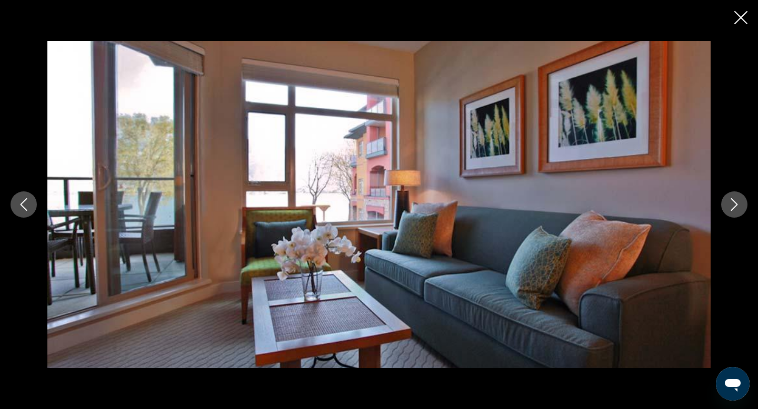
click at [738, 204] on icon "Next image" at bounding box center [734, 204] width 13 height 13
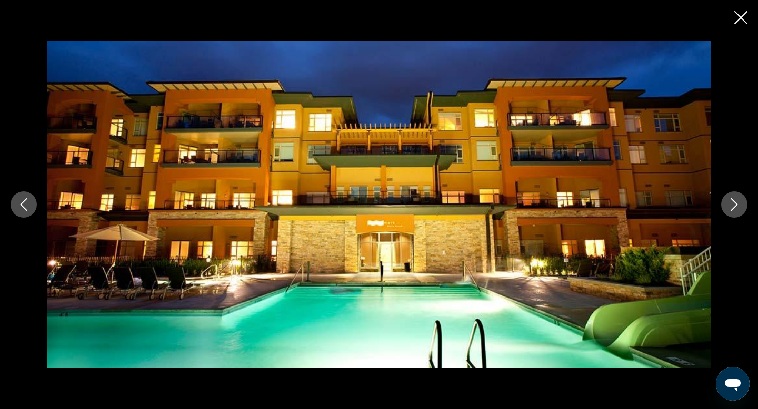
click at [738, 204] on icon "Next image" at bounding box center [734, 204] width 13 height 13
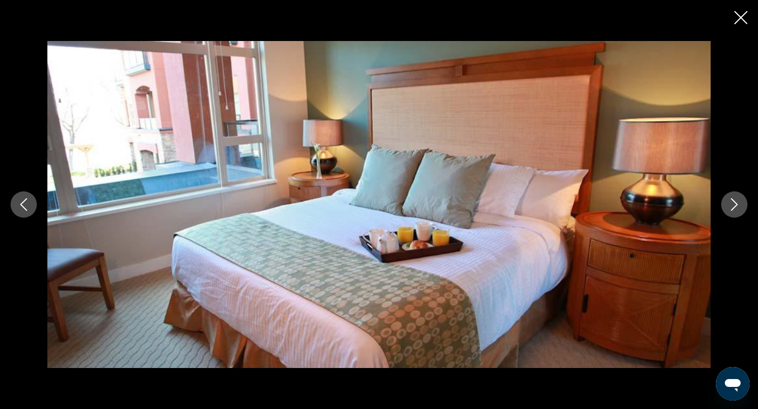
click at [738, 204] on icon "Next image" at bounding box center [734, 204] width 13 height 13
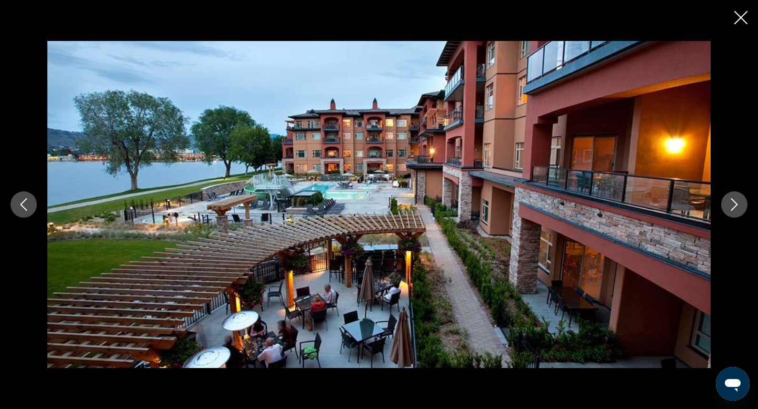
click at [738, 204] on icon "Next image" at bounding box center [734, 204] width 13 height 13
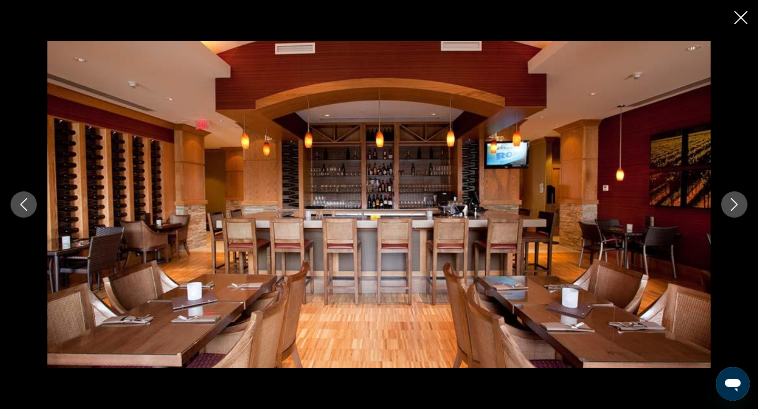
click at [738, 204] on icon "Next image" at bounding box center [734, 204] width 13 height 13
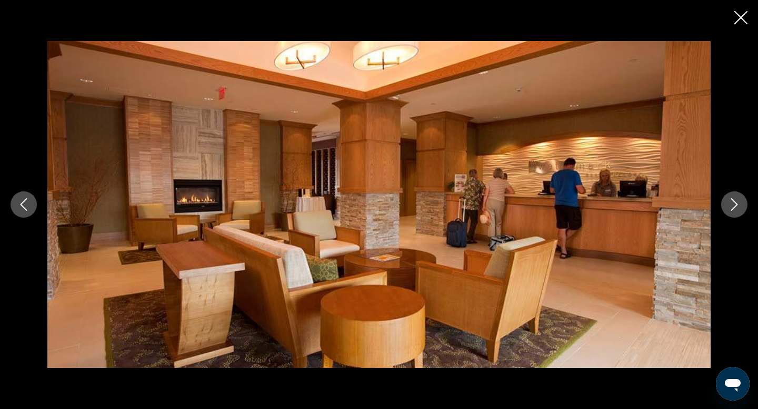
click at [738, 204] on icon "Next image" at bounding box center [734, 204] width 13 height 13
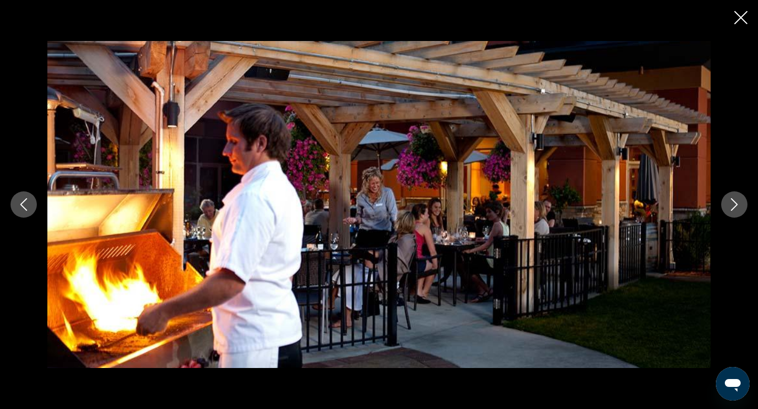
click at [738, 204] on icon "Next image" at bounding box center [734, 204] width 13 height 13
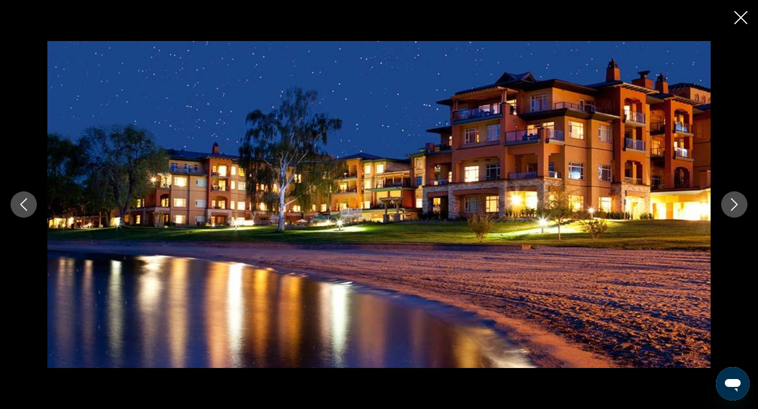
click at [738, 204] on icon "Next image" at bounding box center [734, 204] width 13 height 13
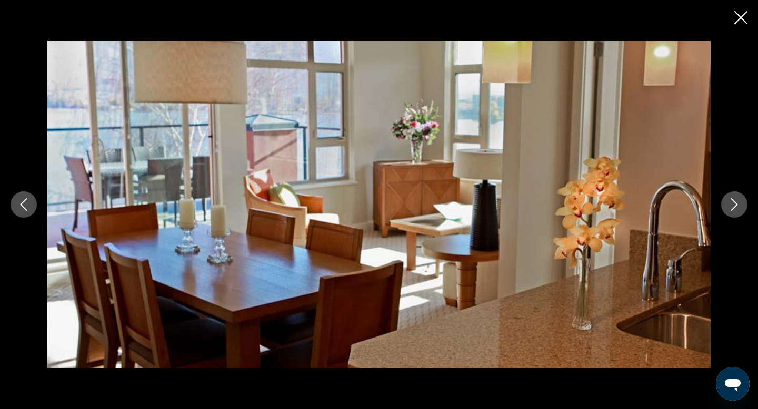
click at [738, 204] on icon "Next image" at bounding box center [734, 204] width 13 height 13
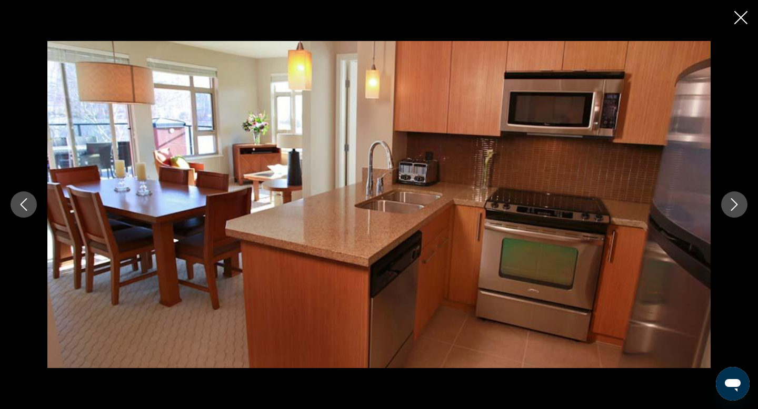
click at [738, 204] on icon "Next image" at bounding box center [734, 204] width 13 height 13
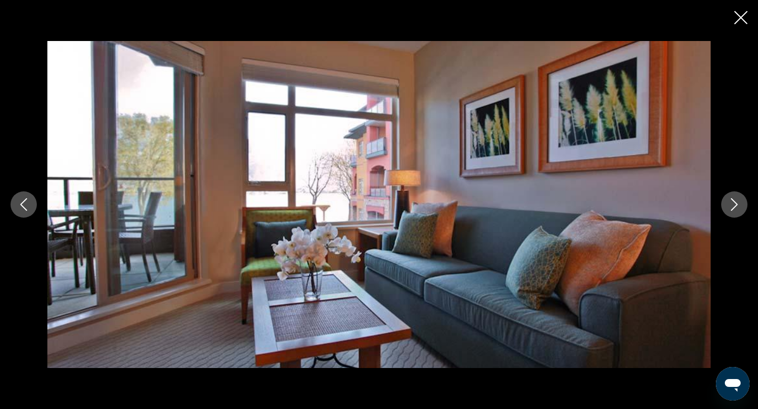
click at [738, 204] on icon "Next image" at bounding box center [734, 204] width 13 height 13
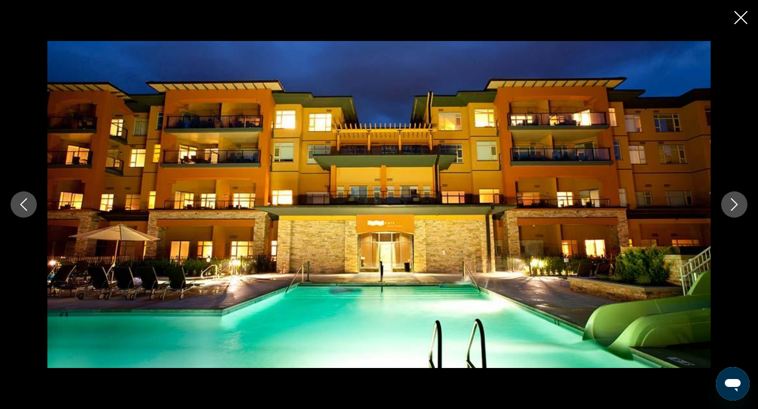
click at [738, 204] on icon "Next image" at bounding box center [734, 204] width 13 height 13
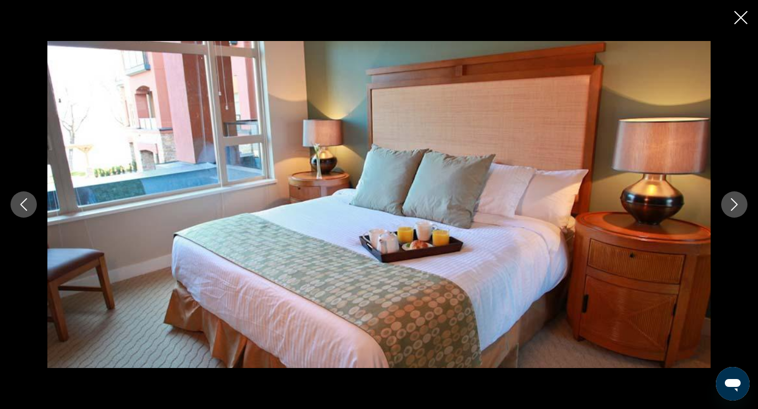
click at [738, 204] on icon "Next image" at bounding box center [734, 204] width 13 height 13
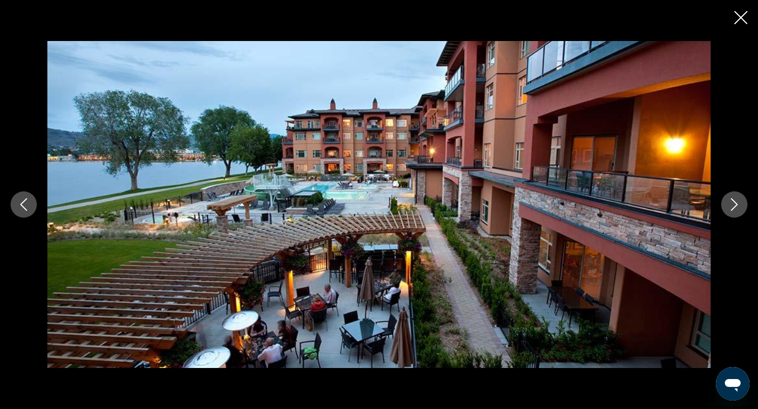
click at [740, 21] on icon "Close slideshow" at bounding box center [740, 17] width 13 height 13
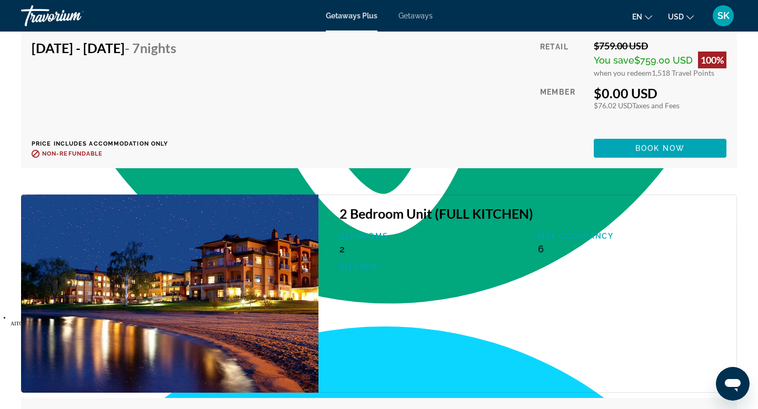
scroll to position [1899, 0]
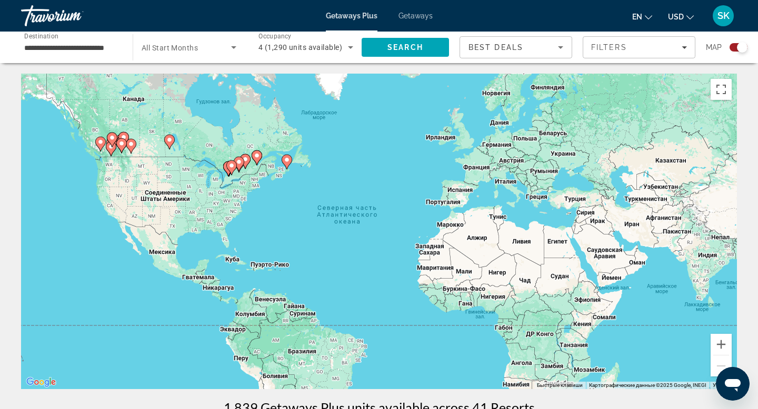
click at [120, 148] on icon "Main content" at bounding box center [121, 146] width 9 height 14
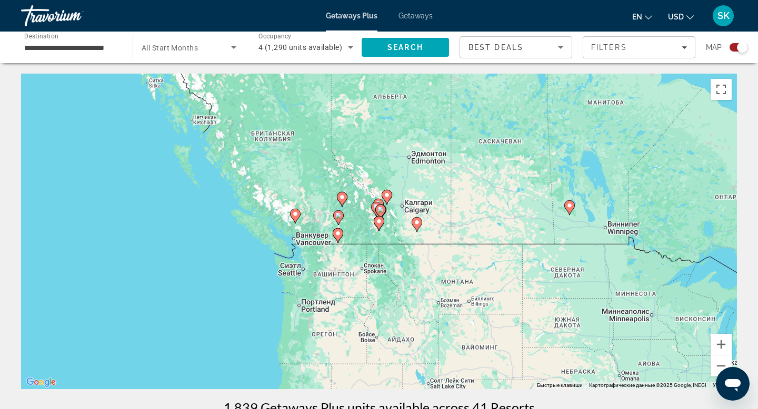
click at [385, 225] on div "Чтобы активировать перетаскивание с помощью клавиатуры, нажмите Alt + Ввод. Пос…" at bounding box center [379, 232] width 716 height 316
click at [378, 227] on icon "Main content" at bounding box center [378, 224] width 9 height 14
type input "**********"
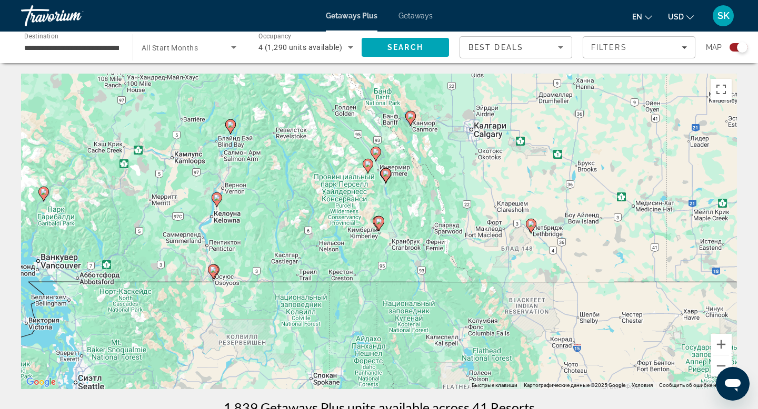
click at [214, 273] on image "Main content" at bounding box center [213, 270] width 6 height 6
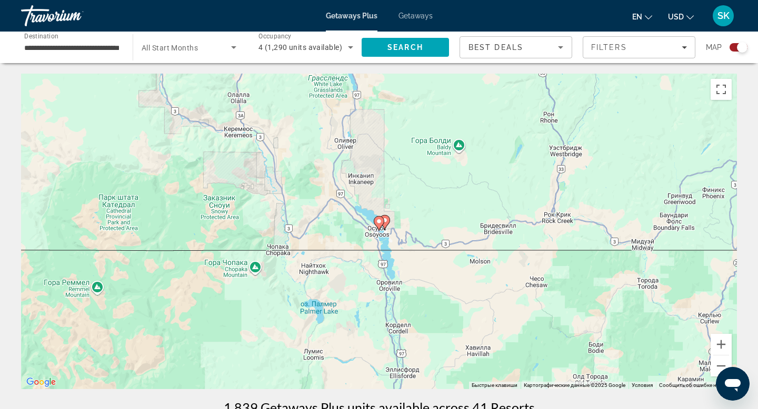
click at [376, 228] on gmp-advanced-marker "Main content" at bounding box center [379, 224] width 11 height 16
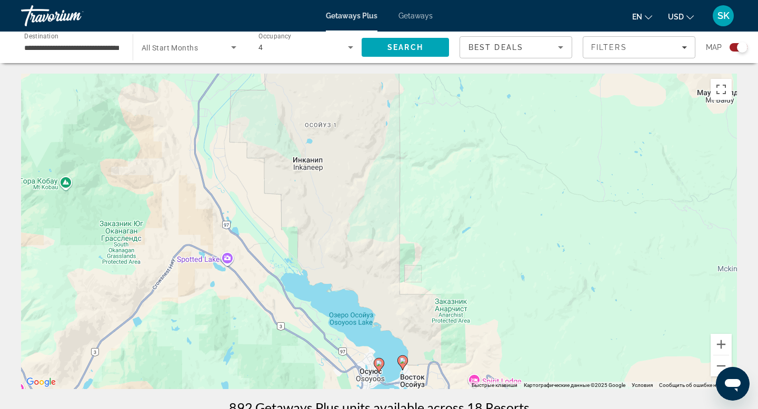
click at [404, 361] on image "Main content" at bounding box center [402, 361] width 6 height 6
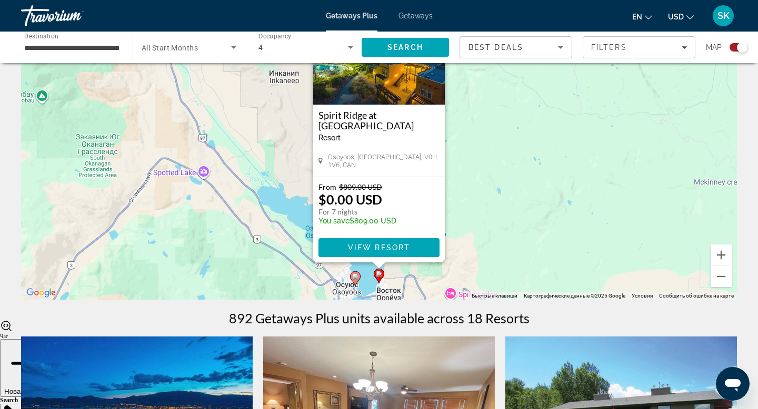
scroll to position [92, 0]
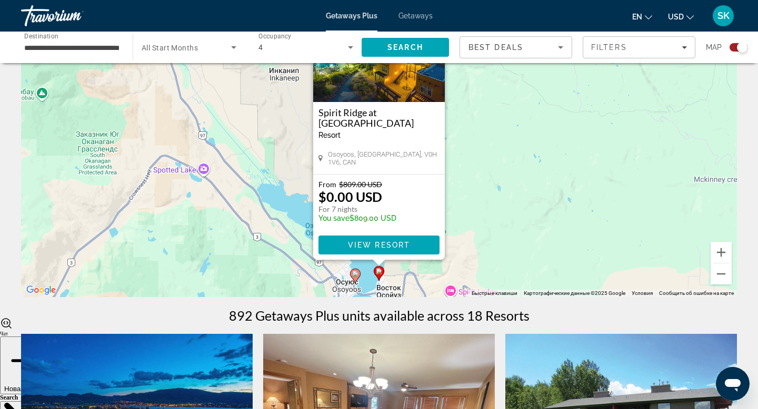
click at [358, 278] on gmp-advanced-marker "Main content" at bounding box center [355, 276] width 11 height 16
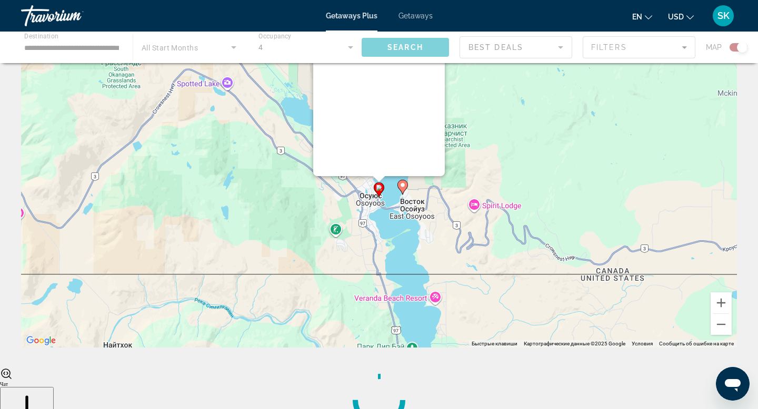
scroll to position [0, 0]
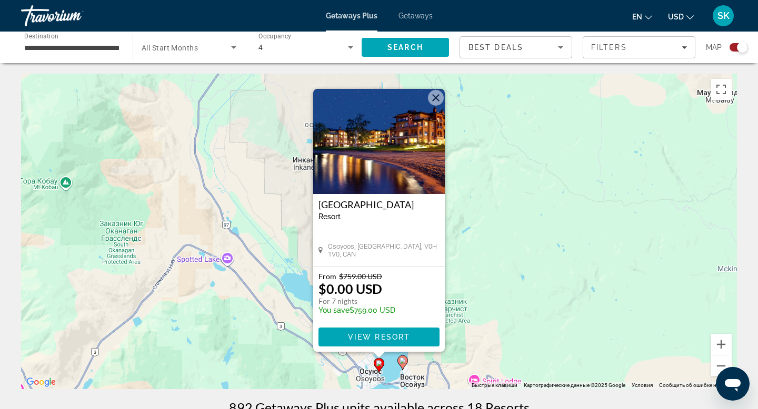
click at [436, 98] on button "Закрыть" at bounding box center [436, 98] width 16 height 16
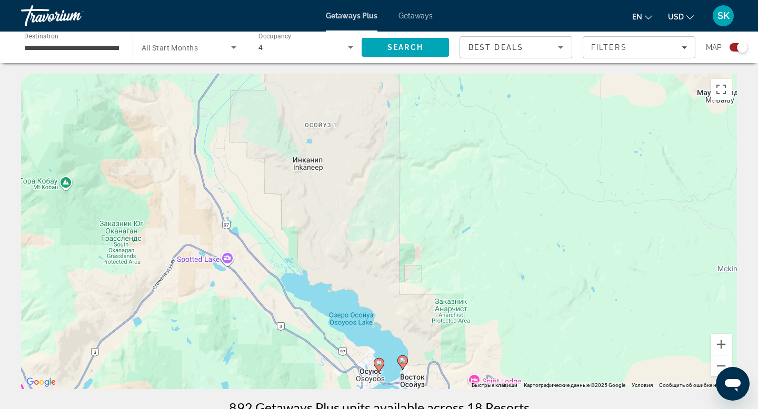
click at [402, 363] on image "Main content" at bounding box center [402, 361] width 6 height 6
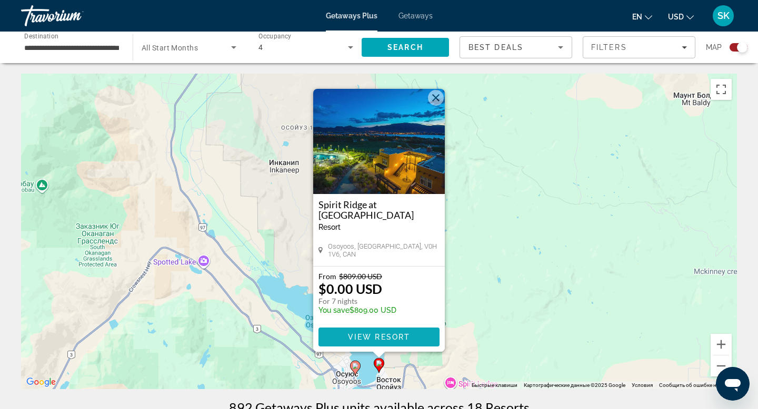
click at [394, 341] on span "View Resort" at bounding box center [379, 337] width 62 height 8
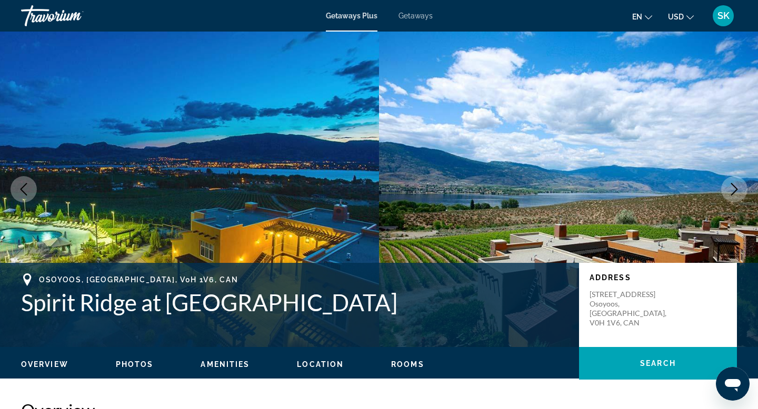
click at [730, 190] on icon "Next image" at bounding box center [734, 189] width 13 height 13
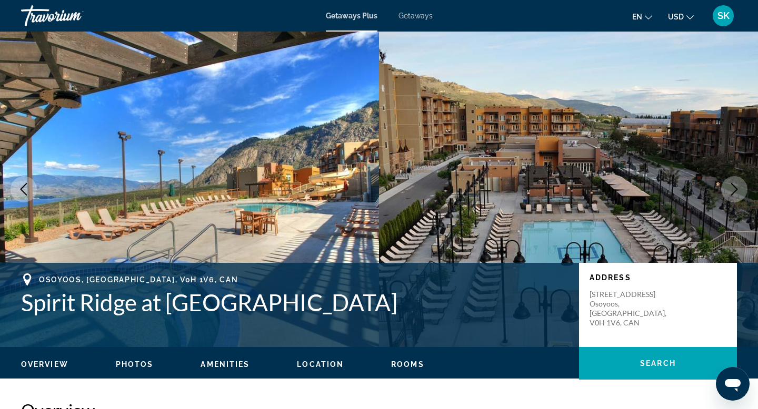
click at [730, 190] on icon "Next image" at bounding box center [734, 189] width 13 height 13
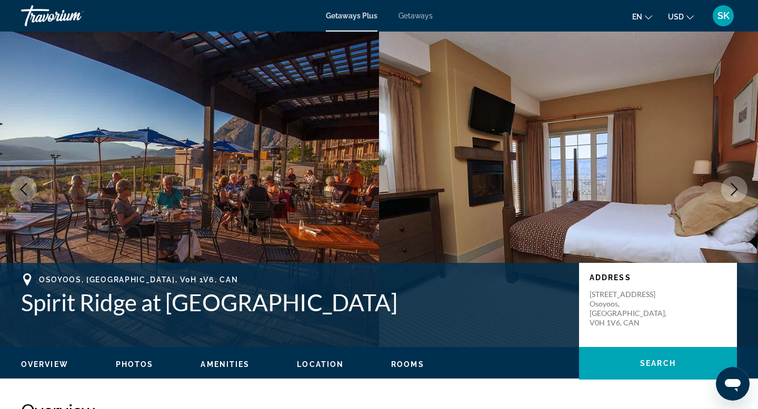
click at [730, 190] on icon "Next image" at bounding box center [734, 189] width 13 height 13
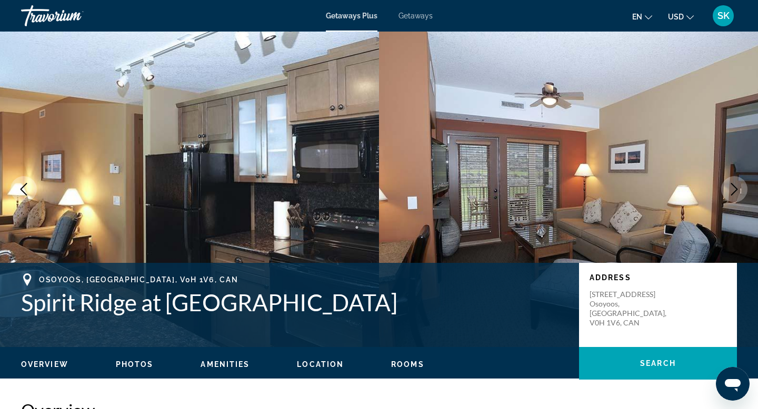
click at [730, 190] on icon "Next image" at bounding box center [734, 189] width 13 height 13
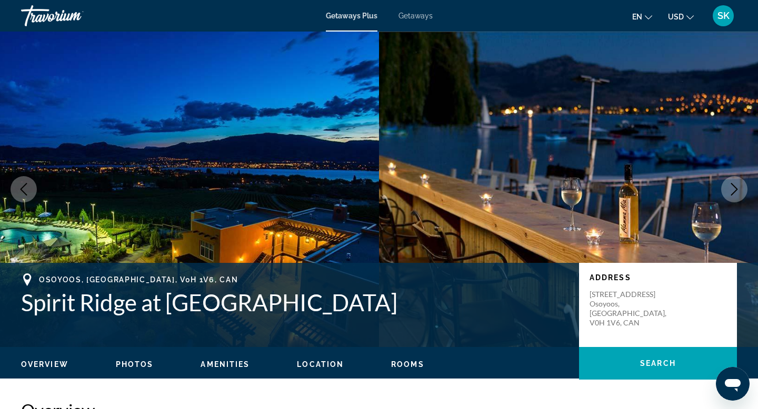
click at [730, 190] on icon "Next image" at bounding box center [734, 189] width 13 height 13
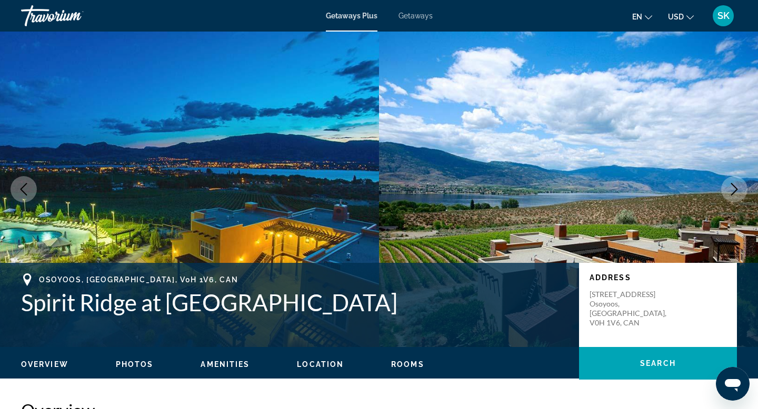
click at [730, 190] on icon "Next image" at bounding box center [734, 189] width 13 height 13
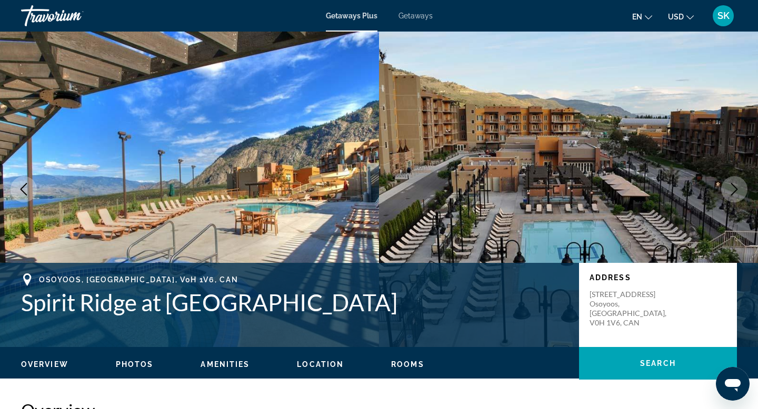
click at [730, 190] on icon "Next image" at bounding box center [734, 189] width 13 height 13
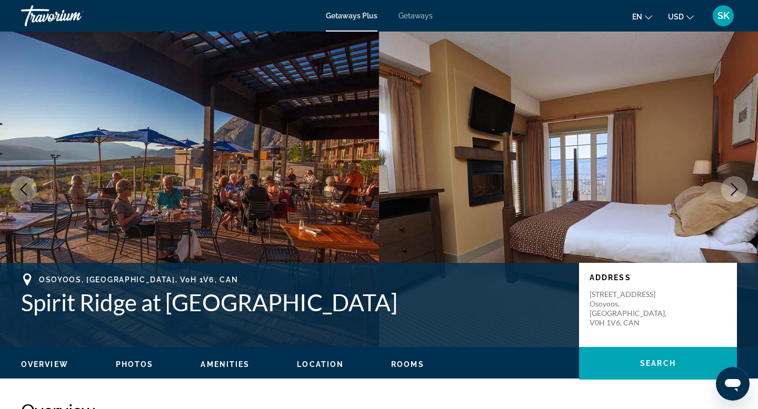
click at [730, 190] on icon "Next image" at bounding box center [734, 189] width 13 height 13
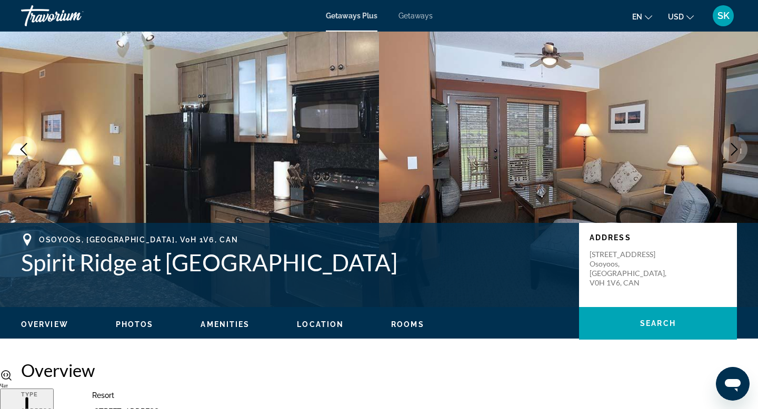
scroll to position [44, 0]
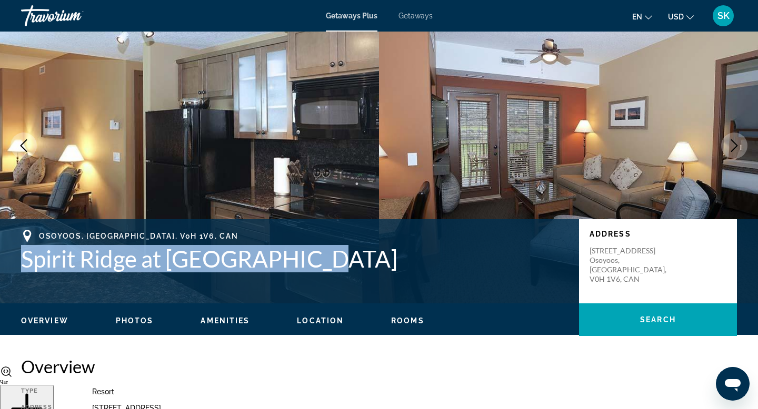
drag, startPoint x: 327, startPoint y: 272, endPoint x: 13, endPoint y: 270, distance: 314.6
click at [13, 270] on div "Osoyoos, BC, V0H 1V6, CAN Spirit Ridge at NK'MIP Resort Address 1200 Rancher Cr…" at bounding box center [379, 261] width 758 height 63
copy h1 "Spirit Ridge at NK'MIP Resort"
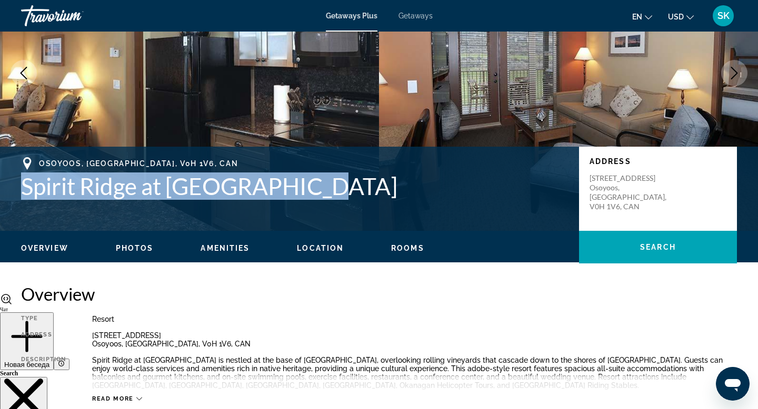
scroll to position [115, 0]
